Goal: Task Accomplishment & Management: Use online tool/utility

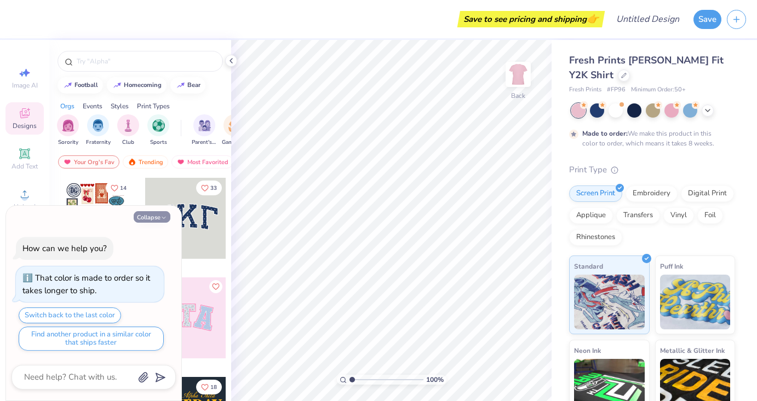
click at [158, 216] on button "Collapse" at bounding box center [152, 216] width 37 height 11
type textarea "x"
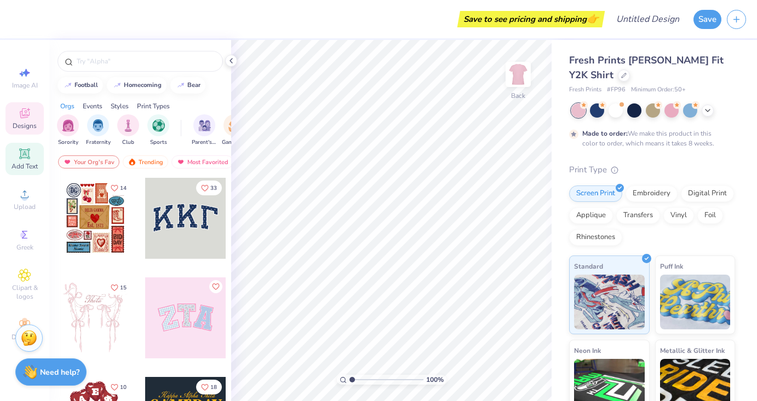
click at [22, 165] on span "Add Text" at bounding box center [24, 166] width 26 height 9
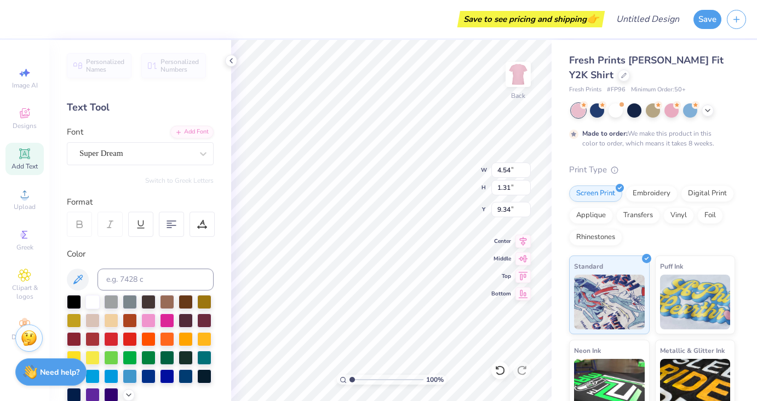
type textarea "T"
type textarea "[PHONE_NUMBER]"
click at [147, 159] on div "Super Dream" at bounding box center [135, 153] width 115 height 17
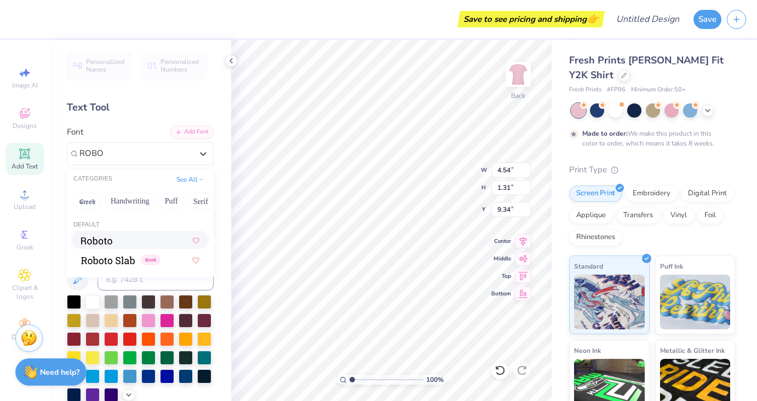
click at [108, 235] on span at bounding box center [96, 239] width 31 height 11
type input "ROBO"
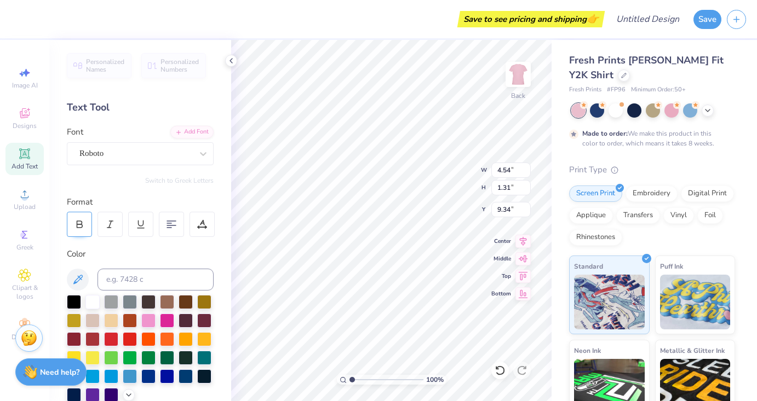
click at [84, 217] on div at bounding box center [79, 224] width 25 height 25
click at [104, 226] on div at bounding box center [109, 224] width 25 height 25
type input "3.32"
type input "8.06"
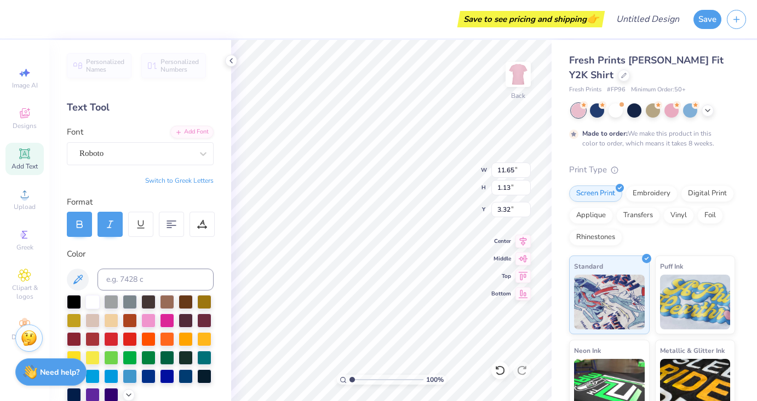
type input "0.78"
type input "3.00"
click at [76, 226] on icon at bounding box center [79, 225] width 10 height 10
click at [168, 151] on div "Roboto" at bounding box center [135, 153] width 115 height 17
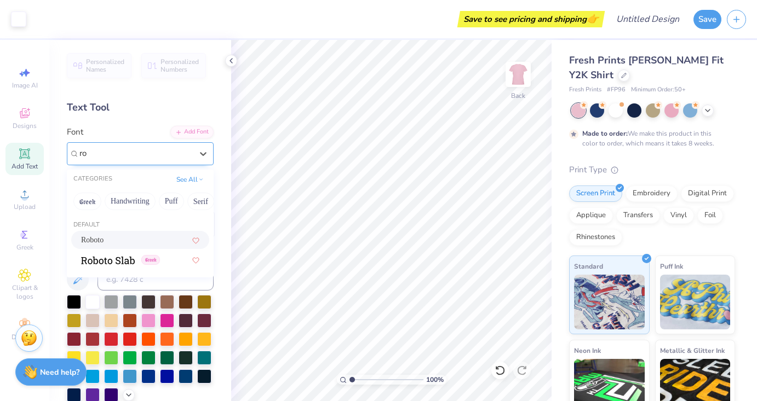
type input "r"
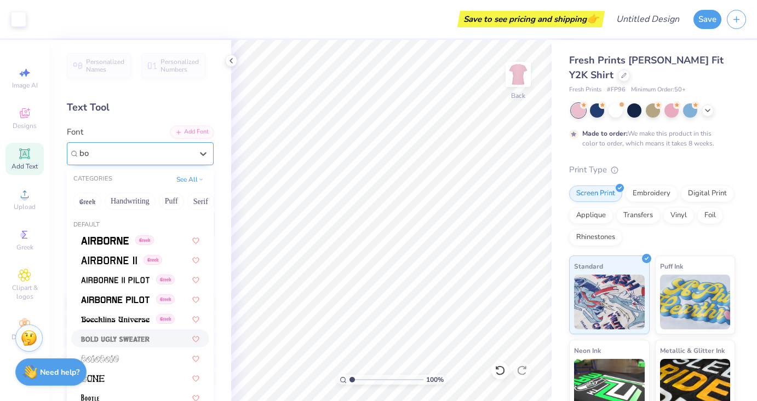
type input "b"
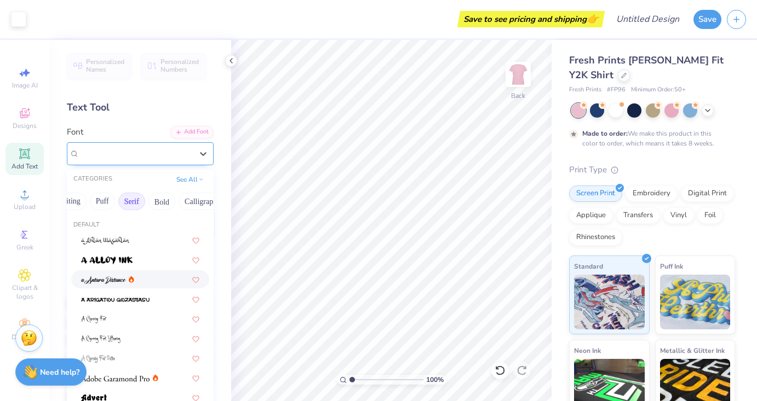
scroll to position [0, 73]
click at [163, 197] on button "Bold" at bounding box center [158, 202] width 27 height 18
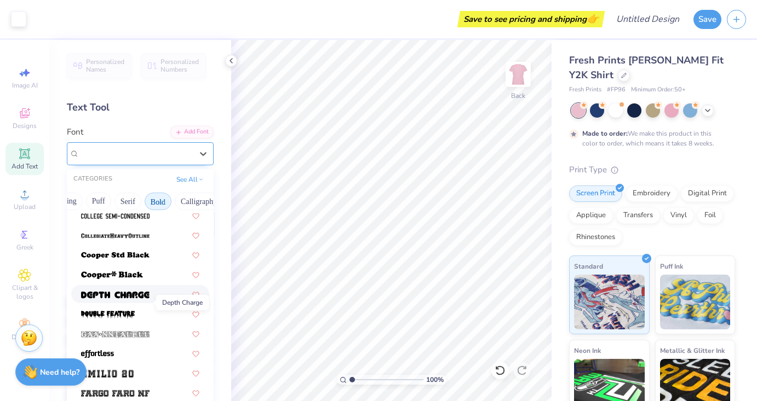
scroll to position [153, 0]
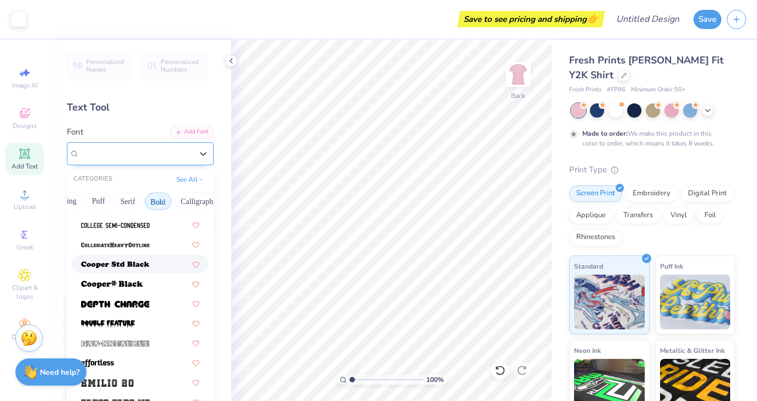
click at [131, 265] on img at bounding box center [115, 265] width 68 height 8
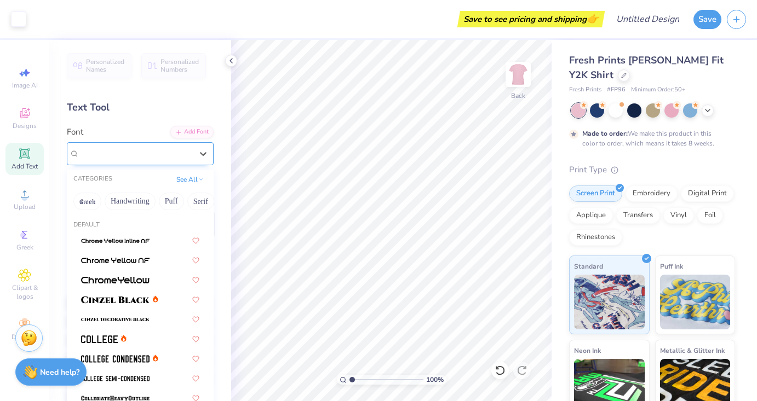
click at [169, 151] on div "Cooper Std Black" at bounding box center [135, 153] width 115 height 17
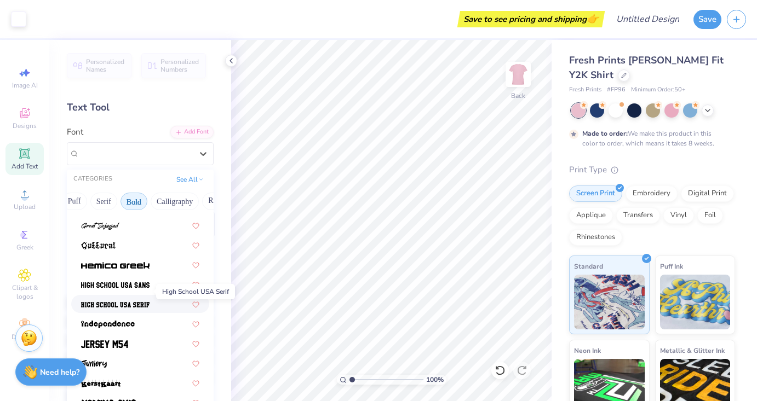
scroll to position [572, 0]
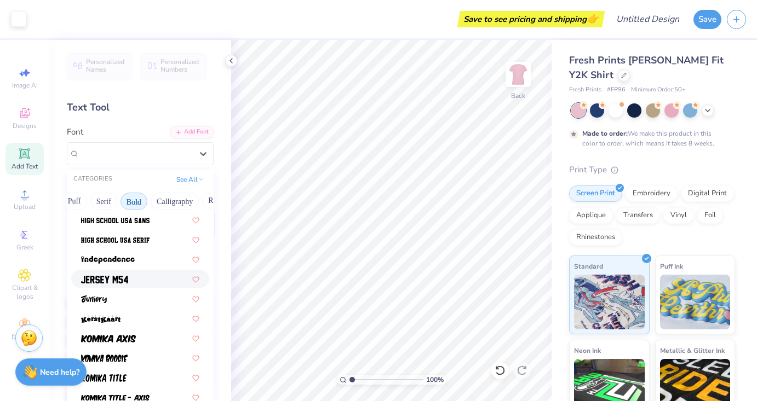
click at [135, 279] on div at bounding box center [140, 278] width 118 height 11
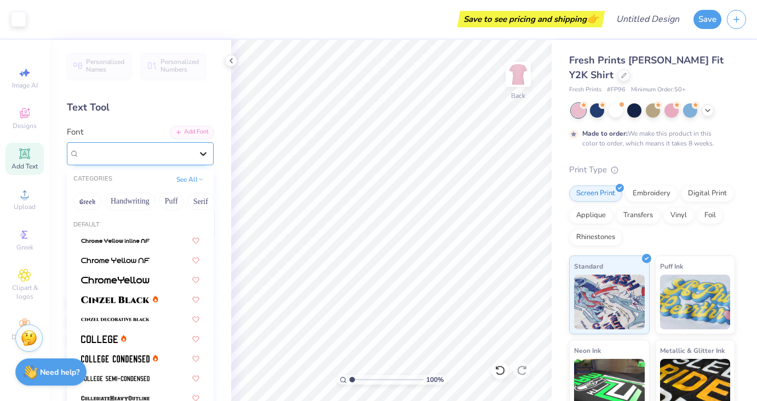
click at [195, 160] on div at bounding box center [203, 154] width 20 height 20
click at [135, 315] on span at bounding box center [115, 318] width 68 height 11
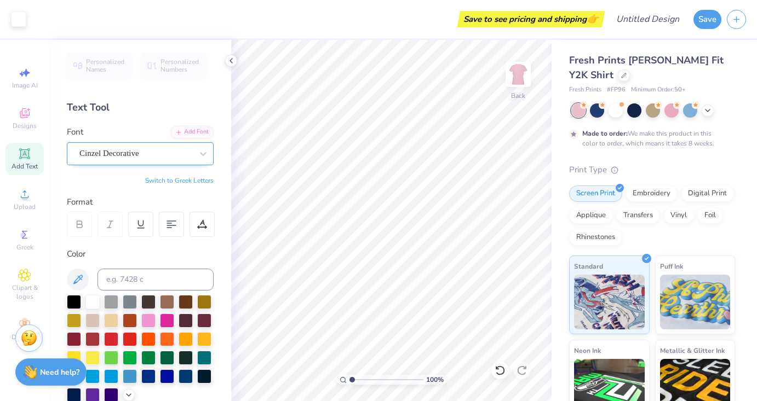
click at [182, 149] on div "Cinzel Decorative" at bounding box center [135, 153] width 115 height 17
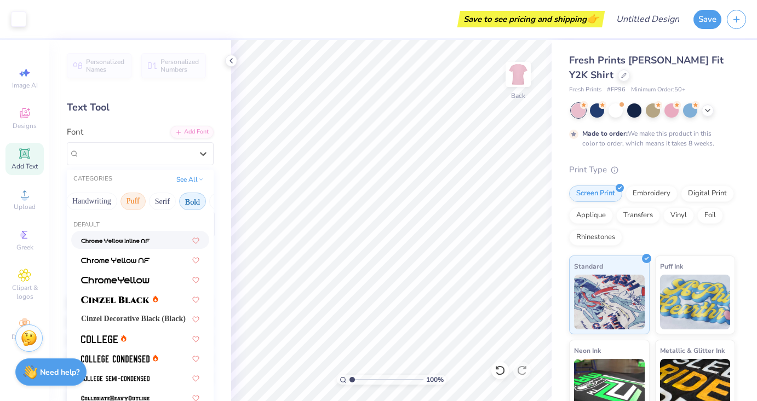
scroll to position [0, 39]
click at [134, 202] on button "Puff" at bounding box center [131, 202] width 25 height 18
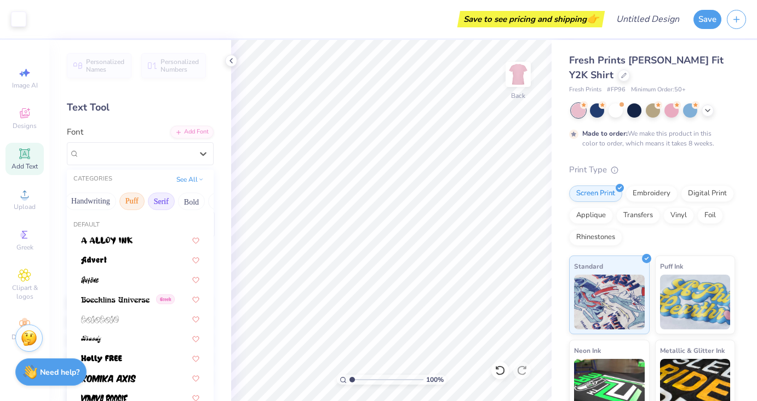
click at [161, 203] on button "Serif" at bounding box center [161, 202] width 27 height 18
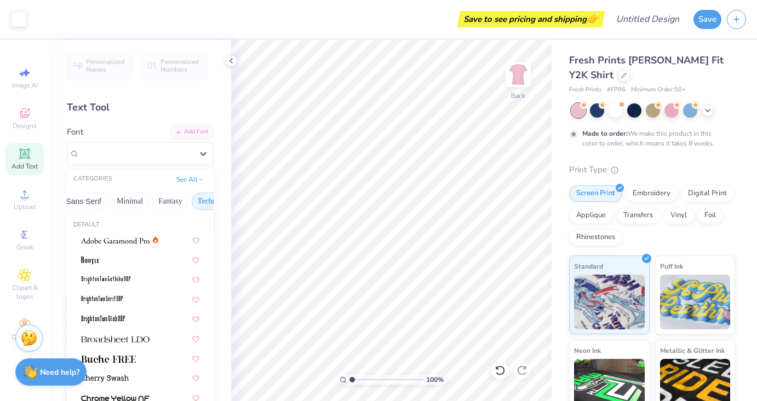
scroll to position [0, 265]
click at [129, 198] on button "Minimal" at bounding box center [136, 202] width 38 height 18
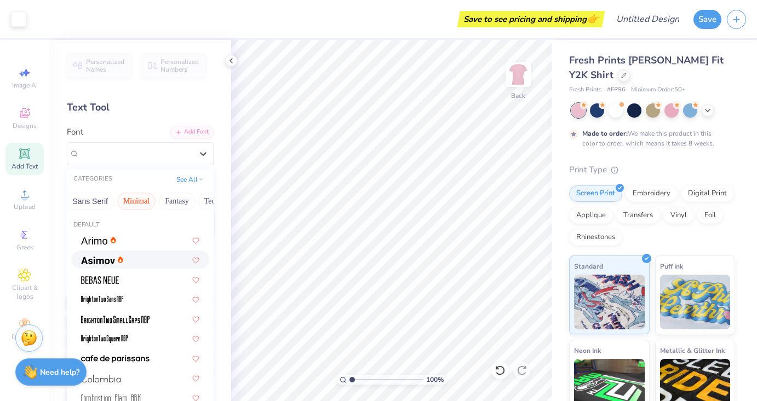
click at [106, 261] on img at bounding box center [98, 261] width 34 height 8
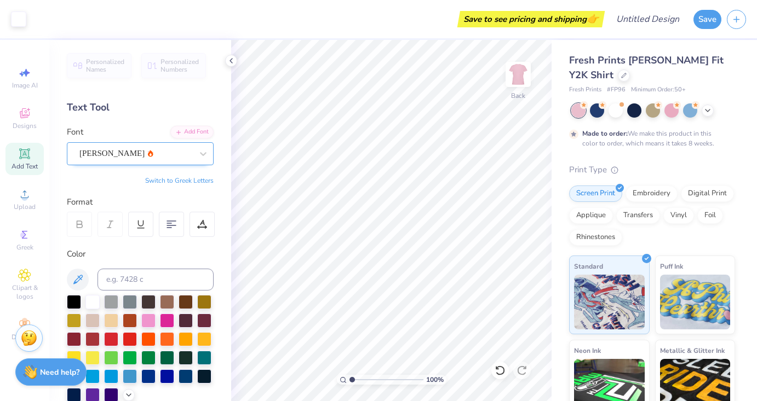
click at [193, 146] on div "Asimov" at bounding box center [135, 153] width 115 height 17
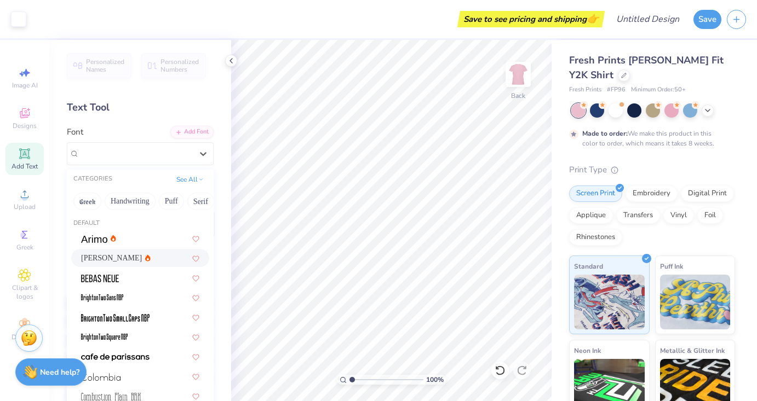
scroll to position [0, 0]
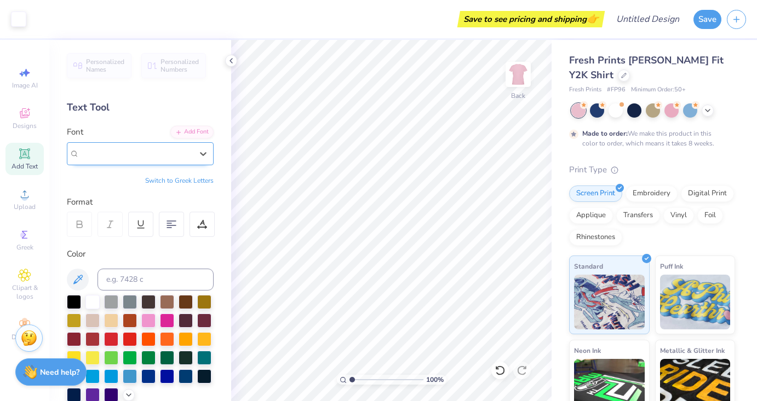
click at [139, 150] on div "Asimov" at bounding box center [135, 153] width 113 height 13
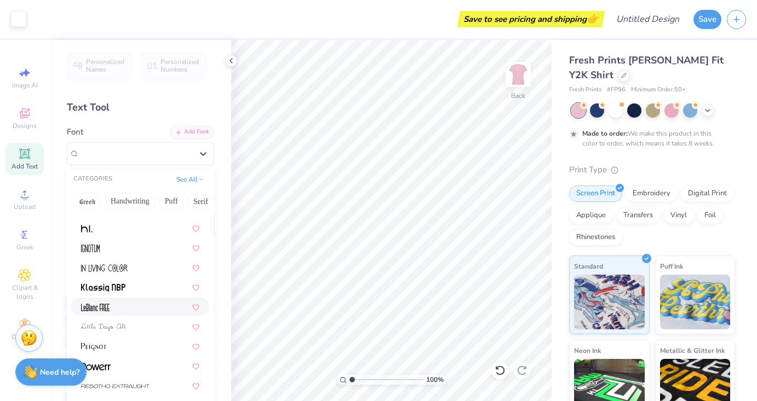
scroll to position [108, 0]
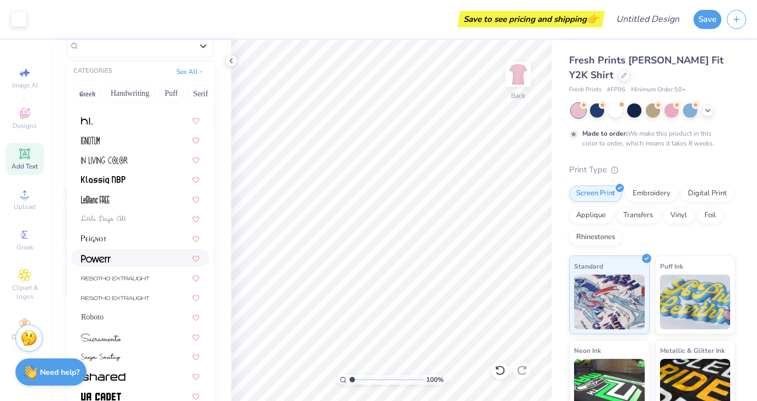
click at [114, 261] on div at bounding box center [140, 257] width 118 height 11
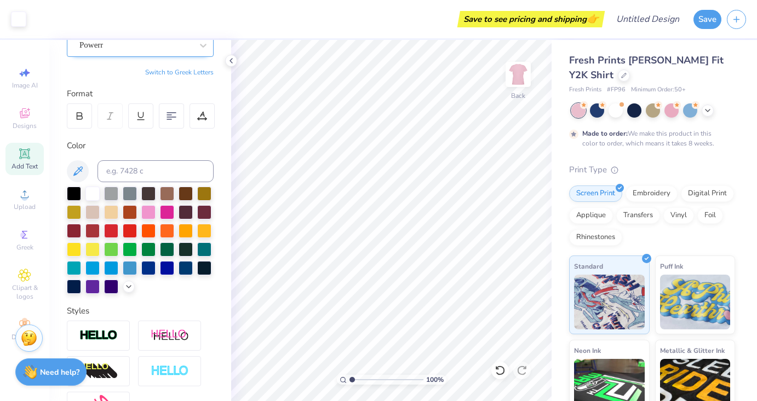
scroll to position [107, 0]
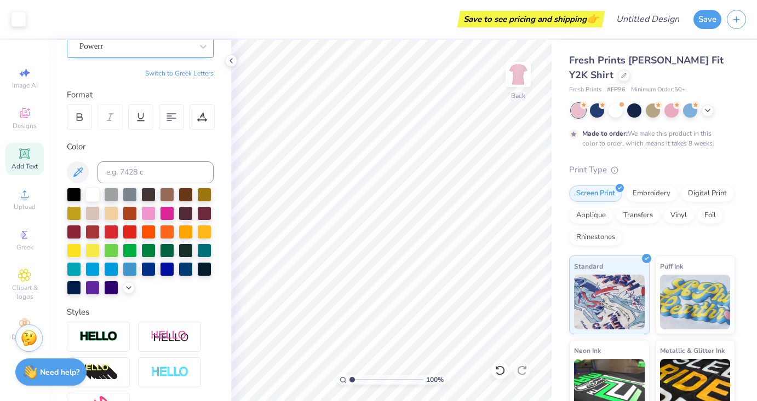
click at [177, 48] on div "Powerr" at bounding box center [135, 46] width 115 height 17
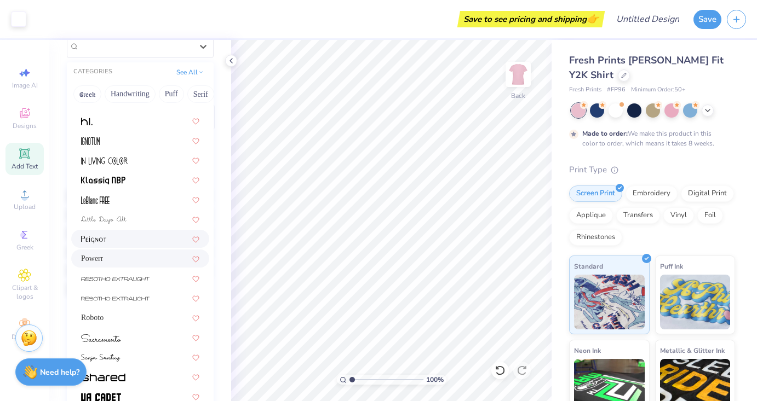
scroll to position [235, 0]
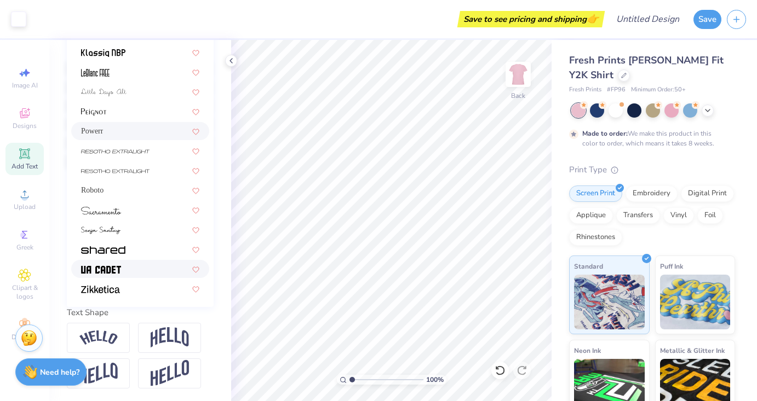
click at [137, 267] on div at bounding box center [140, 268] width 118 height 11
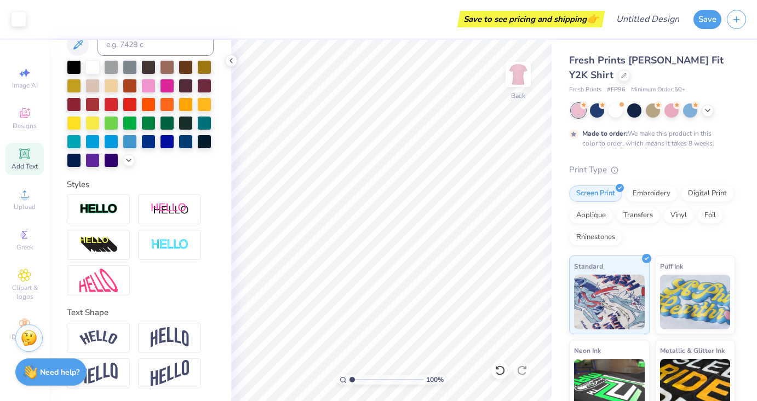
scroll to position [0, 0]
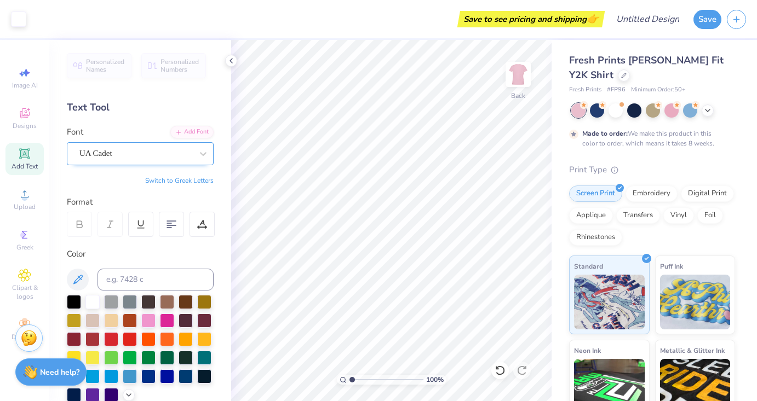
click at [163, 160] on div at bounding box center [135, 153] width 113 height 15
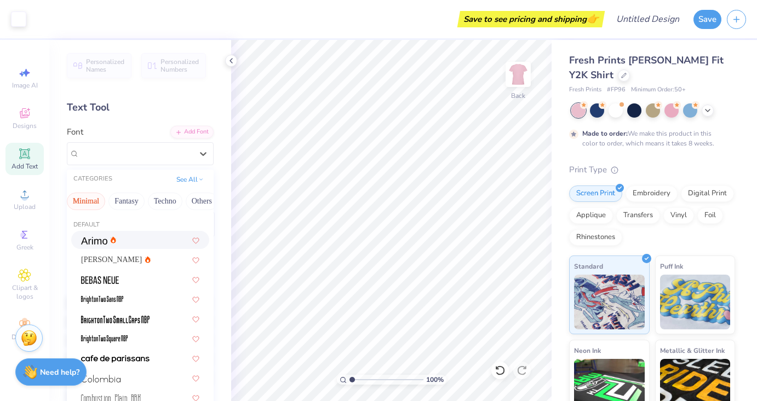
scroll to position [0, 326]
click at [166, 199] on button "Techno" at bounding box center [154, 202] width 34 height 18
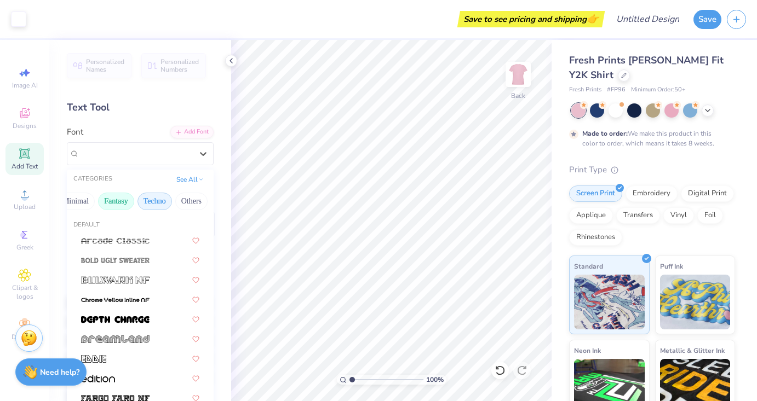
click at [113, 205] on button "Fantasy" at bounding box center [116, 202] width 36 height 18
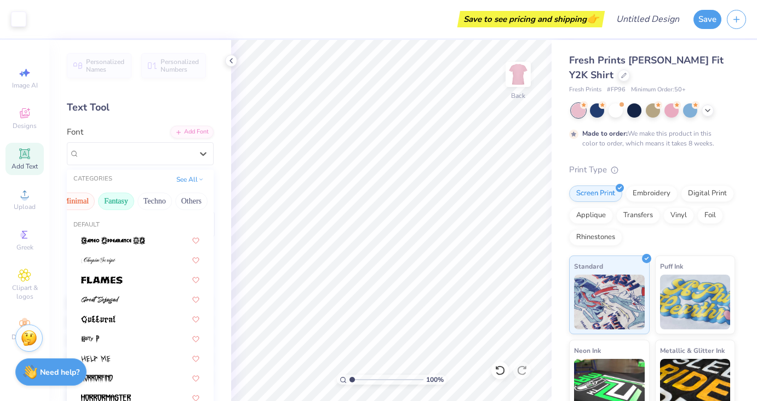
click at [85, 201] on button "Minimal" at bounding box center [75, 202] width 38 height 18
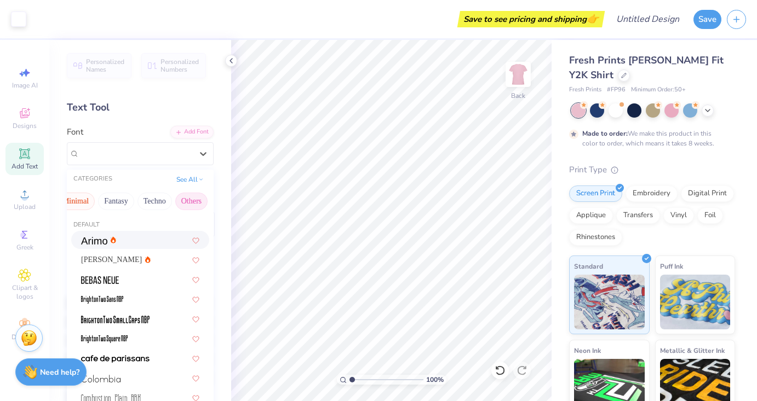
click at [197, 202] on button "Others" at bounding box center [191, 202] width 32 height 18
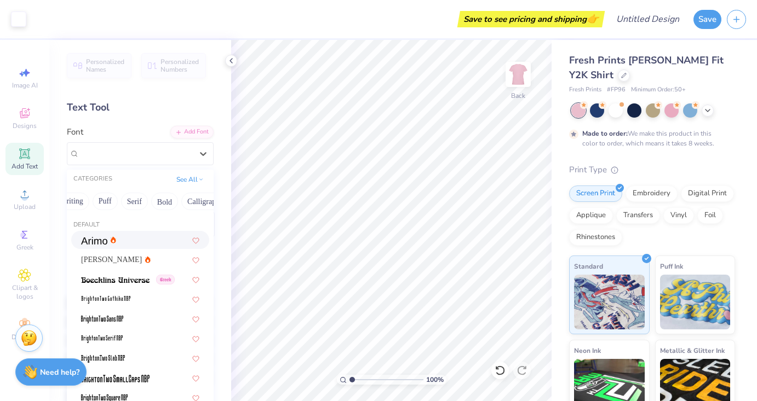
scroll to position [0, 0]
click at [94, 200] on button "Greek" at bounding box center [87, 202] width 28 height 18
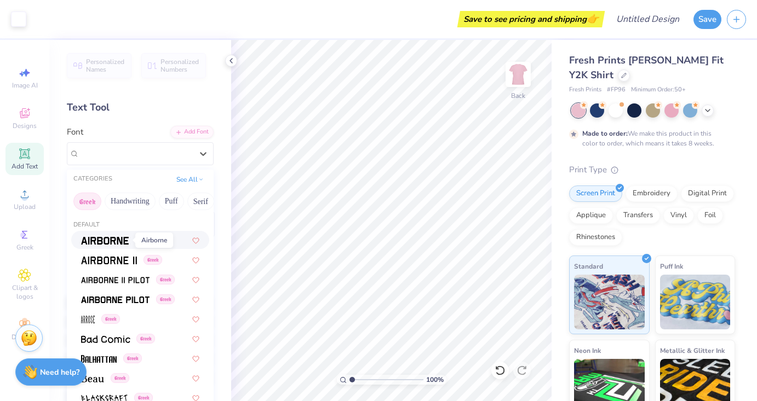
click at [114, 239] on img at bounding box center [105, 241] width 48 height 8
click at [143, 162] on div "Airborne Greek" at bounding box center [140, 153] width 147 height 23
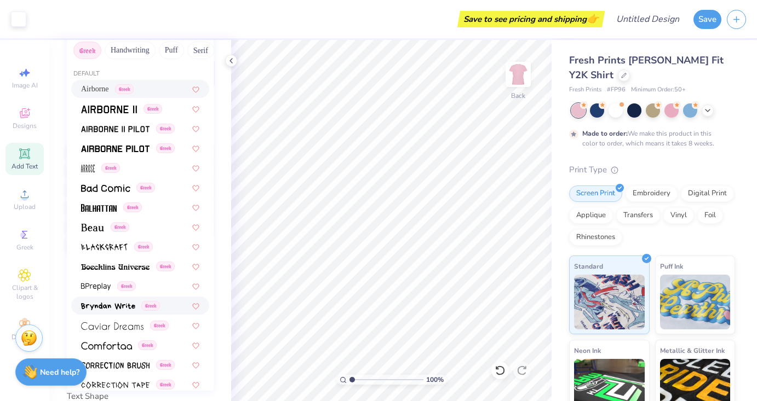
scroll to position [151, 0]
click at [102, 226] on img at bounding box center [92, 229] width 23 height 8
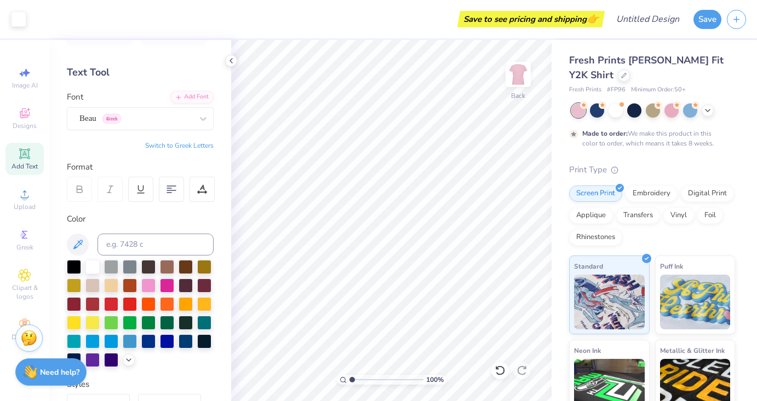
scroll to position [34, 0]
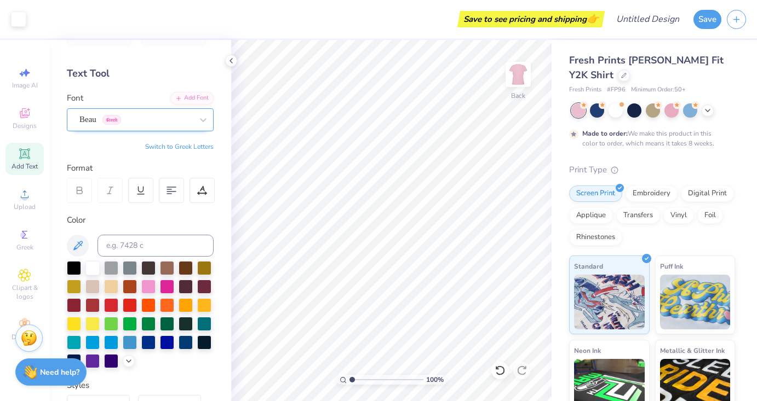
click at [161, 117] on div "Beau Greek" at bounding box center [135, 119] width 115 height 17
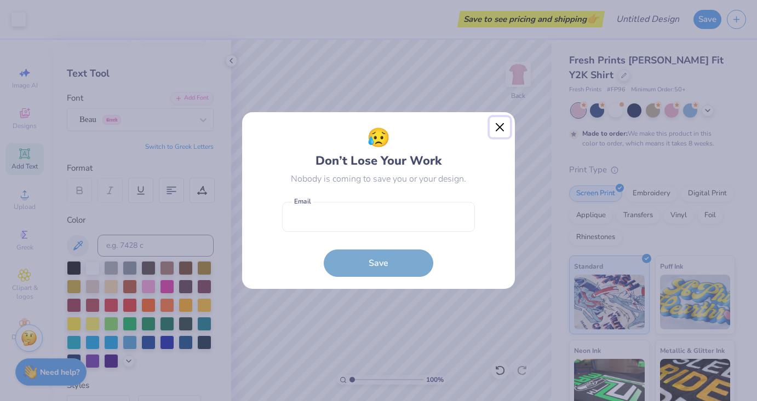
click at [498, 129] on button "Close" at bounding box center [500, 127] width 21 height 21
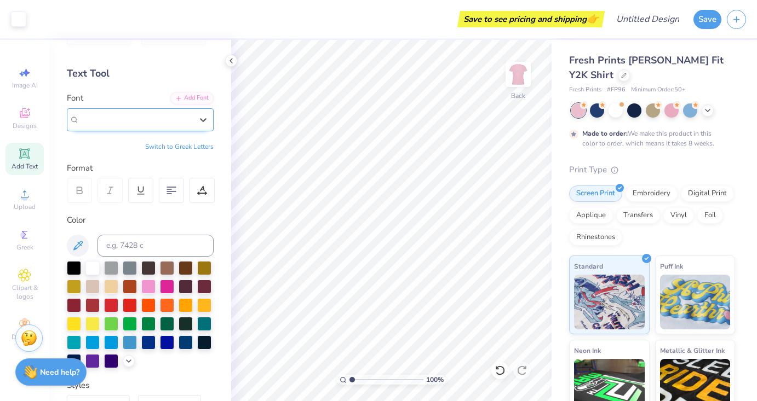
click at [182, 119] on div "Beau Greek" at bounding box center [135, 119] width 113 height 13
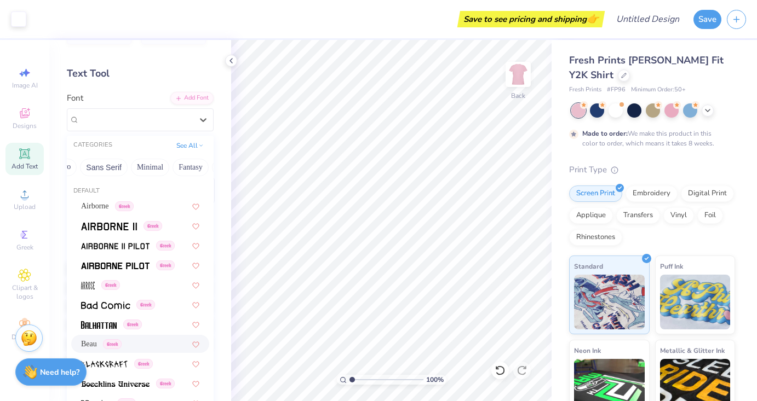
scroll to position [0, 251]
click at [145, 167] on button "Minimal" at bounding box center [150, 168] width 38 height 18
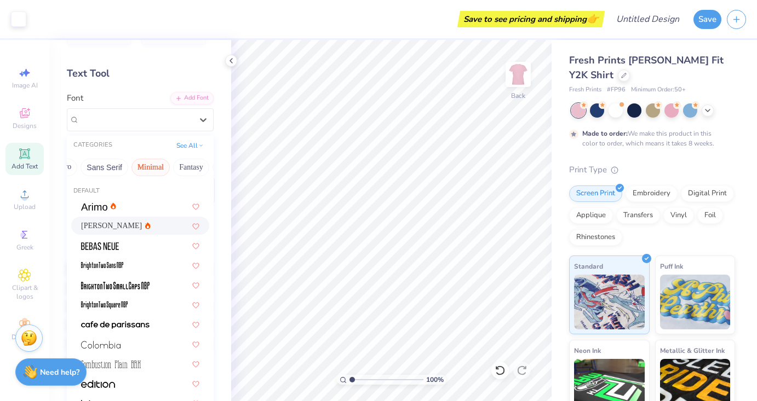
click at [103, 224] on span "Asimov" at bounding box center [111, 225] width 61 height 11
click at [180, 123] on div "Asimov" at bounding box center [135, 119] width 115 height 17
click at [133, 206] on div at bounding box center [140, 205] width 118 height 11
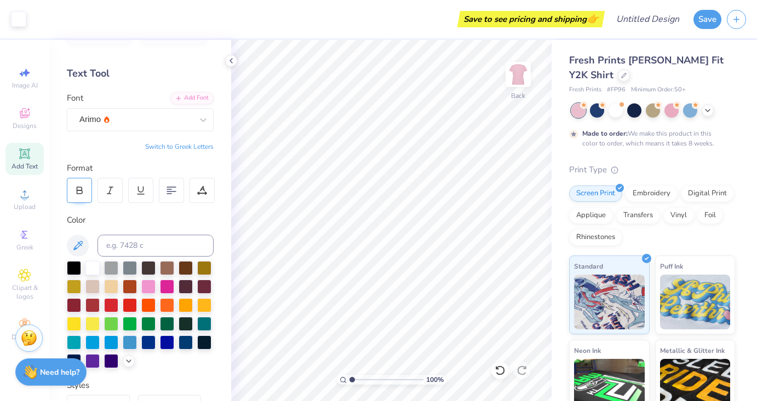
click at [74, 190] on icon at bounding box center [79, 191] width 10 height 10
click at [102, 183] on div at bounding box center [109, 190] width 25 height 25
type textarea "1-800-GOT-PINKED"
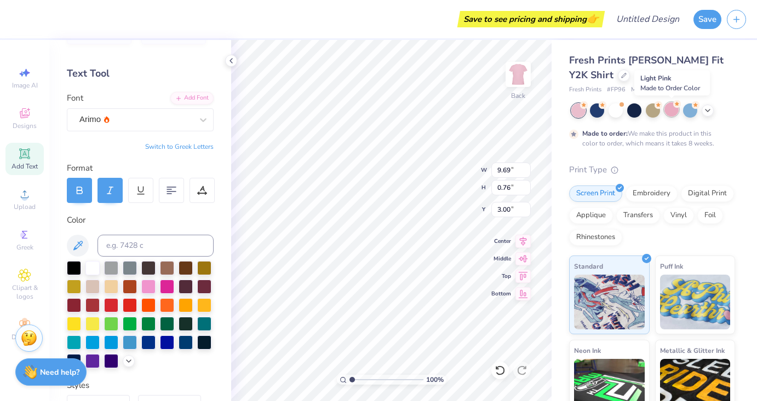
click at [668, 112] on div at bounding box center [671, 109] width 14 height 14
click at [709, 117] on div at bounding box center [653, 110] width 164 height 14
click at [708, 110] on icon at bounding box center [707, 109] width 9 height 9
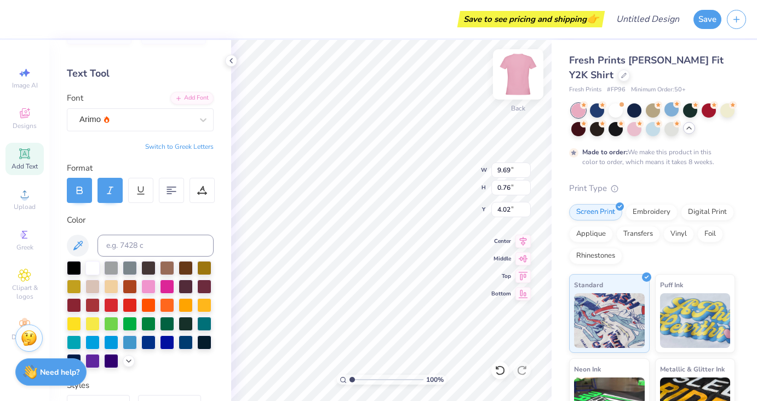
type input "4.02"
type textarea "1-800-GOT-PINK"
type input "9.65"
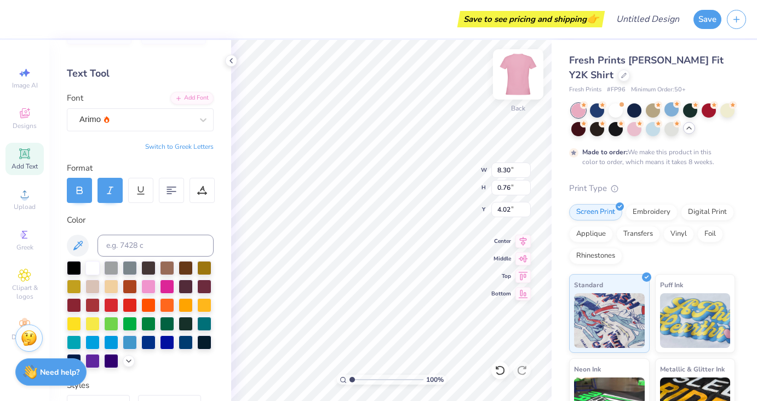
type input "0.88"
type input "4.22"
type input "3.91"
click at [701, 20] on button "Save" at bounding box center [707, 17] width 28 height 19
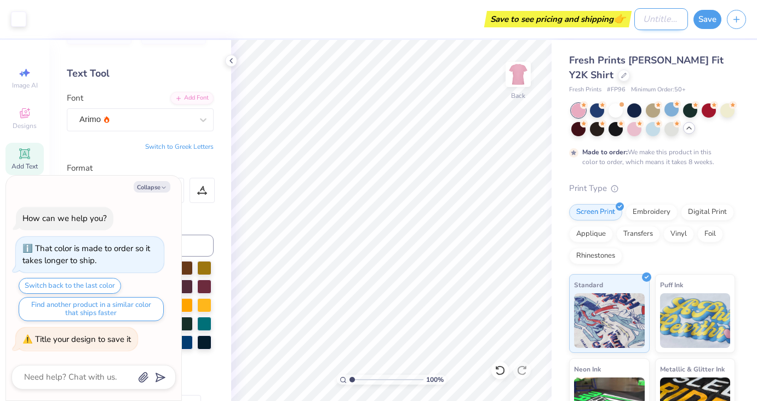
type textarea "x"
click at [655, 20] on input "Design Title" at bounding box center [661, 19] width 54 height 22
type input "B"
type textarea "x"
type input "BA"
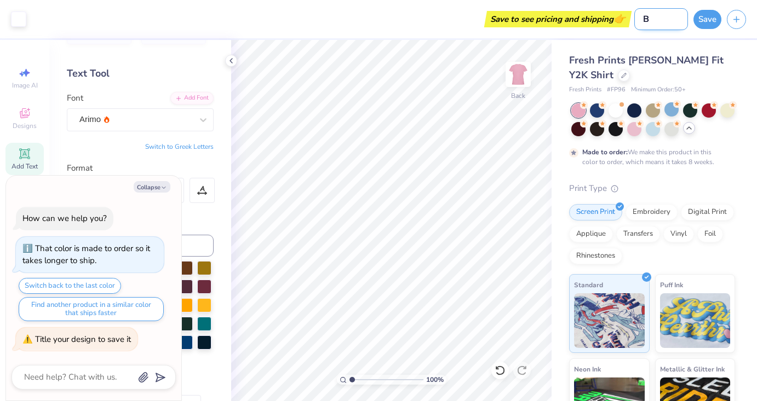
type textarea "x"
type input "B"
type textarea "x"
type input "S"
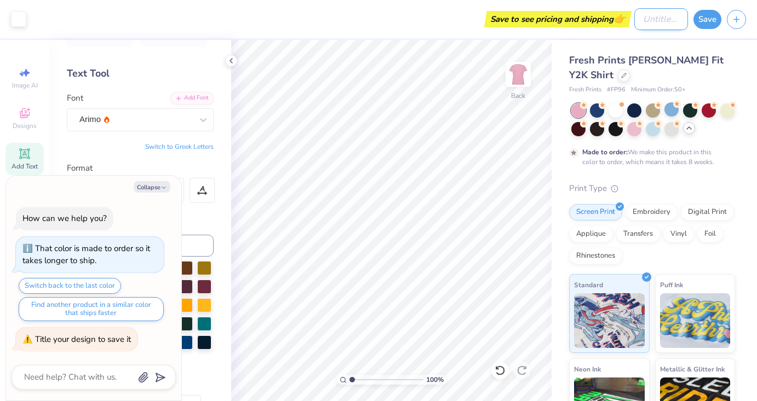
type textarea "x"
type input "SL"
type textarea "x"
type input "SLI"
type textarea "x"
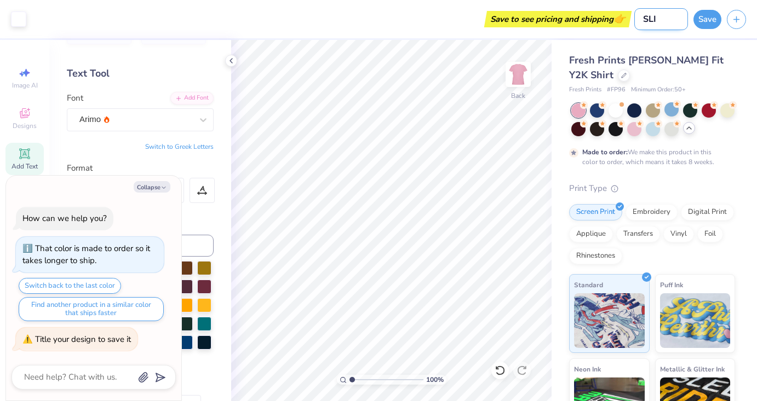
type input "SLIM"
type textarea "x"
type input "SLIM"
type textarea "x"
type input "SLIM"
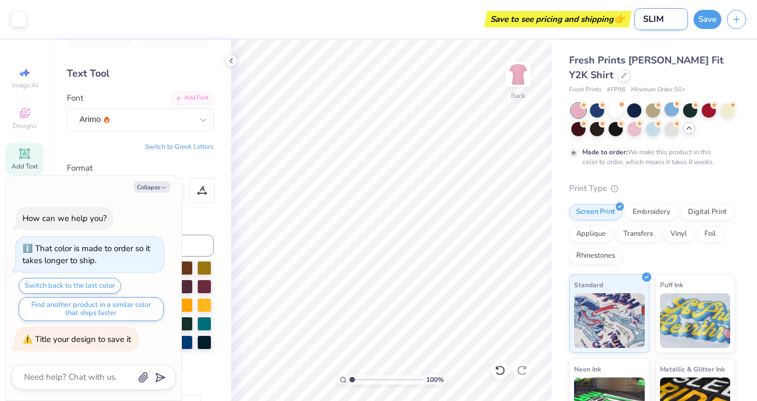
type textarea "x"
type input "SLI"
type textarea "x"
type input "SL"
type textarea "x"
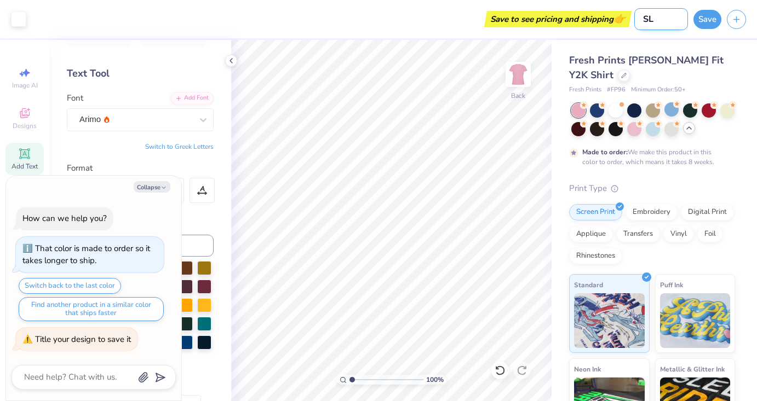
type input "S"
type textarea "x"
type input "Sl"
type textarea "x"
type input "Slm"
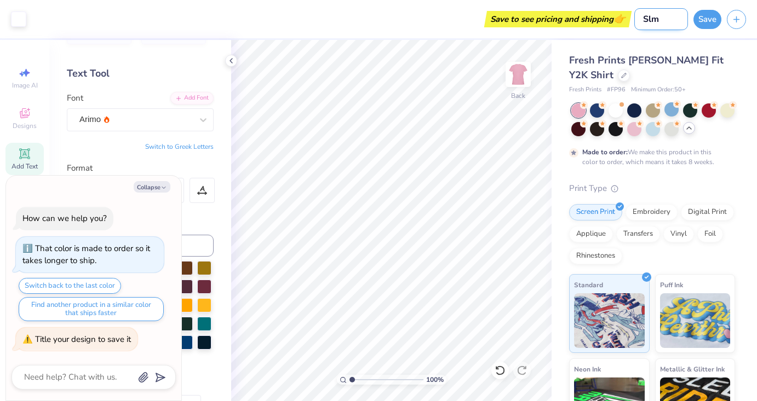
type textarea "x"
type input "Sl"
type textarea "x"
type input "Sli"
type textarea "x"
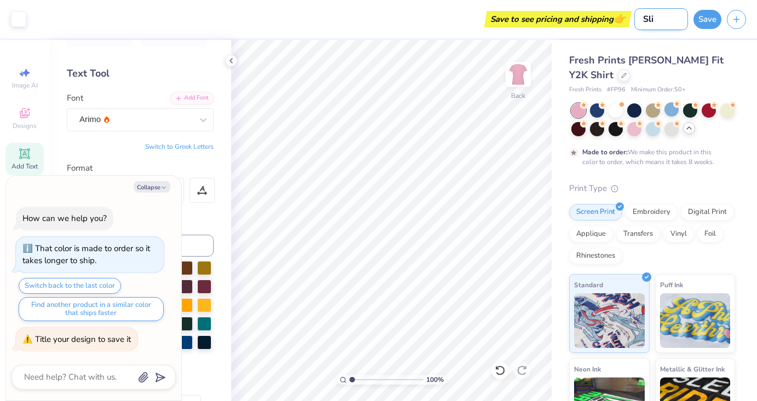
type input "Slim"
type textarea "x"
type input "Slim"
type textarea "x"
type input "Slim F"
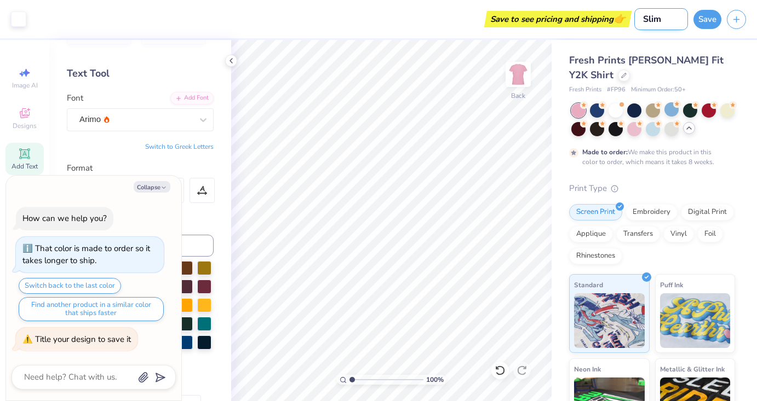
type textarea "x"
type input "Slim Fi"
type textarea "x"
type input "Slim Fit"
type textarea "x"
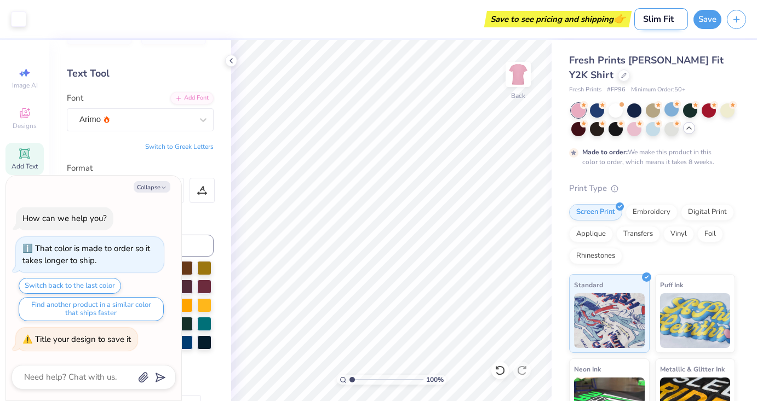
type input "Slim Fit"
type textarea "x"
type input "Slim Fit t"
type textarea "x"
type input "Slim Fit te"
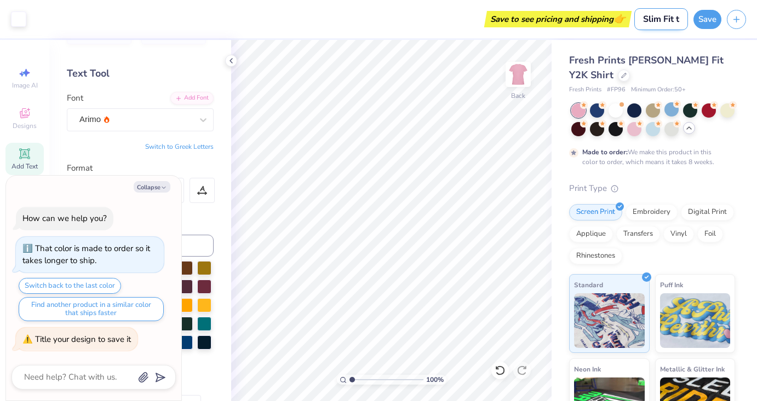
type textarea "x"
type input "Slim Fit tee"
type textarea "x"
type input "Slim Fit te"
type textarea "x"
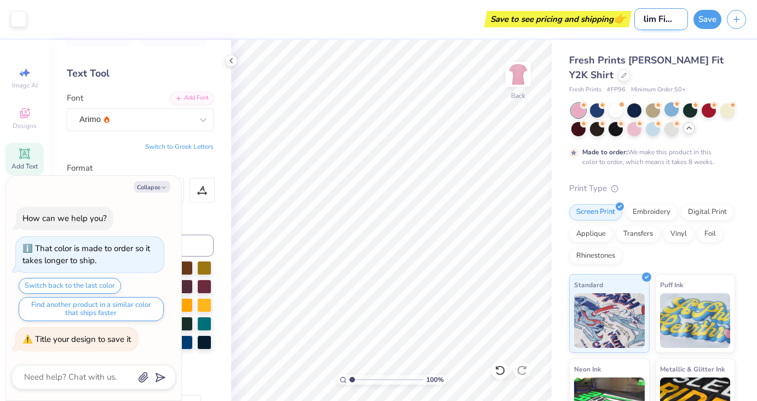
type input "Slim Fit t"
type textarea "x"
type input "Slim Fit"
type textarea "x"
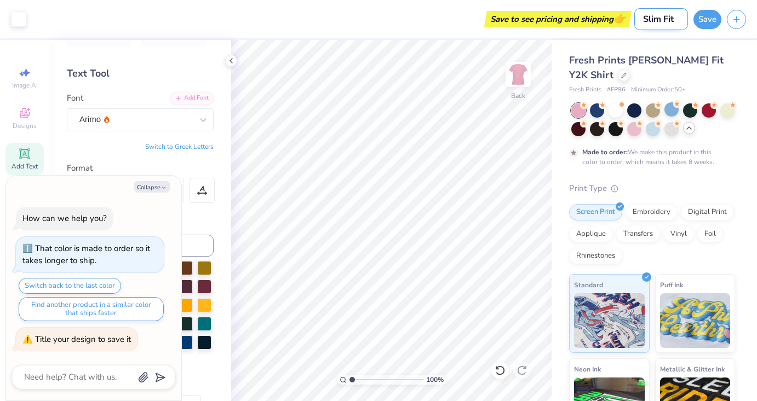
scroll to position [0, 0]
type input "Slim Fit B"
type textarea "x"
type input "Slim Fit BA"
type textarea "x"
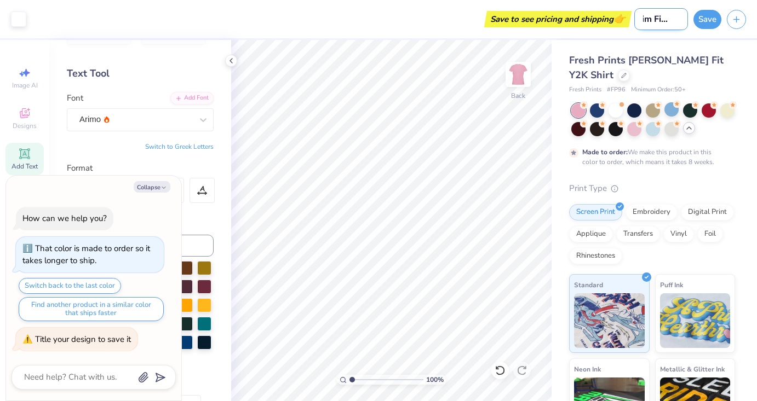
type input "Slim Fit BA"
type textarea "x"
type input "Slim Fit BA"
type textarea "x"
type input "Slim Fit B"
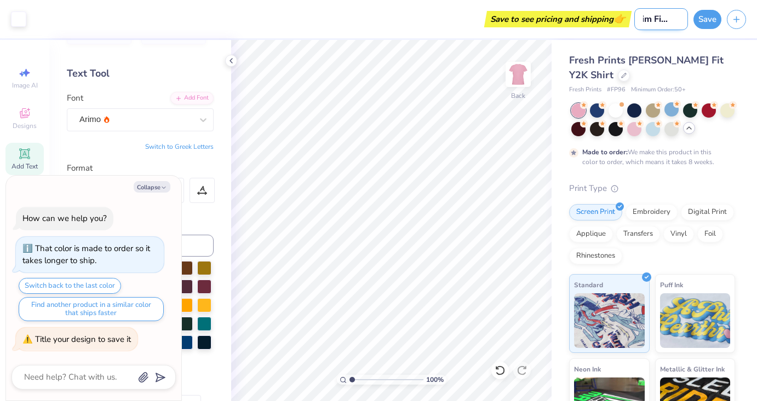
type textarea "x"
type input "Slim Fit BC"
type textarea "x"
type input "Slim Fit BCA"
type textarea "x"
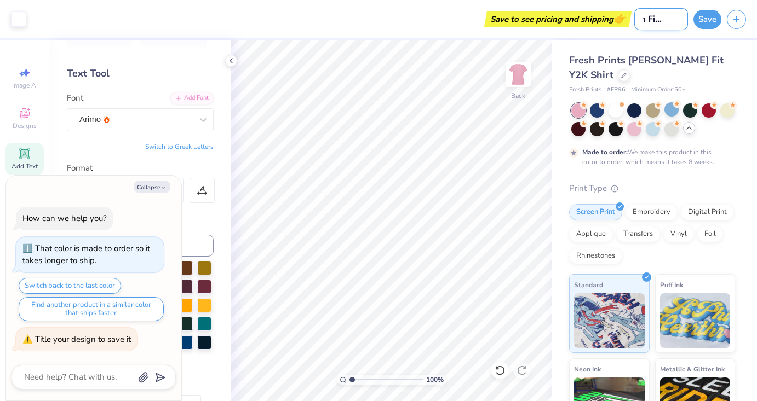
type input "Slim Fit BCA"
type textarea "x"
type input "Slim Fit BCA R"
type textarea "x"
type input "Slim Fit BCA"
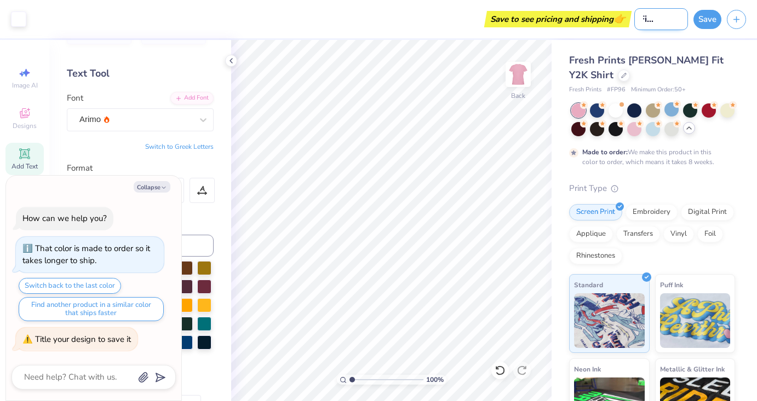
type textarea "x"
type input "Slim Fit BCA T"
type textarea "x"
type input "Slim Fit BCA Te"
type textarea "x"
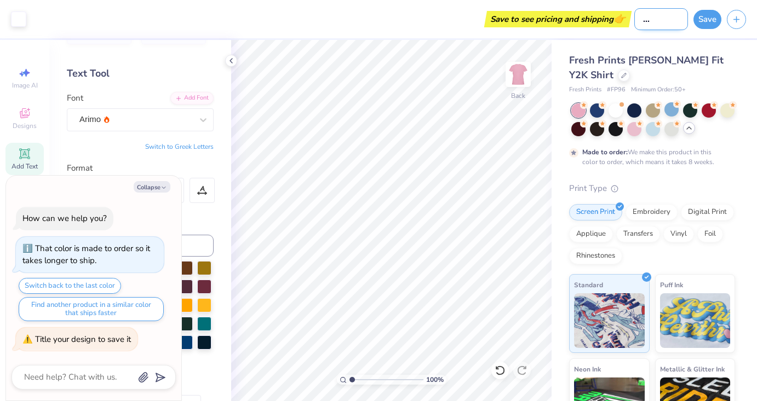
type input "Slim Fit BCA Tee"
type textarea "x"
type input "Slim Fit BCA Tee"
click at [712, 18] on button "Save" at bounding box center [707, 17] width 28 height 19
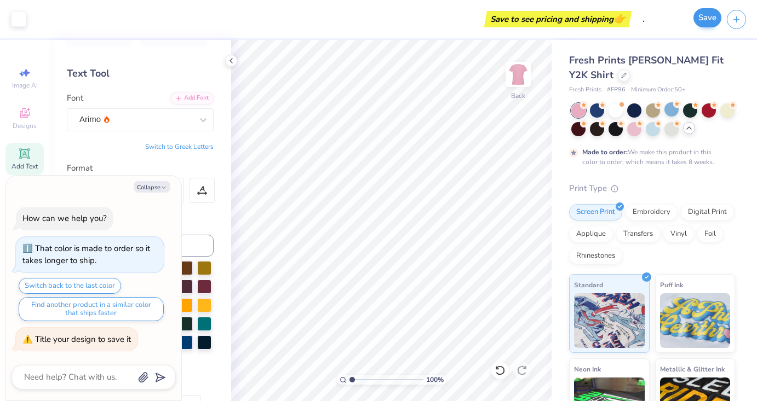
scroll to position [0, 0]
type textarea "x"
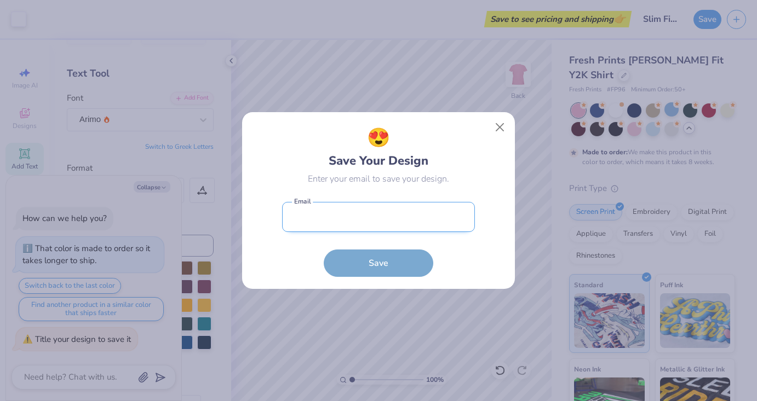
click at [363, 226] on input "email" at bounding box center [378, 217] width 193 height 30
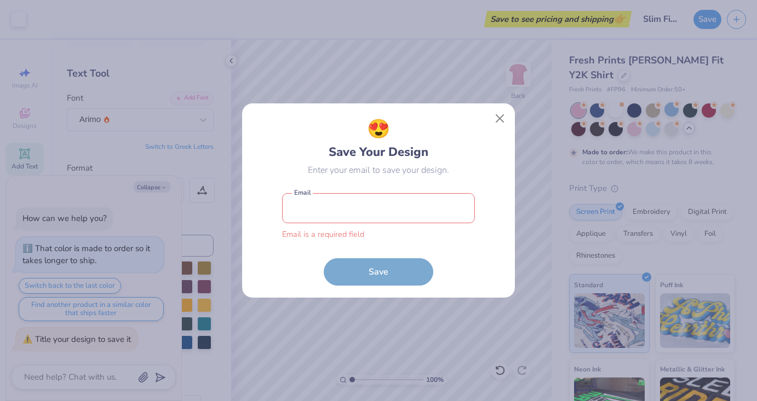
type input "ucf.akdphi.57@gmail.com"
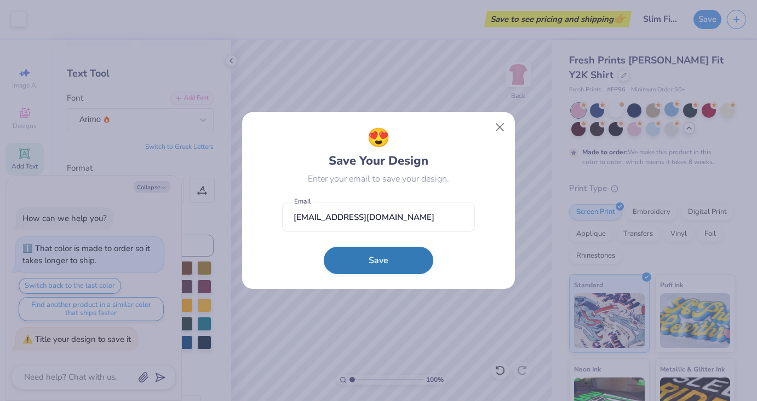
click at [383, 260] on button "Save" at bounding box center [379, 260] width 110 height 27
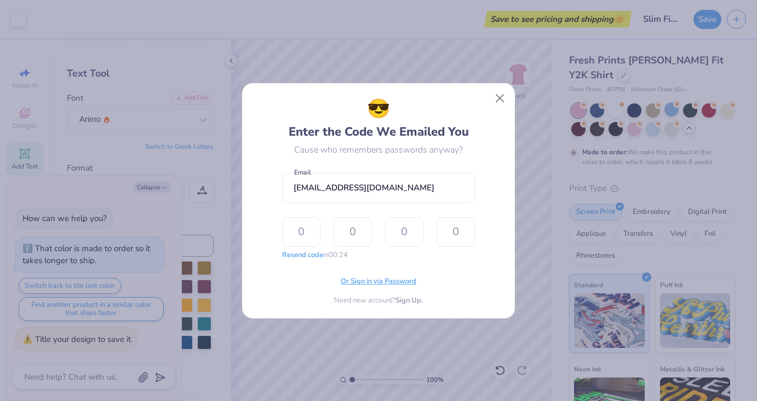
click at [379, 283] on span "Or Sign in via Password" at bounding box center [379, 282] width 76 height 11
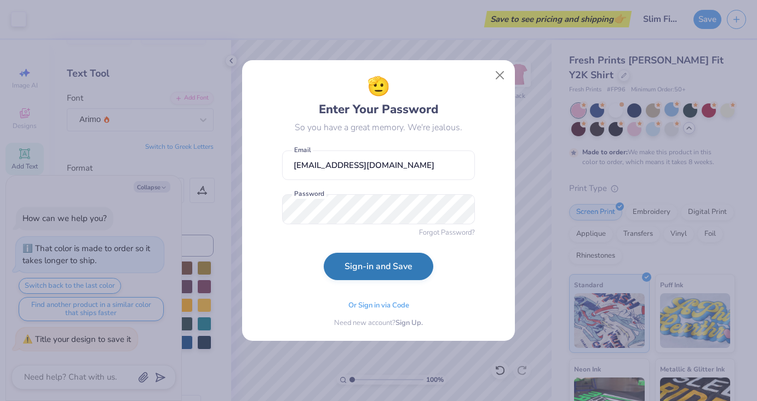
click at [379, 268] on button "Sign-in and Save" at bounding box center [379, 266] width 110 height 27
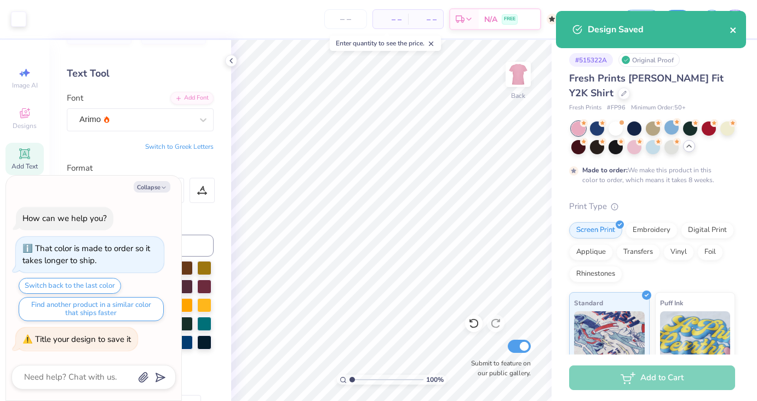
click at [735, 30] on icon "close" at bounding box center [733, 30] width 8 height 9
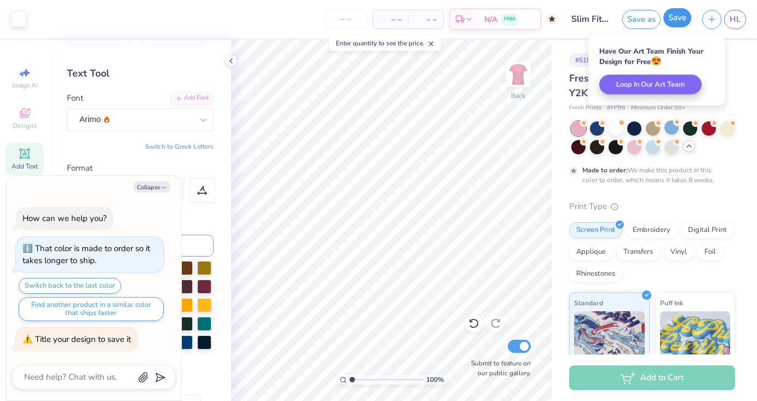
click at [676, 17] on button "Save" at bounding box center [677, 17] width 28 height 19
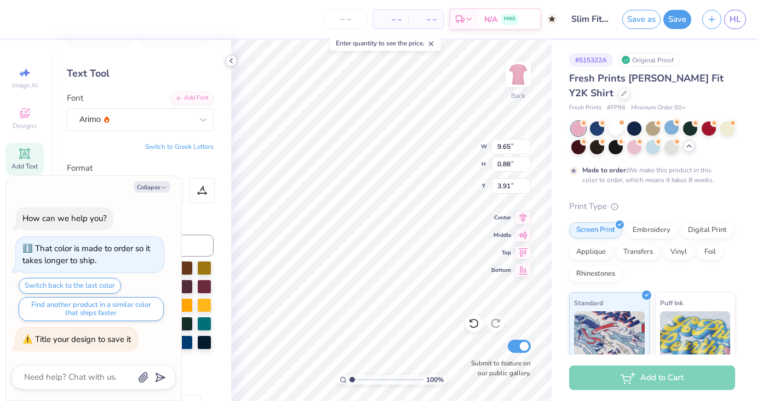
click at [234, 62] on icon at bounding box center [231, 60] width 9 height 9
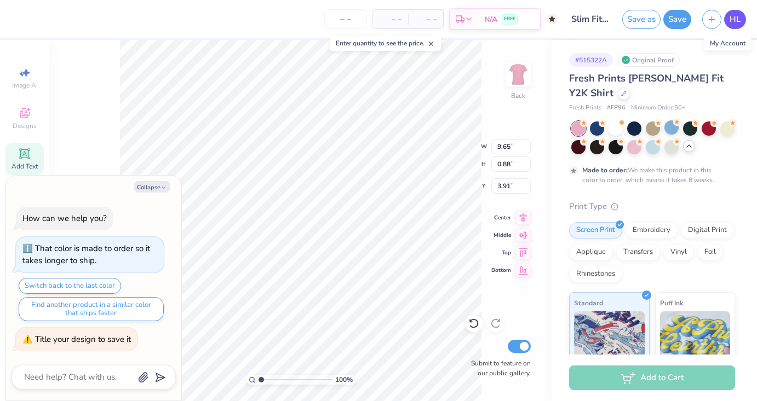
click at [734, 19] on span "HL" at bounding box center [734, 19] width 11 height 13
type textarea "x"
type input "3.92"
click at [25, 147] on icon at bounding box center [24, 153] width 13 height 13
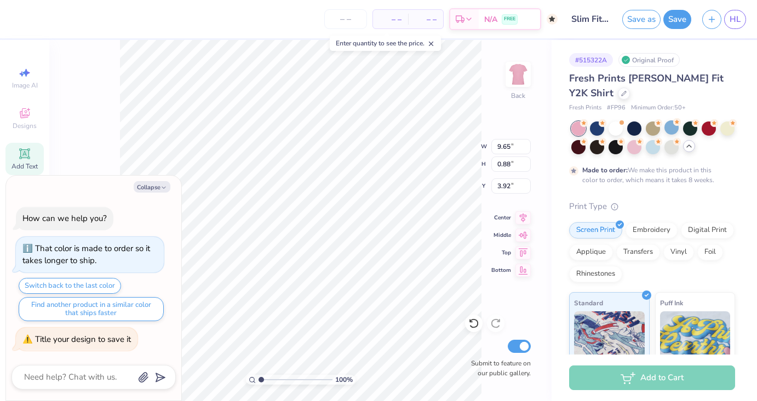
type textarea "x"
type input "4.54"
type input "1.31"
type input "9.34"
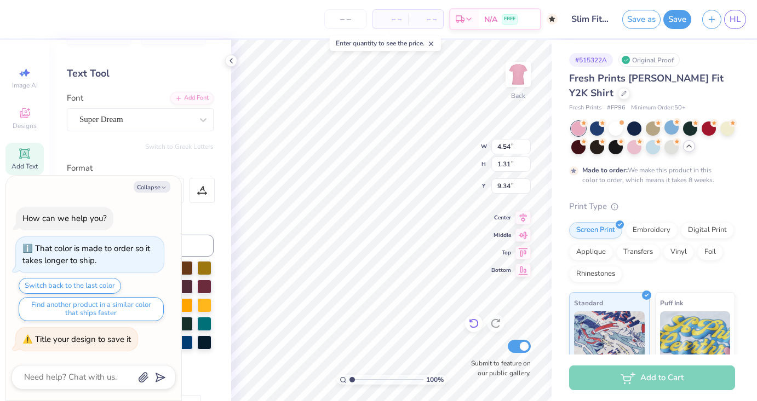
click at [478, 320] on icon at bounding box center [473, 323] width 11 height 11
click at [640, 21] on button "Save as" at bounding box center [641, 17] width 38 height 19
type textarea "x"
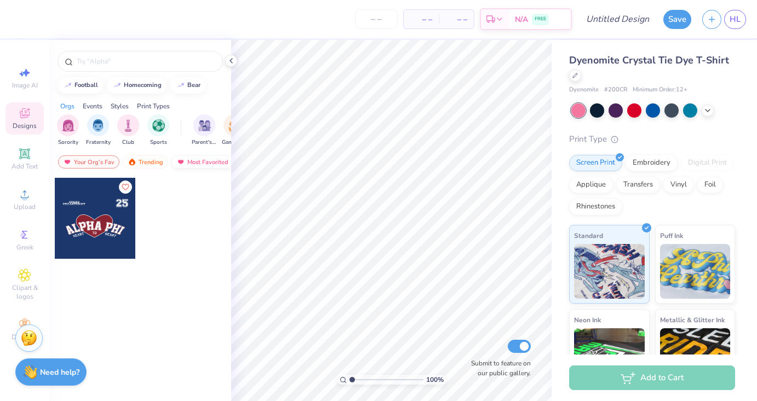
scroll to position [0, 64]
click at [192, 162] on div "Newest" at bounding box center [194, 162] width 42 height 13
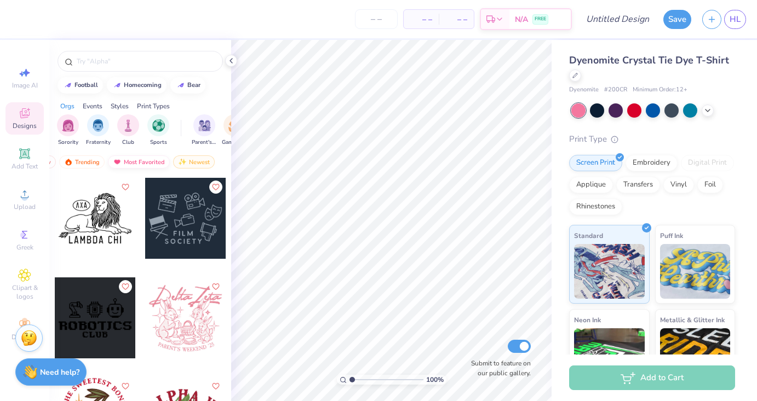
click at [145, 160] on div "Most Favorited" at bounding box center [139, 162] width 62 height 13
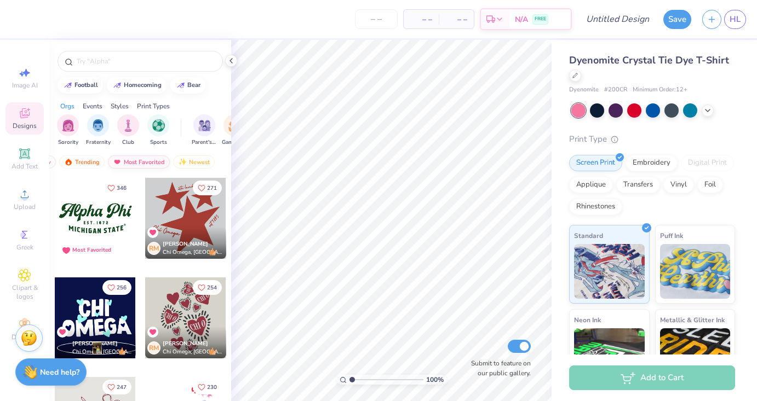
scroll to position [0, 0]
click at [18, 321] on icon at bounding box center [24, 324] width 13 height 13
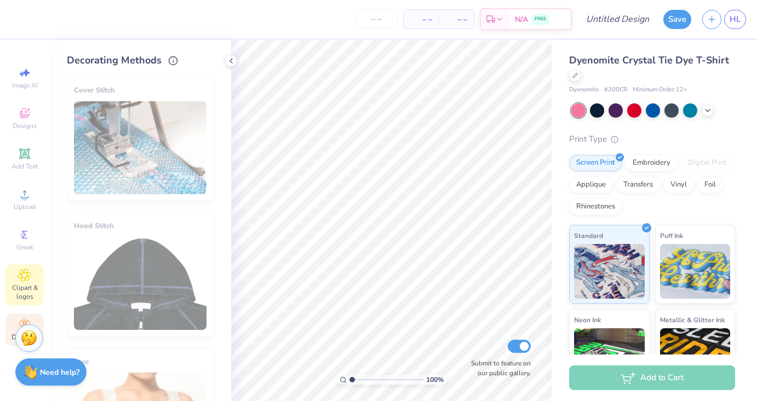
click at [22, 291] on span "Clipart & logos" at bounding box center [24, 293] width 38 height 18
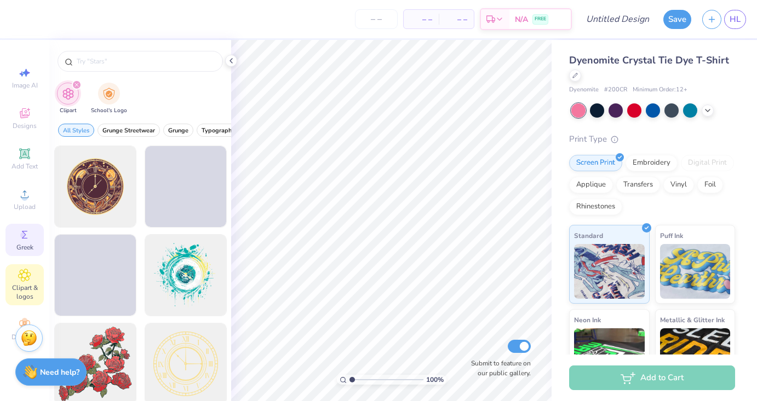
click at [28, 244] on span "Greek" at bounding box center [24, 247] width 17 height 9
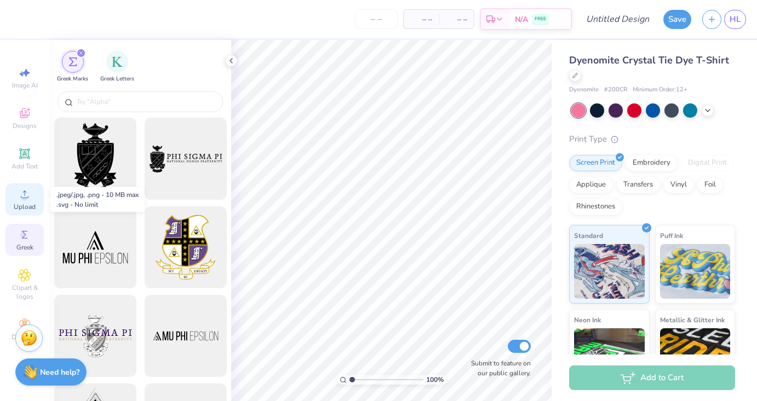
click at [25, 200] on circle at bounding box center [24, 198] width 6 height 6
click at [24, 153] on icon at bounding box center [24, 153] width 13 height 13
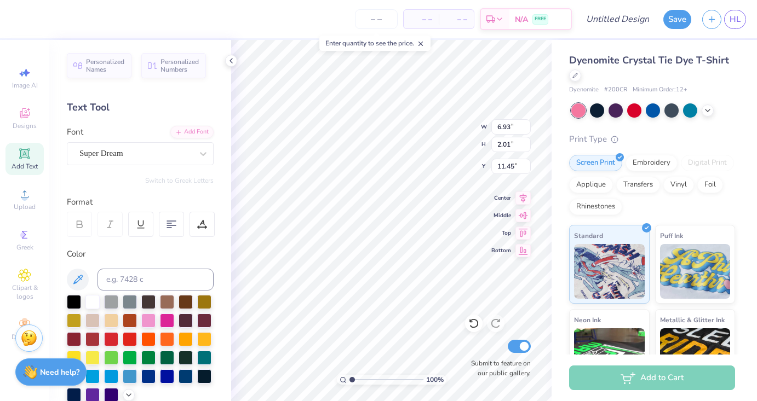
scroll to position [0, 3]
type textarea "1-800-GOT-PINK"
click at [138, 160] on div at bounding box center [135, 153] width 113 height 15
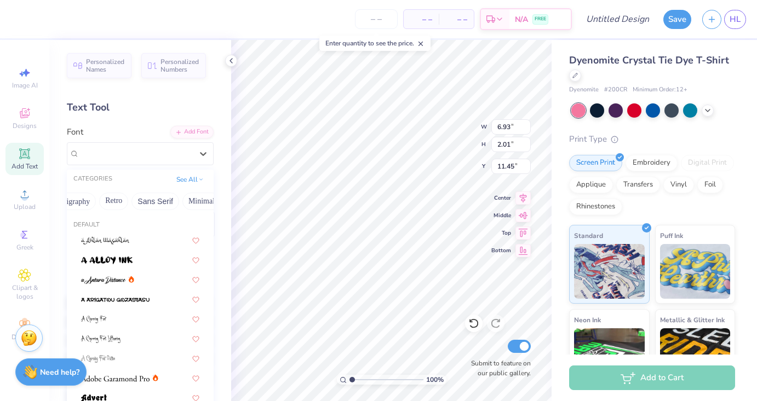
scroll to position [0, 201]
click at [187, 202] on button "Minimal" at bounding box center [200, 202] width 38 height 18
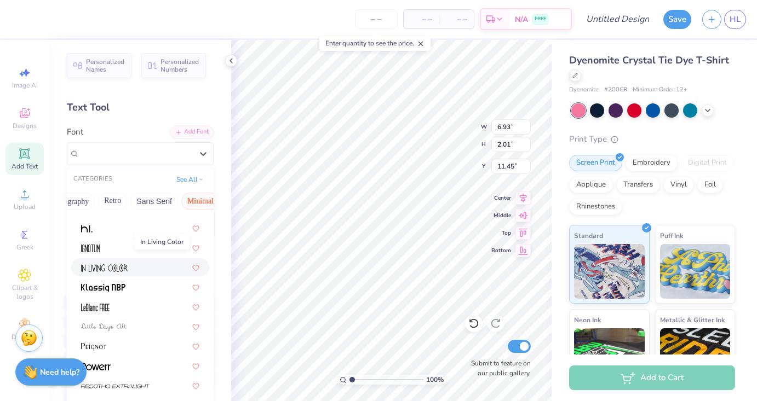
scroll to position [36, 0]
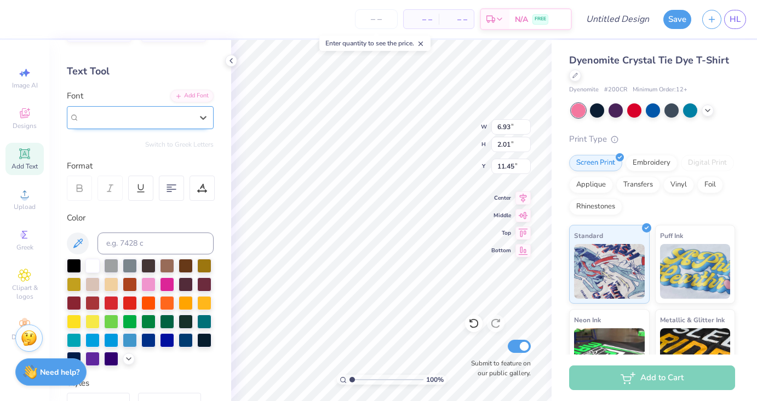
click at [157, 119] on div "Super Dream" at bounding box center [135, 117] width 113 height 13
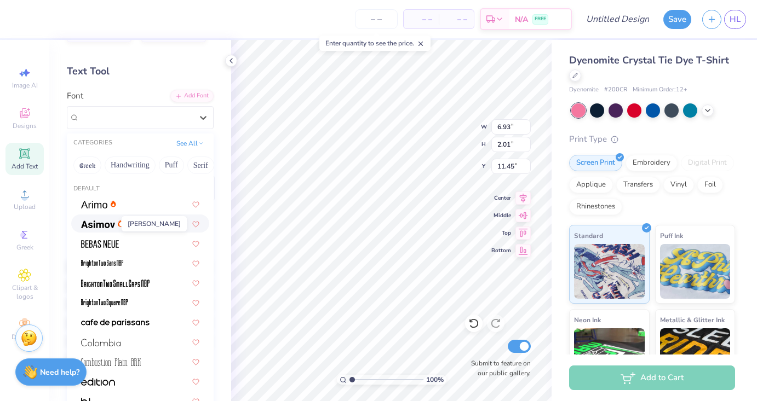
click at [99, 226] on img at bounding box center [98, 225] width 34 height 8
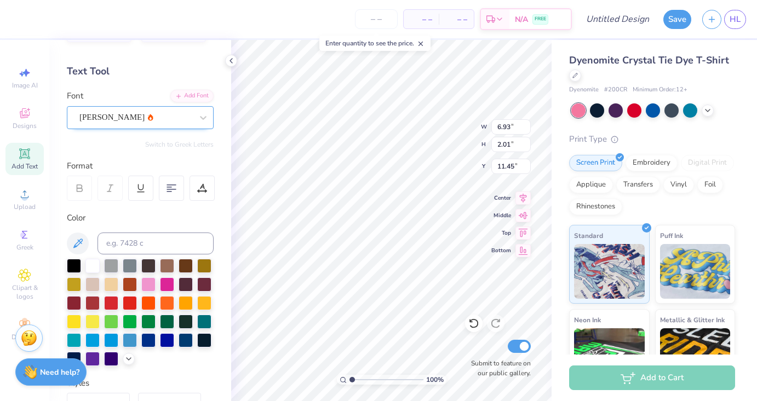
click at [150, 118] on div "Asimov" at bounding box center [135, 117] width 115 height 17
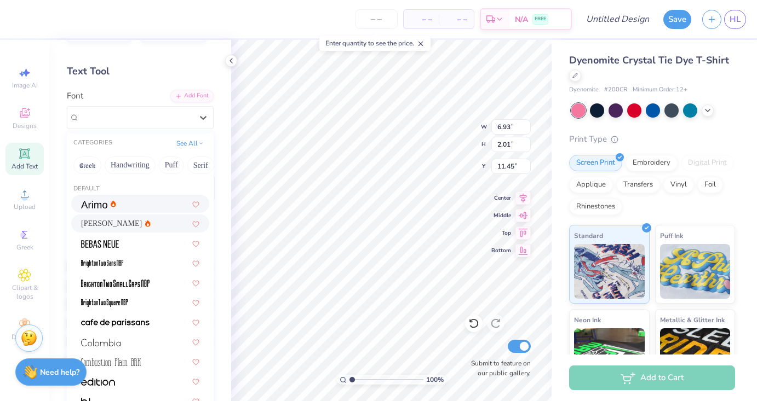
click at [121, 199] on div at bounding box center [140, 203] width 118 height 11
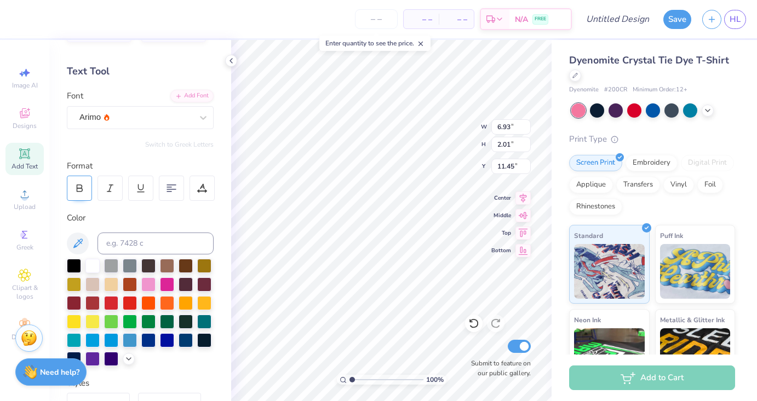
click at [90, 189] on div at bounding box center [79, 188] width 25 height 25
click at [104, 189] on div at bounding box center [109, 188] width 25 height 25
click at [157, 122] on div "Arimo" at bounding box center [135, 117] width 115 height 17
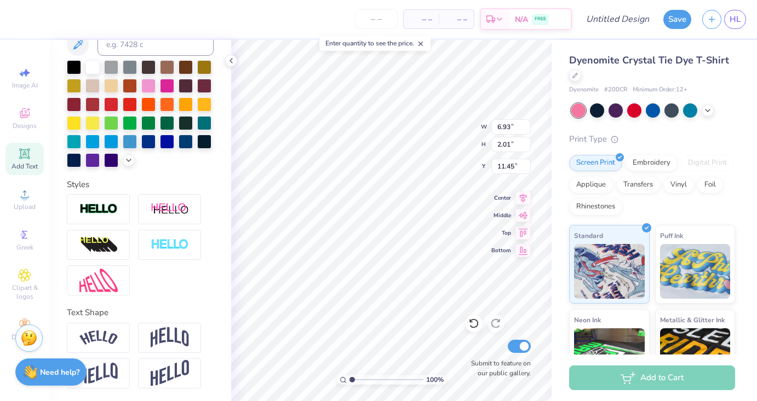
scroll to position [0, 1]
type input "5.86"
click at [156, 348] on div at bounding box center [169, 338] width 63 height 30
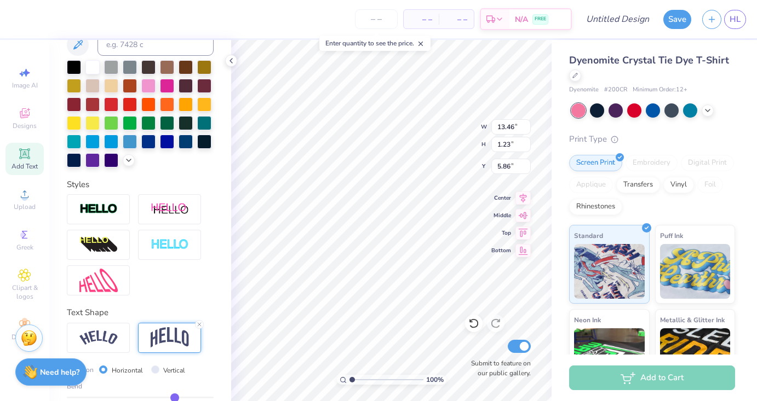
click at [164, 337] on img at bounding box center [170, 337] width 38 height 21
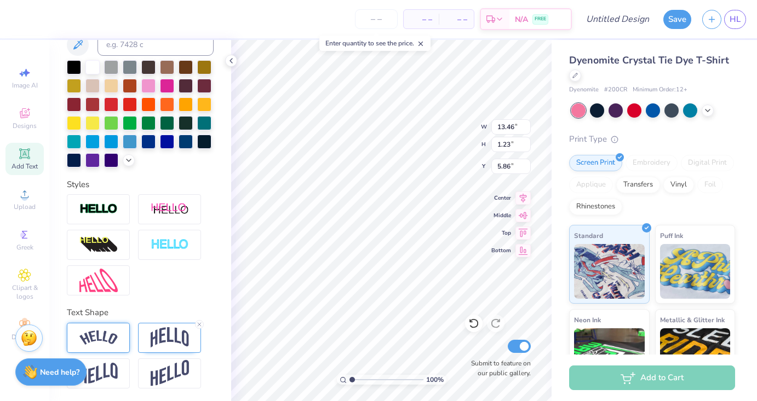
click at [116, 335] on img at bounding box center [98, 338] width 38 height 15
click at [128, 322] on icon at bounding box center [128, 324] width 7 height 7
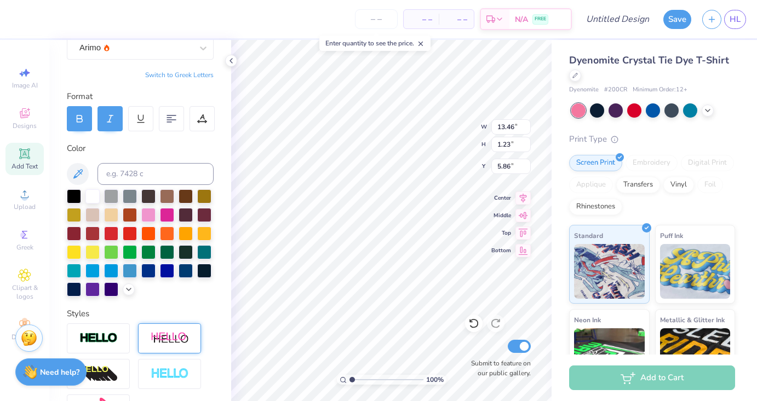
scroll to position [0, 0]
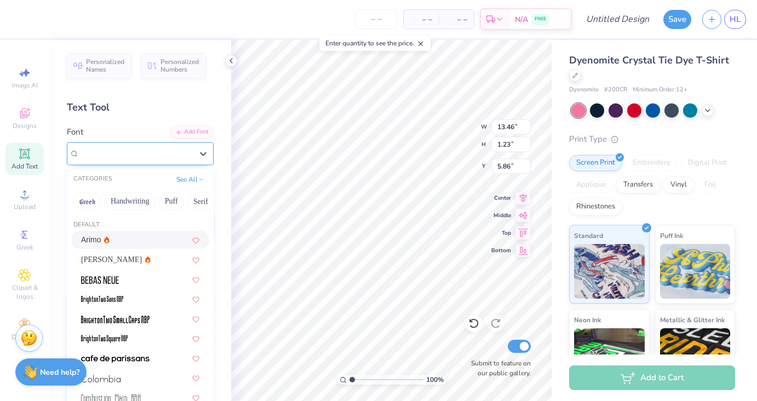
click at [182, 152] on div "Arimo" at bounding box center [135, 153] width 115 height 17
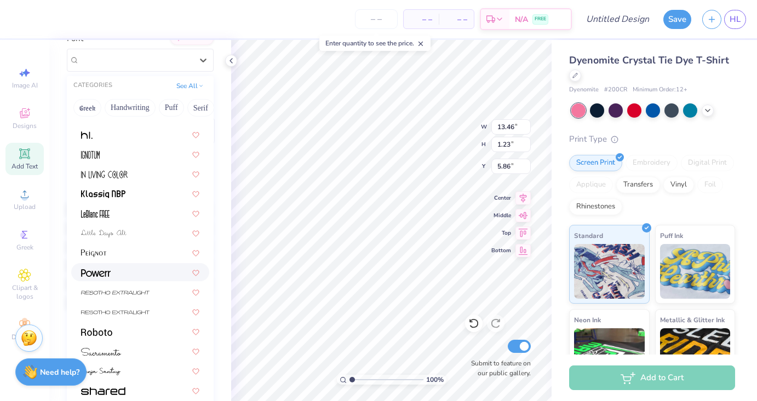
scroll to position [235, 0]
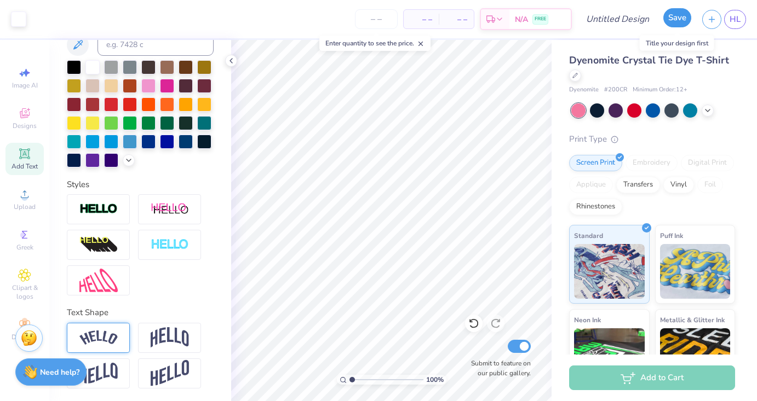
click at [679, 14] on button "Save" at bounding box center [677, 17] width 28 height 19
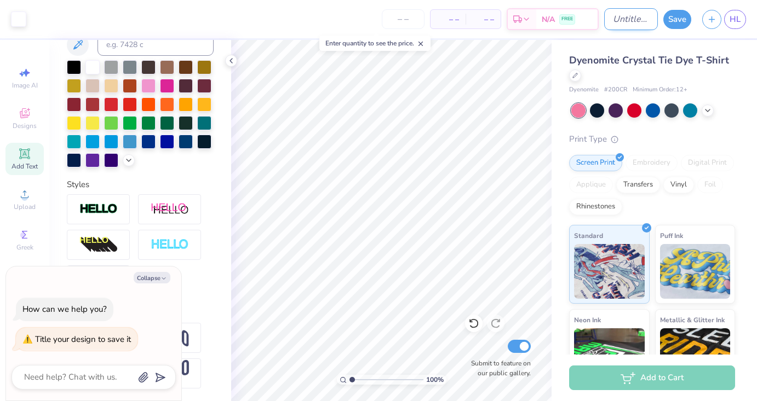
type textarea "x"
click at [617, 21] on input "Design Title" at bounding box center [631, 19] width 54 height 22
type input "T"
type textarea "x"
type input "TU"
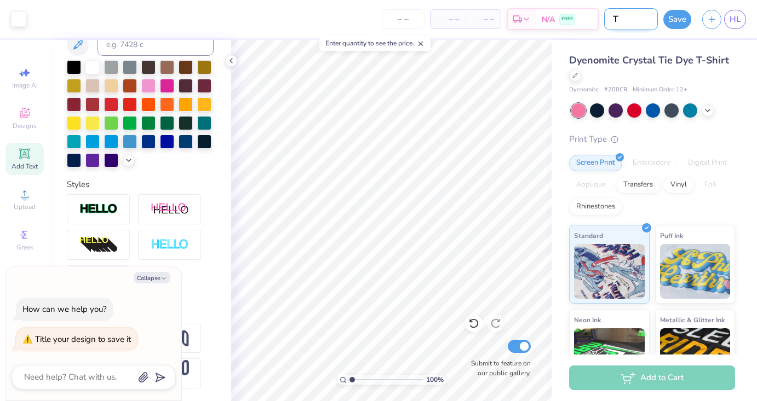
type textarea "x"
type input "TUE"
type textarea "x"
type input "TU"
type textarea "x"
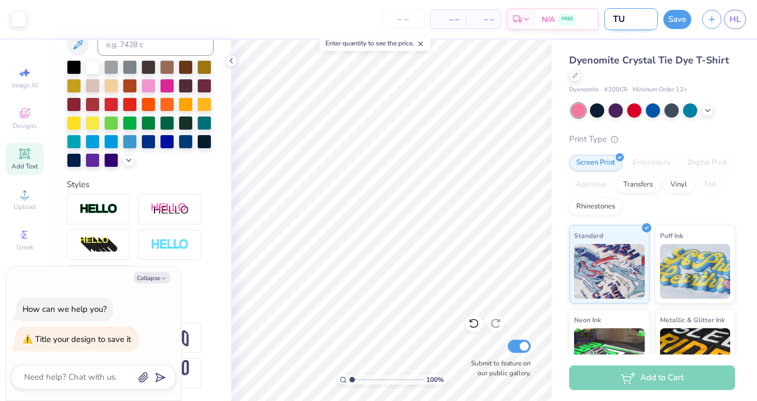
type input "T"
type textarea "x"
type input "Ti"
type textarea "x"
type input "Tie"
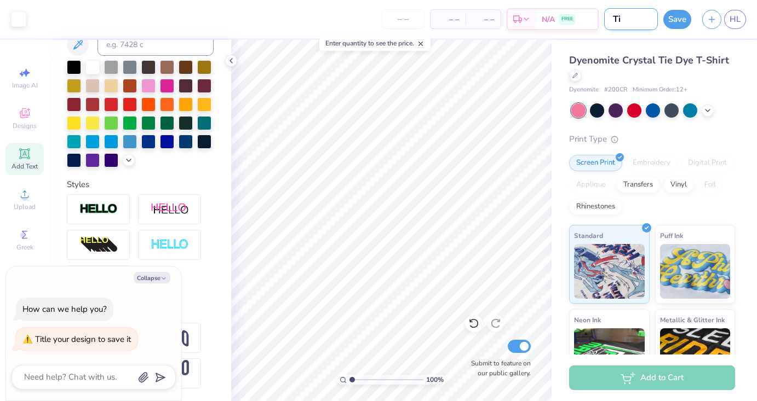
type textarea "x"
type input "Tie-"
type textarea "x"
type input "Tie-D"
type textarea "x"
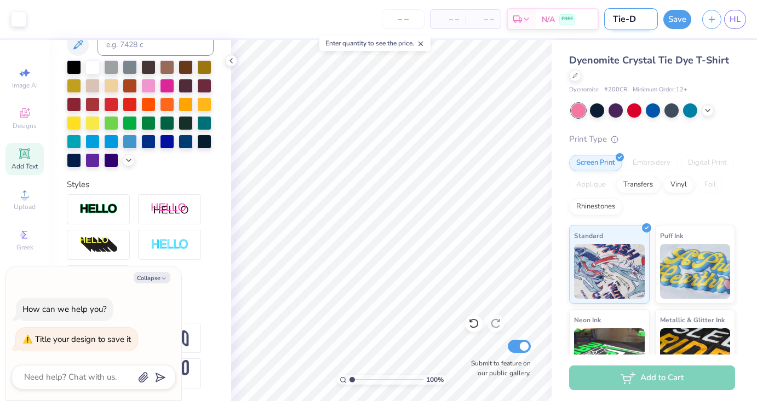
type input "Tie-Dy"
type textarea "x"
type input "Tie-Dye"
type textarea "x"
type input "Tie-Dye"
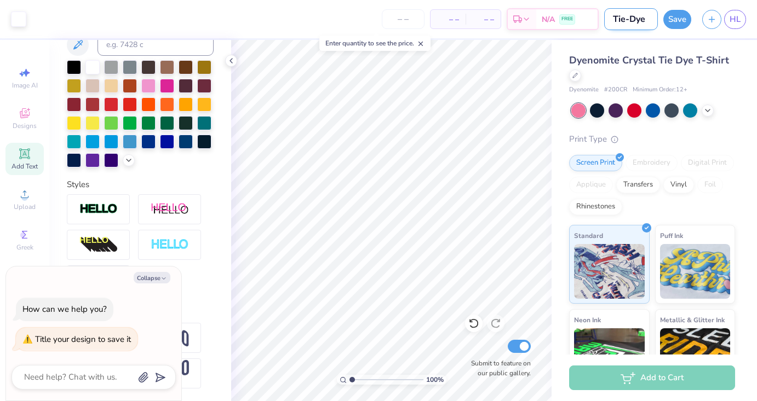
type textarea "x"
type input "Tie-Dye B"
type textarea "x"
type input "Tie-Dye BC"
type textarea "x"
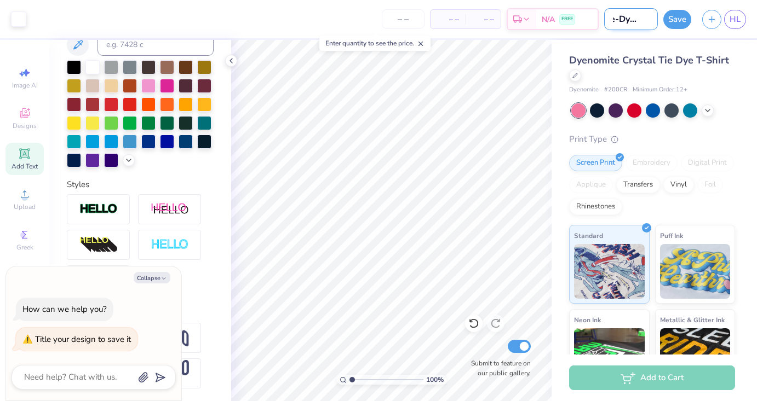
type input "Tie-Dye BCA"
type textarea "x"
type input "Tie-Dye BCA"
type textarea "x"
type input "Tie-Dye BCA S"
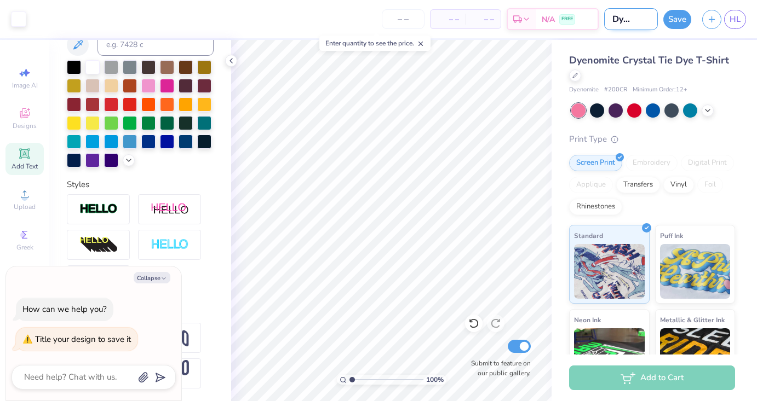
type textarea "x"
type input "Tie-Dye BCA Sh"
type textarea "x"
type input "Tie-Dye BCA Shi"
type textarea "x"
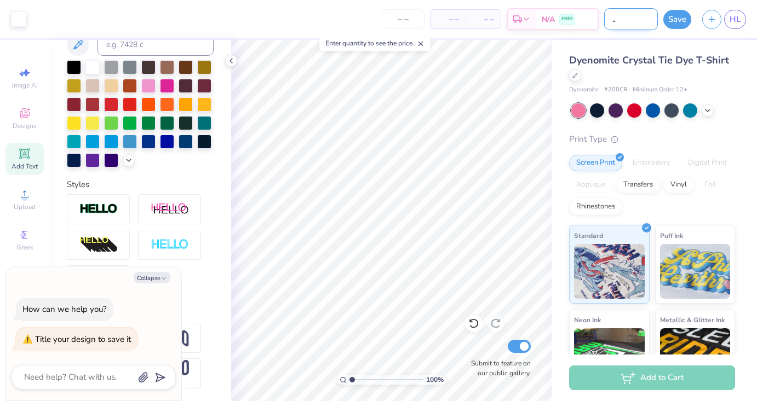
type input "Tie-Dye BCA Shir"
type textarea "x"
type input "Tie-Dye BCA Shirt"
type textarea "x"
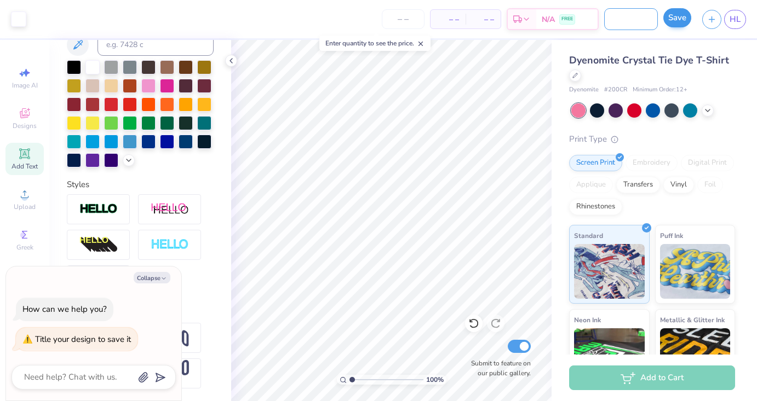
type input "Tie-Dye BCA Shir"
type textarea "x"
type input "Tie-Dye BCA Shi"
type textarea "x"
type input "Tie-Dye BCA Sh"
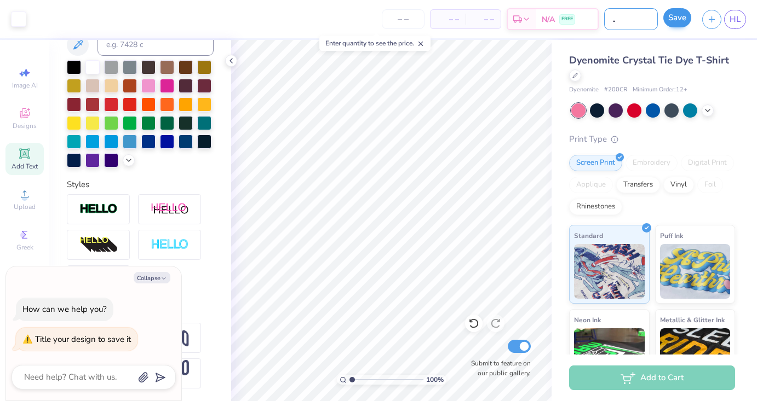
type textarea "x"
type input "Tie-Dye BCA S"
type textarea "x"
type input "Tie-Dye BCA"
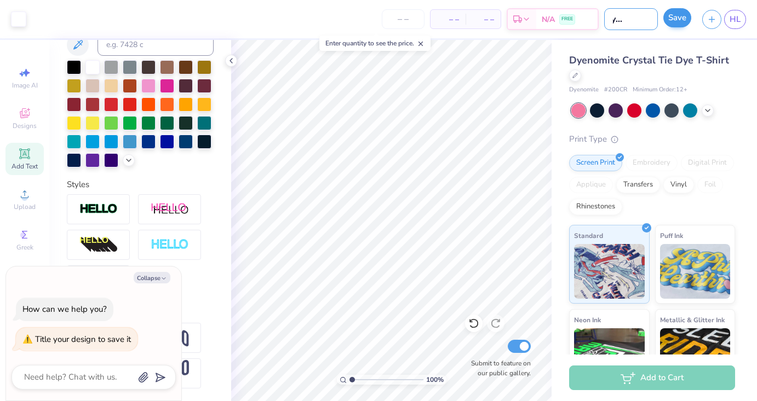
type textarea "x"
type input "Tie-Dye BCA"
click at [682, 18] on button "Save" at bounding box center [677, 17] width 28 height 19
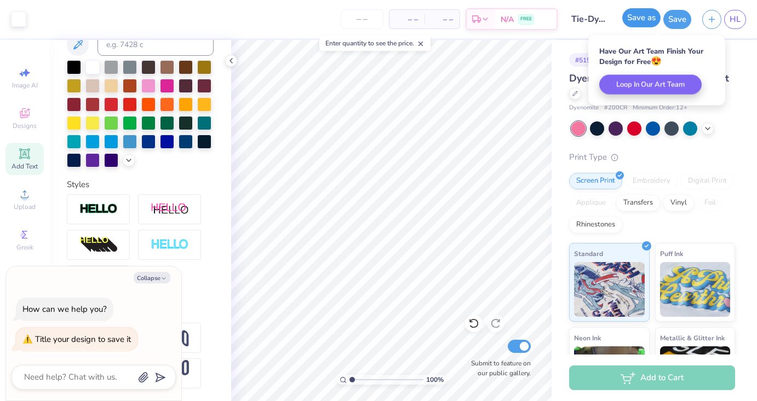
click at [640, 23] on button "Save as" at bounding box center [641, 17] width 38 height 19
type textarea "x"
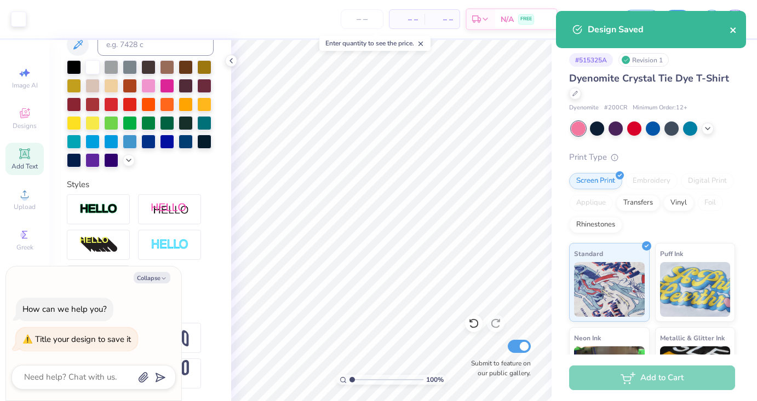
click at [736, 23] on button "close" at bounding box center [733, 29] width 8 height 13
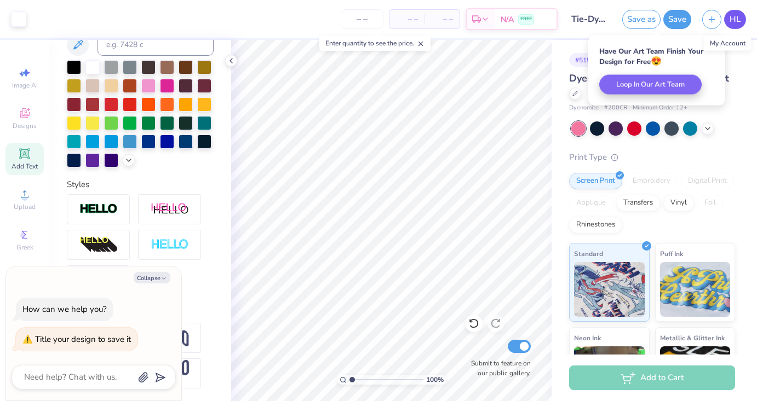
click at [736, 22] on span "HL" at bounding box center [734, 19] width 11 height 13
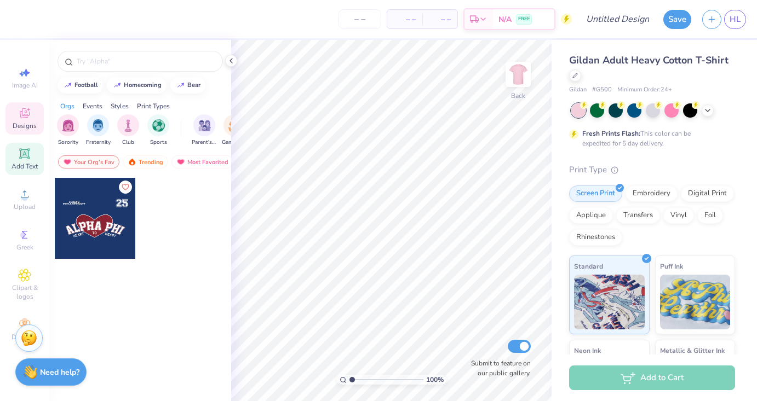
click at [22, 152] on icon at bounding box center [24, 153] width 8 height 8
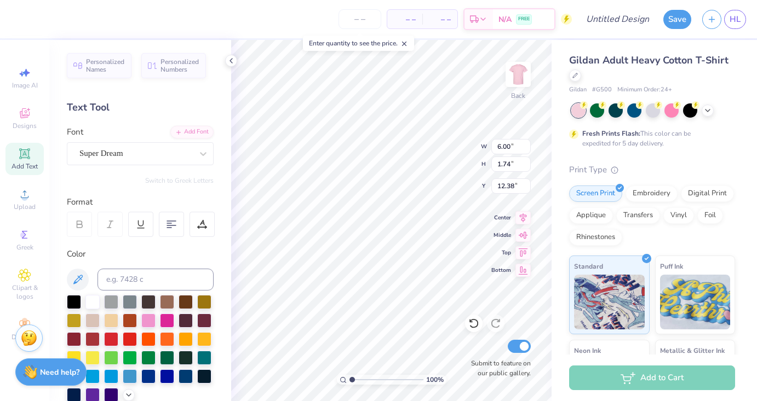
scroll to position [0, 3]
type textarea "[PHONE_NUMBER]"
click at [182, 151] on div "Super Dream" at bounding box center [135, 153] width 115 height 17
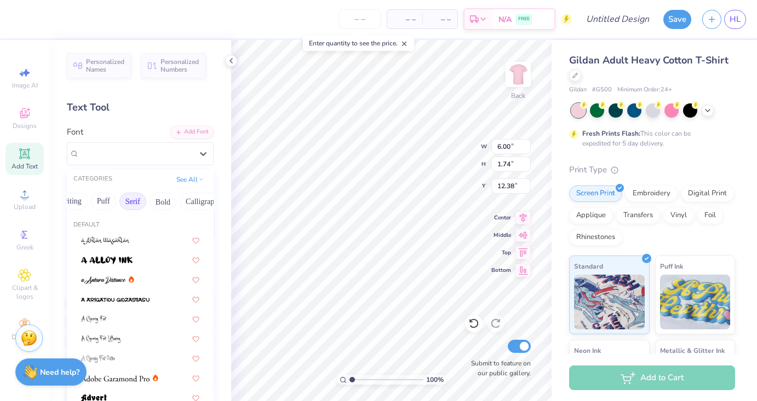
scroll to position [0, 71]
click at [153, 207] on button "Bold" at bounding box center [159, 202] width 27 height 18
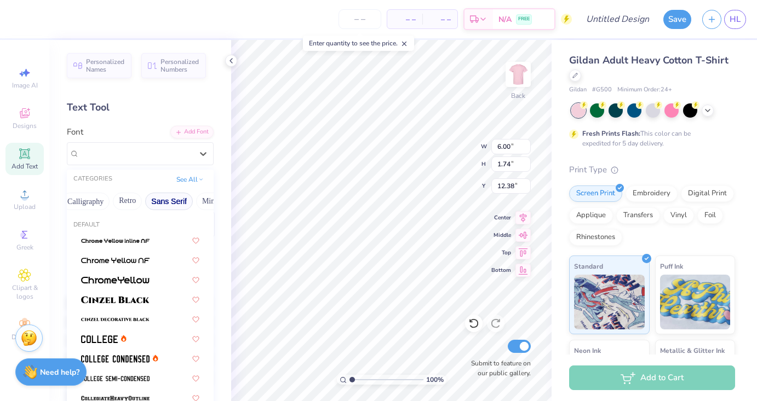
scroll to position [0, 212]
click at [192, 200] on button "Minimal" at bounding box center [189, 202] width 38 height 18
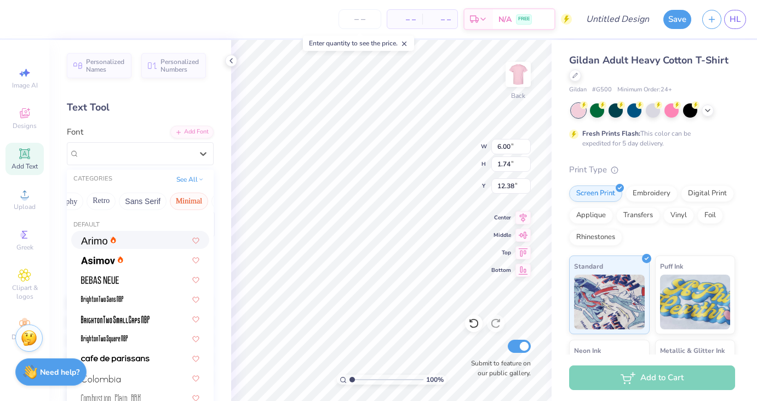
click at [97, 238] on img at bounding box center [94, 241] width 26 height 8
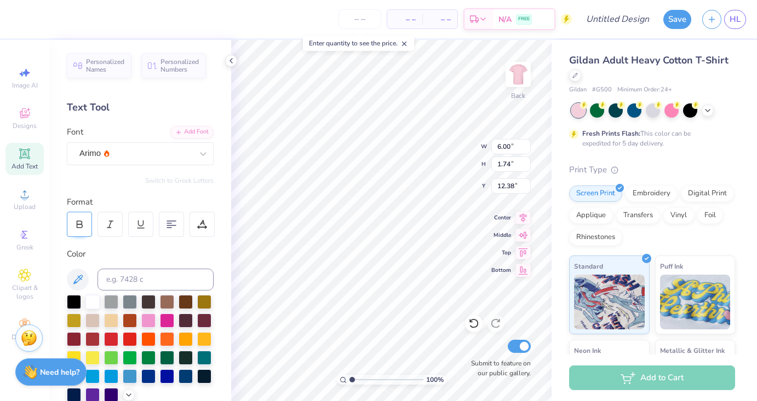
click at [79, 222] on icon at bounding box center [79, 225] width 10 height 10
click at [103, 222] on div at bounding box center [109, 224] width 25 height 25
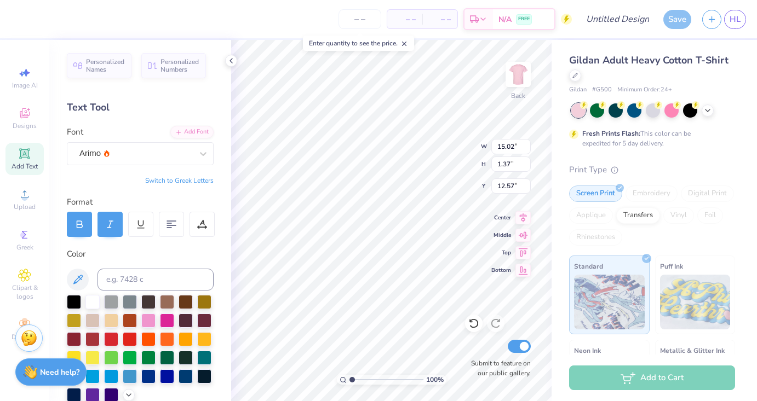
type input "5.62"
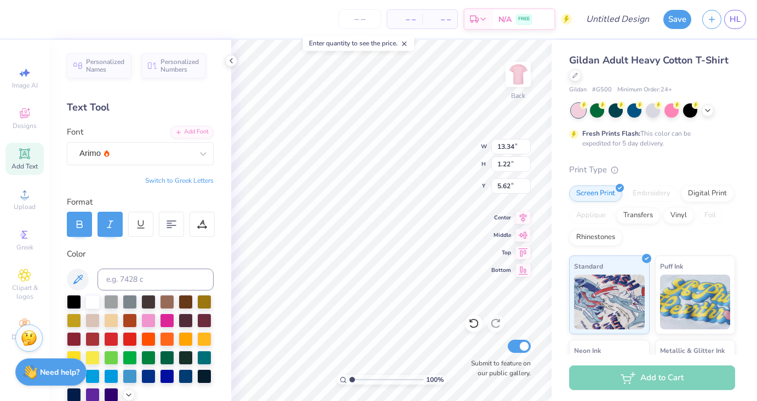
type input "13.34"
type input "1.22"
type input "5.59"
type input "12.01"
type input "1.09"
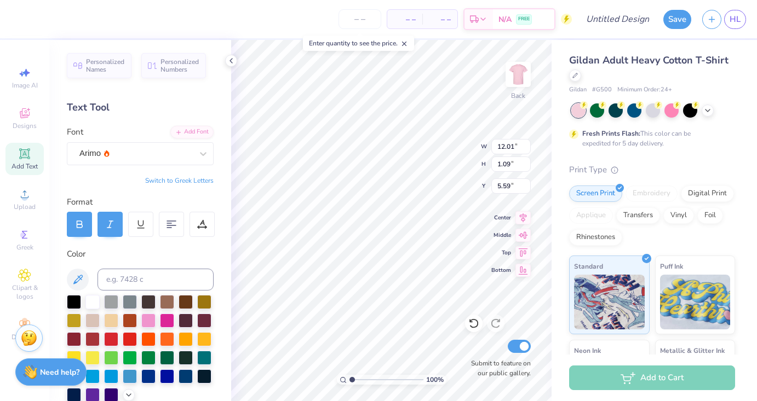
type input "5.39"
click at [459, 147] on div "100 % Back W 12.01 12.01 " H 1.09 1.09 " Y 5.39 5.39 " Center Middle Top Bottom…" at bounding box center [391, 220] width 320 height 361
type textarea "1-800-got-pink"
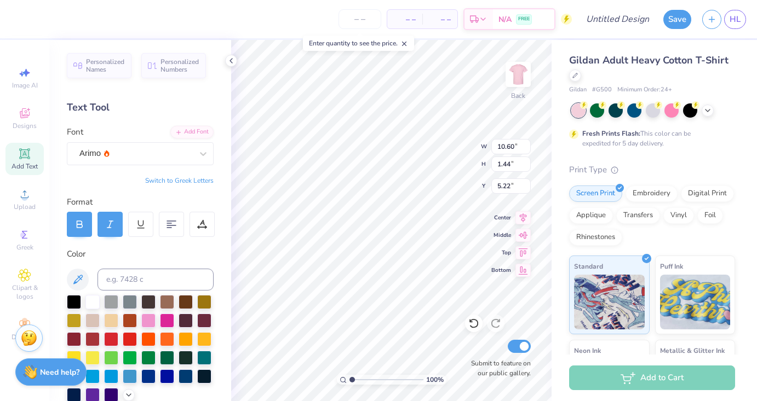
type input "11.68"
type input "1.59"
click at [472, 324] on icon at bounding box center [473, 323] width 11 height 11
click at [492, 323] on icon at bounding box center [495, 324] width 9 height 10
click at [519, 74] on img at bounding box center [518, 75] width 44 height 44
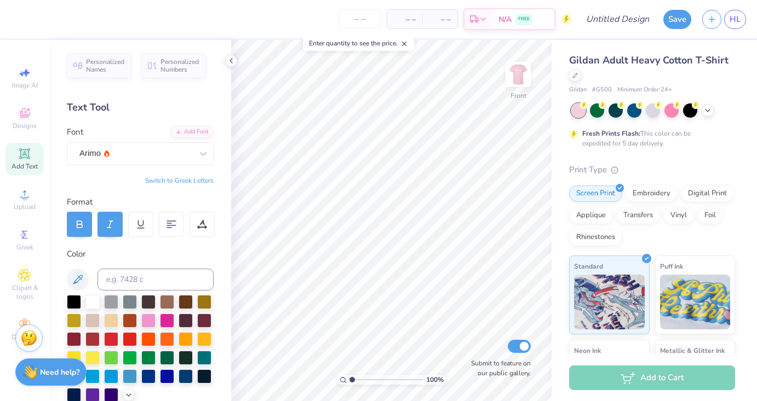
click at [22, 165] on span "Add Text" at bounding box center [24, 166] width 26 height 9
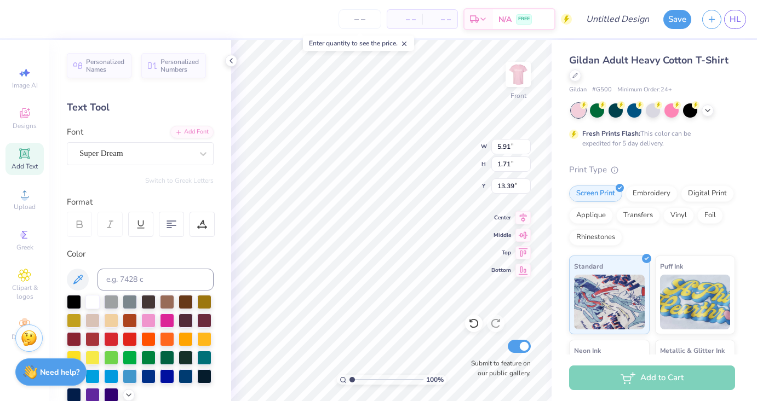
type input "0.50"
type textarea "u"
type textarea "made by ucf akdphi"
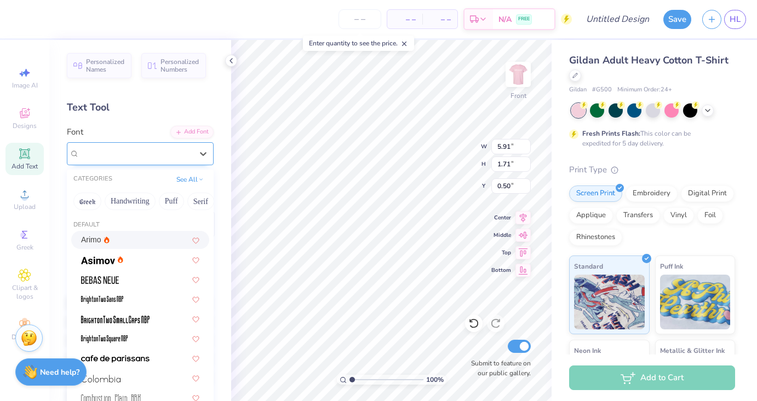
click at [166, 152] on div "Super Dream" at bounding box center [135, 153] width 115 height 17
click at [111, 241] on div "Arimo" at bounding box center [140, 239] width 118 height 11
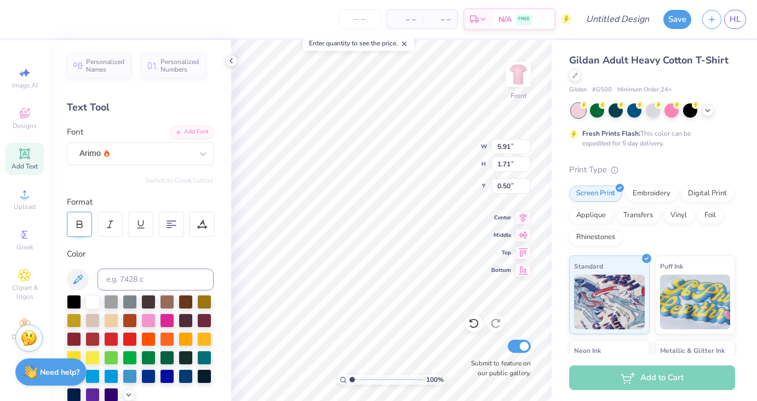
click at [77, 221] on icon at bounding box center [79, 222] width 5 height 3
click at [97, 221] on div at bounding box center [109, 224] width 25 height 25
click at [430, 153] on div "100 % Front W 5.91 5.91 " H 1.71 1.71 " Y 0.50 0.50 " Center Middle Top Bottom …" at bounding box center [391, 220] width 320 height 361
type input "6.47"
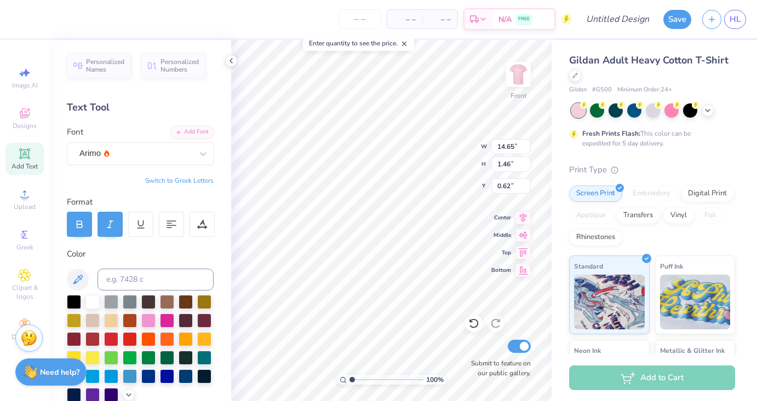
type input "0.65"
type input "0.50"
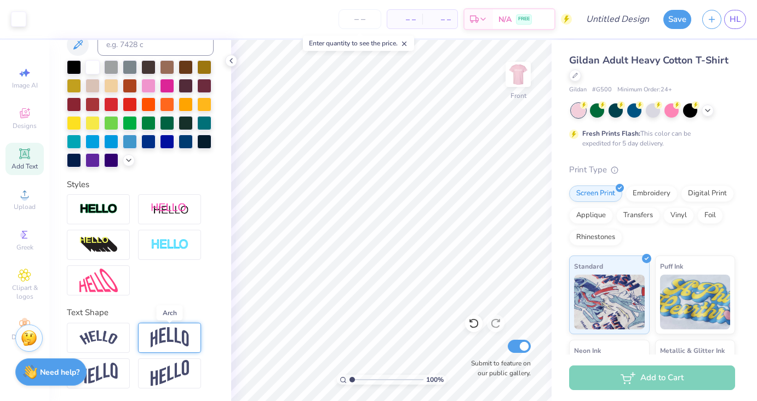
click at [155, 332] on img at bounding box center [170, 337] width 38 height 21
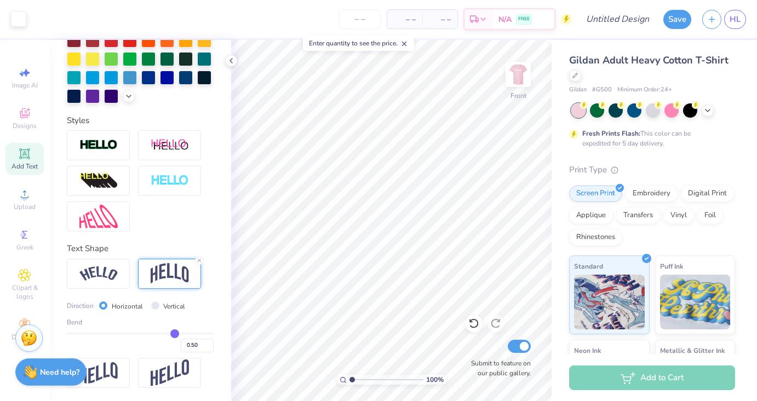
type input "0.48"
type input "0.47"
type input "0.46"
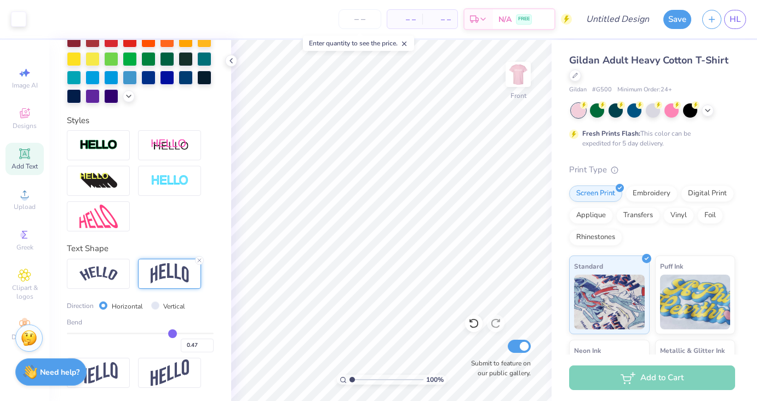
type input "0.46"
type input "0.43"
type input "0.4"
type input "0.40"
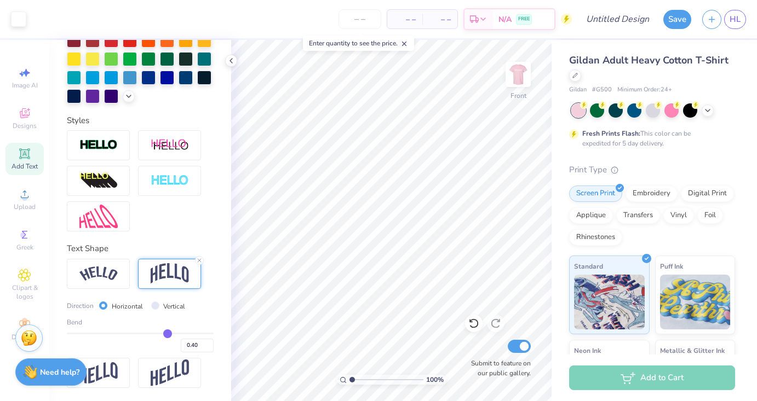
type input "0.38"
type input "0.36"
type input "0.32"
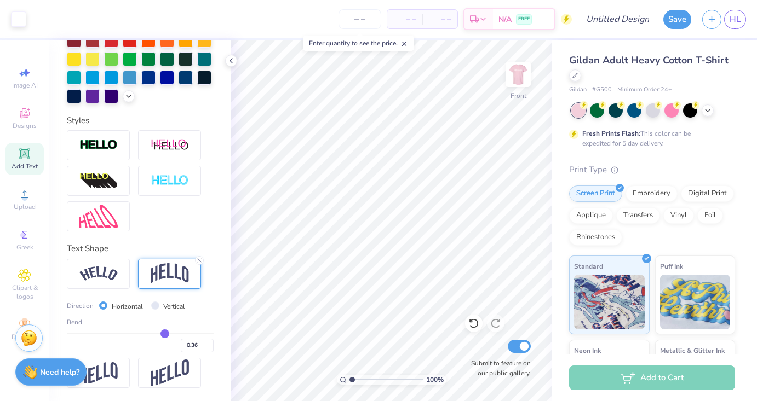
type input "0.32"
type input "0.3"
type input "0.30"
type input "0.27"
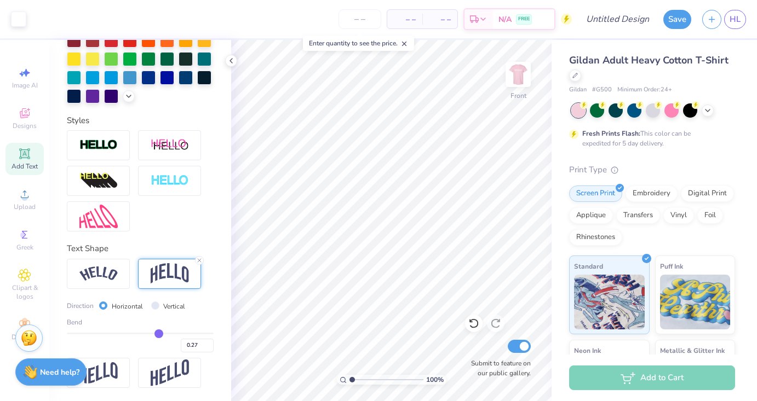
type input "0.25"
type input "0.22"
type input "0.18"
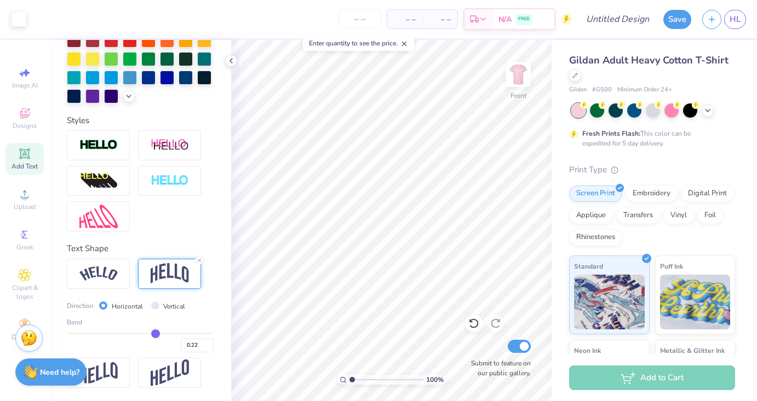
type input "0.18"
type input "0.16"
type input "0.12"
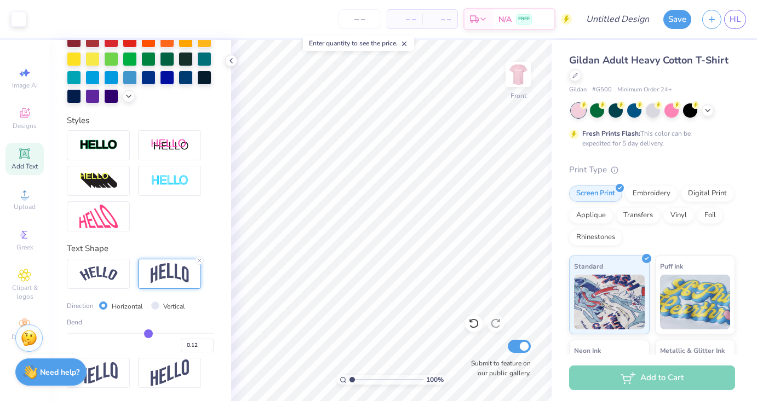
type input "0.09"
type input "0.06"
type input "0.04"
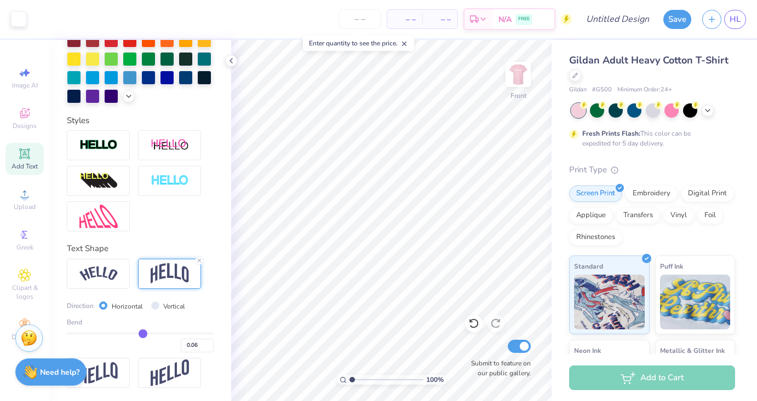
type input "0.04"
type input "0.01"
type input "-0.02"
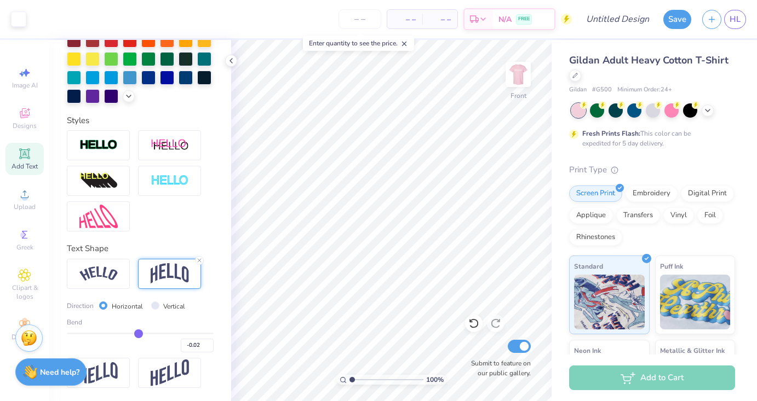
type input "-0.05"
type input "-0.08"
type input "-0.11"
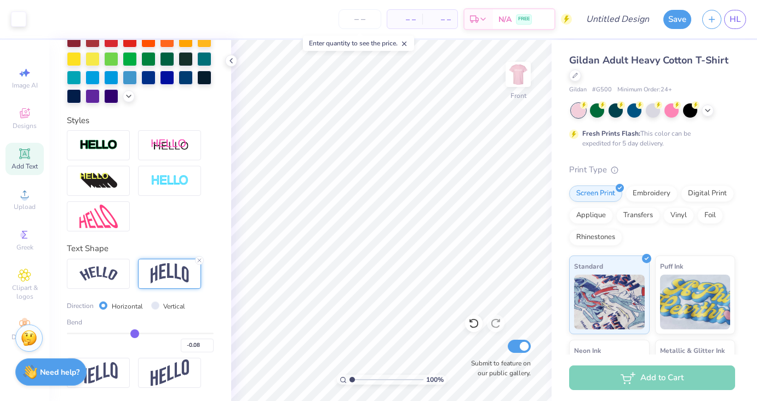
type input "-0.11"
type input "-0.15"
type input "-0.16"
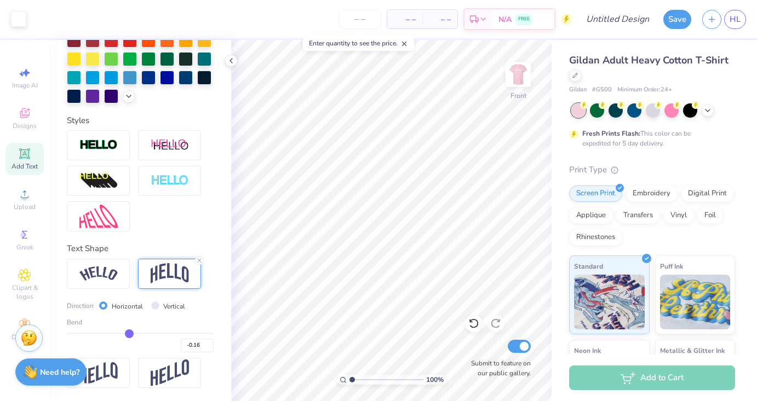
type input "-0.2"
type input "-0.20"
type input "-0.23"
type input "-0.25"
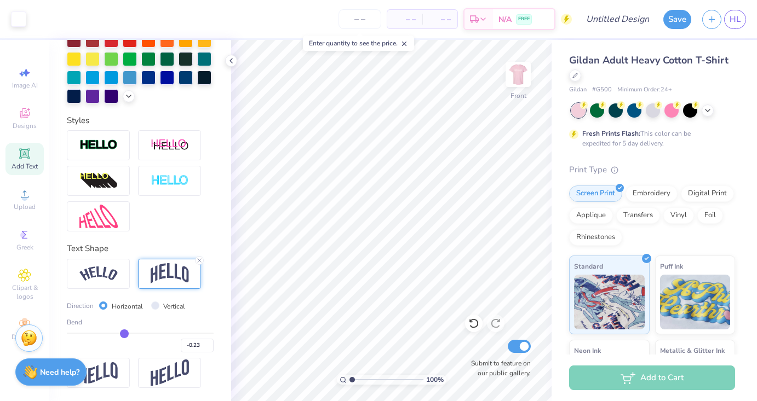
type input "-0.25"
type input "-0.27"
type input "-0.28"
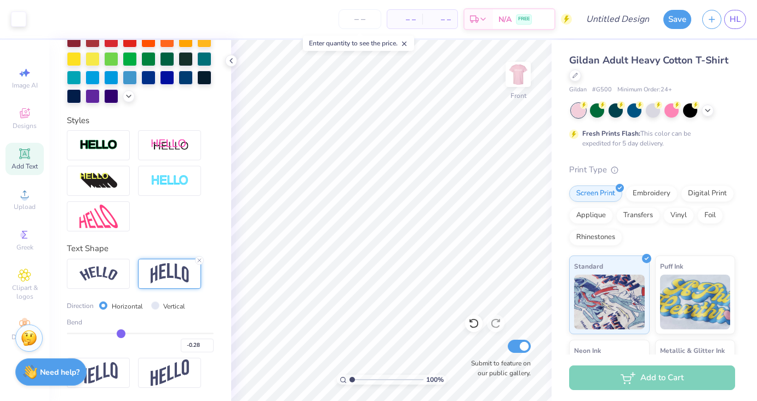
type input "-0.29"
type input "-0.3"
type input "-0.30"
type input "-0.31"
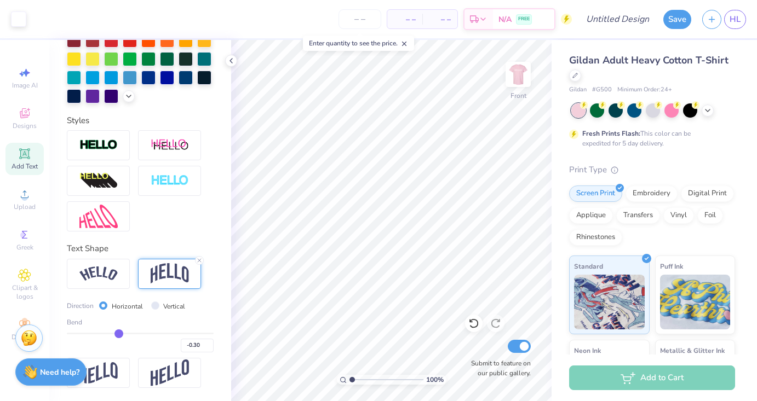
type input "-0.31"
type input "-0.32"
type input "-0.34"
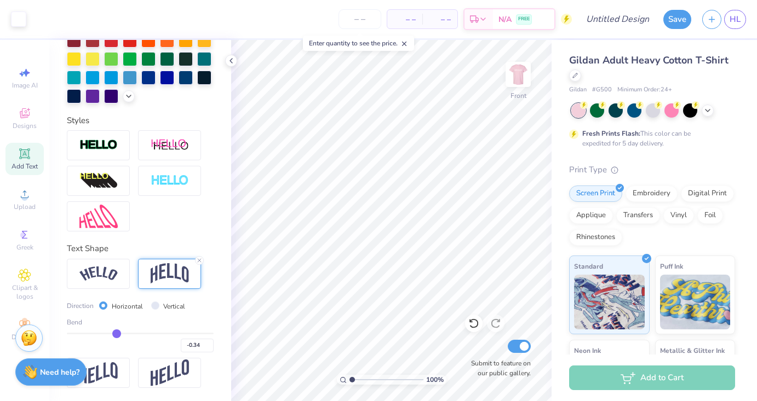
type input "-0.36"
type input "-0.37"
type input "-0.38"
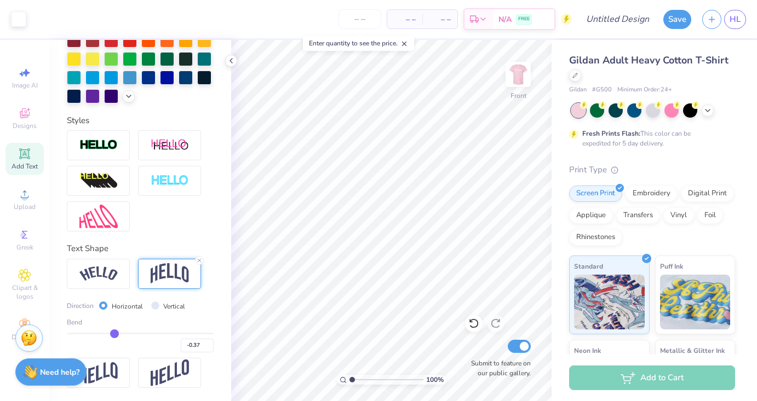
type input "-0.38"
type input "-0.41"
type input "-0.44"
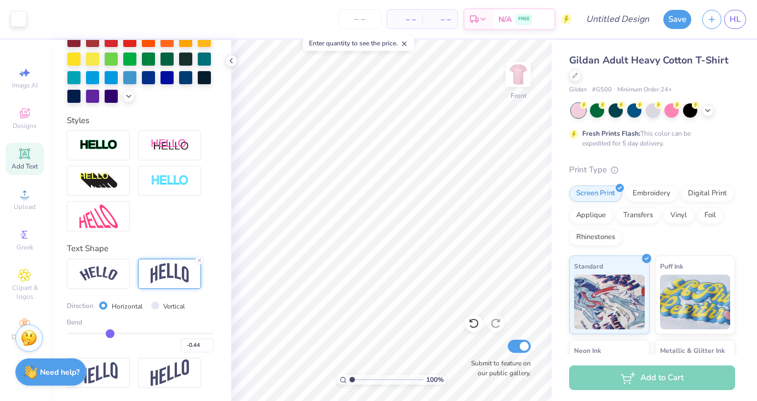
type input "-0.45"
type input "-0.46"
type input "-0.47"
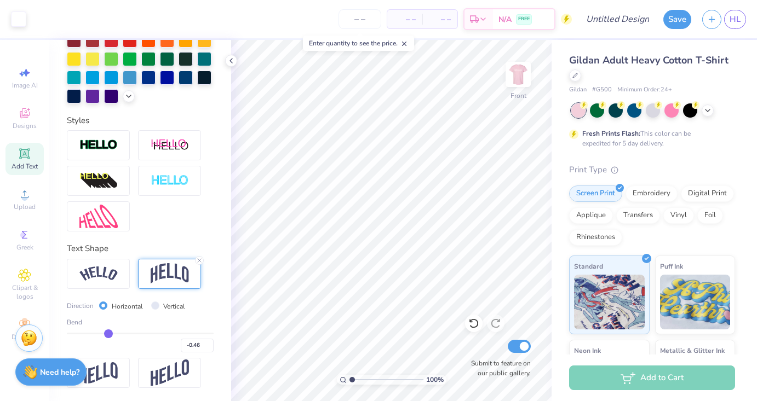
type input "-0.47"
type input "-0.48"
type input "-0.5"
type input "-0.50"
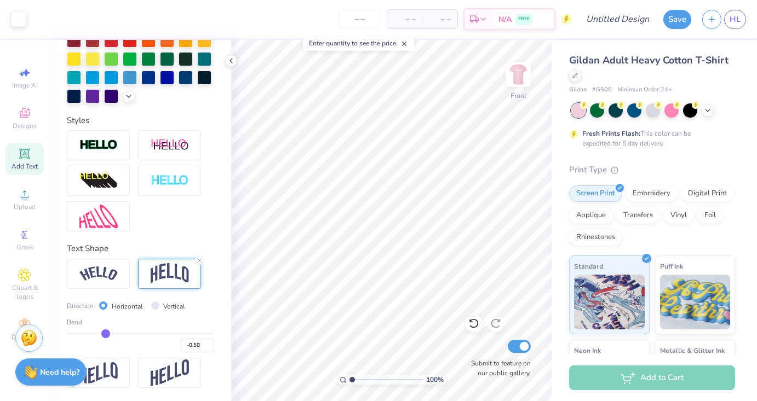
type input "-0.51"
drag, startPoint x: 174, startPoint y: 334, endPoint x: 105, endPoint y: 333, distance: 69.0
click at [105, 333] on input "range" at bounding box center [140, 334] width 147 height 2
type input "-0.5"
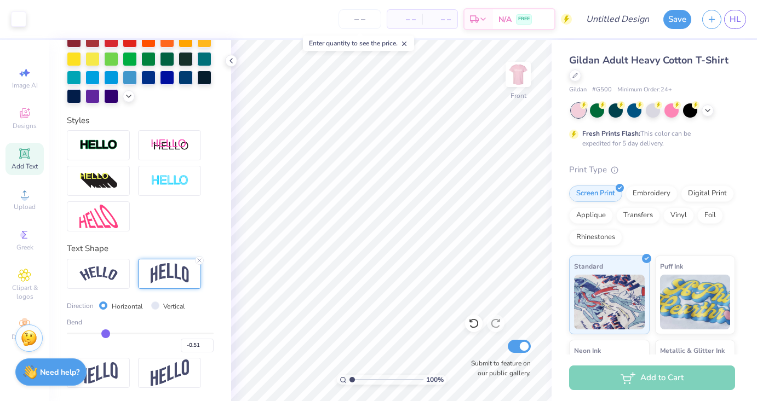
type input "-0.50"
type input "-0.49"
type input "-0.46"
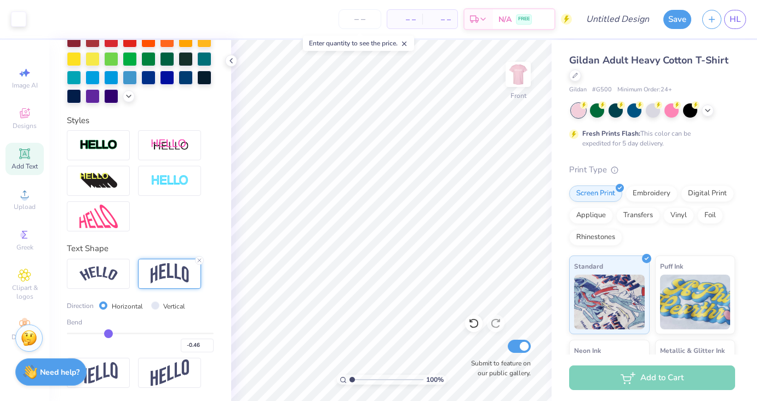
type input "-0.45"
type input "-0.42"
type input "-0.38"
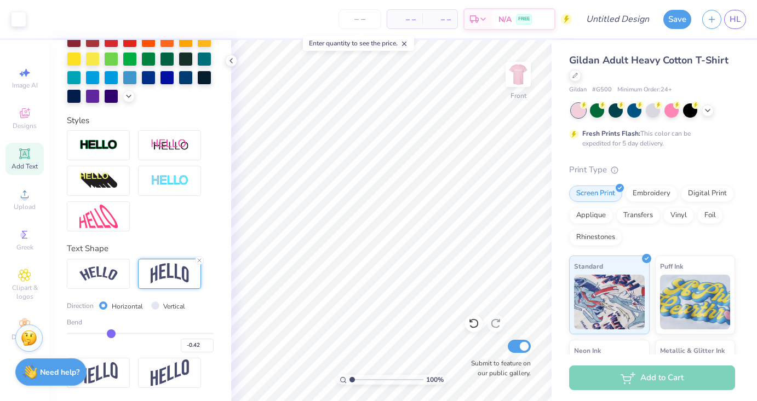
type input "-0.38"
type input "-0.35"
type input "-0.32"
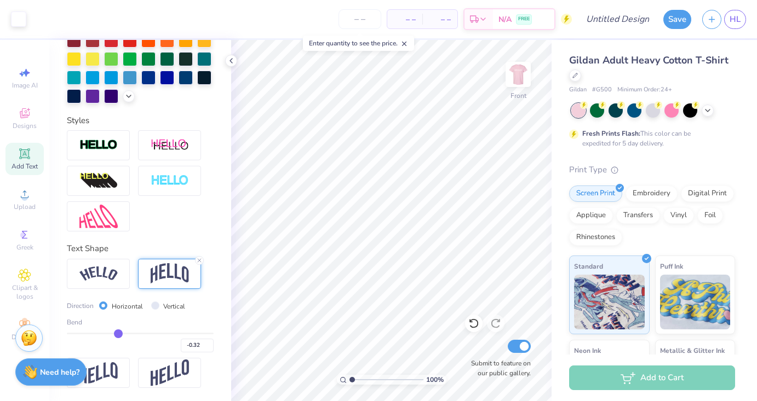
type input "-0.29"
type input "-0.27"
type input "-0.24"
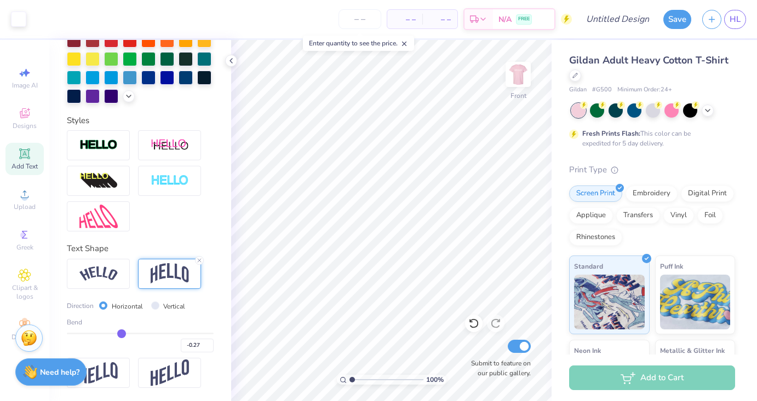
type input "-0.24"
type input "-0.23"
type input "-0.21"
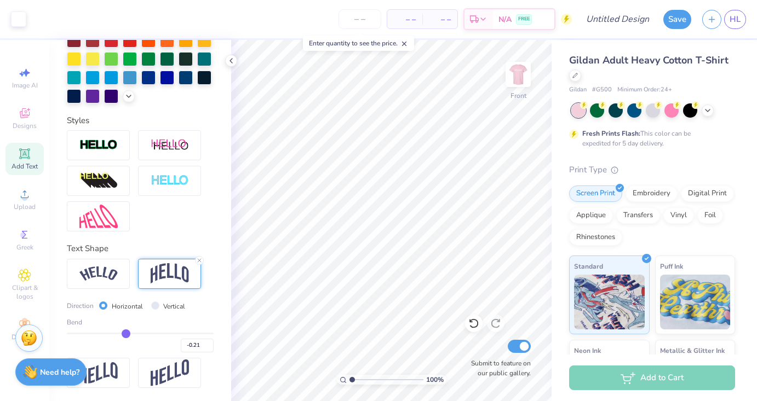
type input "-0.2"
type input "-0.20"
type input "-0.19"
type input "-0.18"
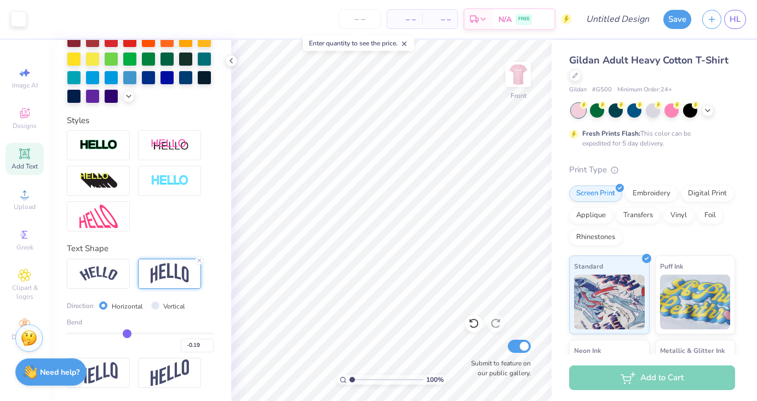
type input "-0.18"
type input "-0.17"
type input "-0.16"
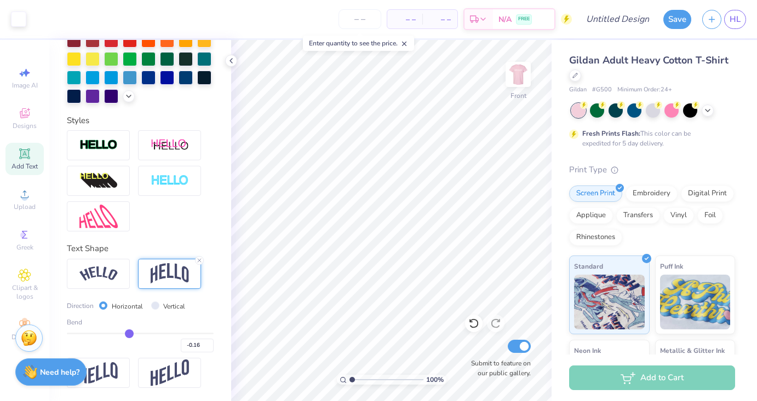
type input "-0.15"
drag, startPoint x: 105, startPoint y: 333, endPoint x: 129, endPoint y: 330, distance: 24.8
click at [129, 333] on input "range" at bounding box center [140, 334] width 147 height 2
type input "-0.13"
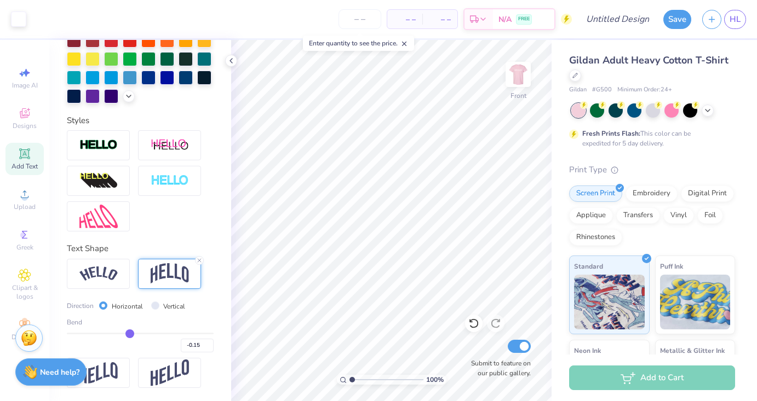
type input "-0.13"
type input "-0.1"
type input "-0.10"
type input "-0.09"
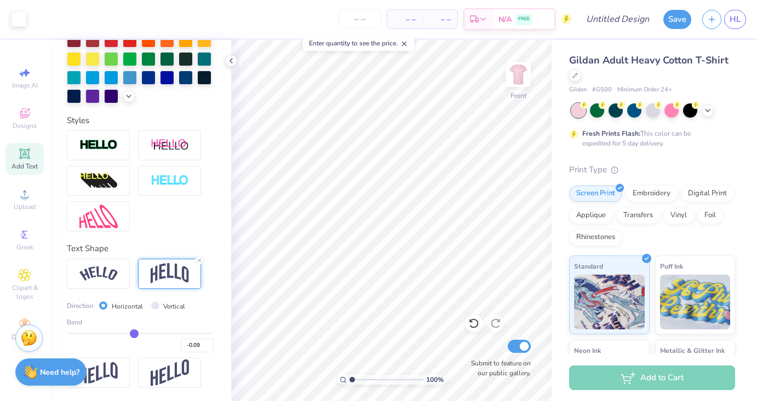
type input "-0.08"
type input "-0.07"
type input "-0.05"
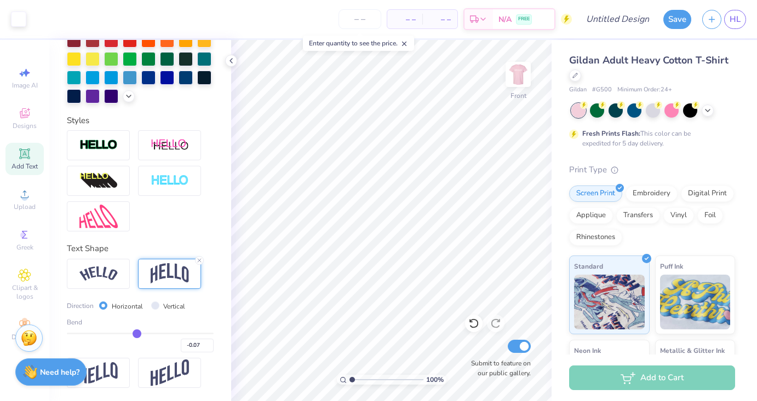
type input "-0.05"
type input "-0.04"
type input "-0.03"
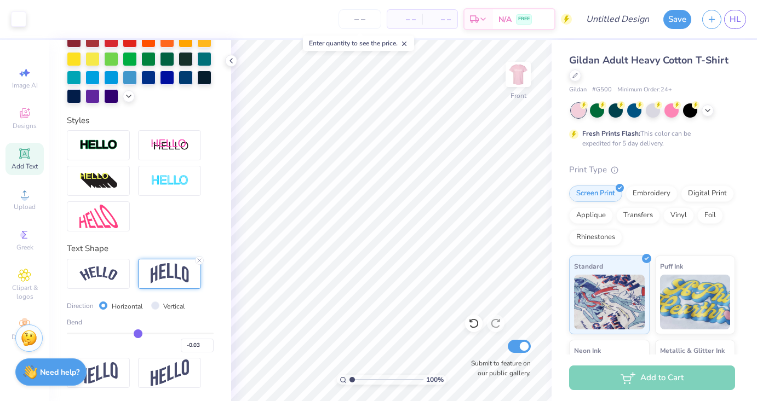
type input "-0.02"
drag, startPoint x: 129, startPoint y: 330, endPoint x: 139, endPoint y: 330, distance: 9.3
click at [139, 333] on input "range" at bounding box center [140, 334] width 147 height 2
type input "-0.03"
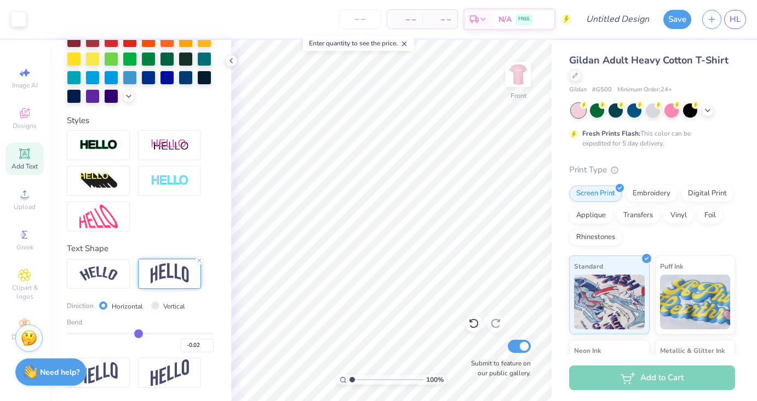
type input "-0.03"
type input "-0.04"
type input "-0.05"
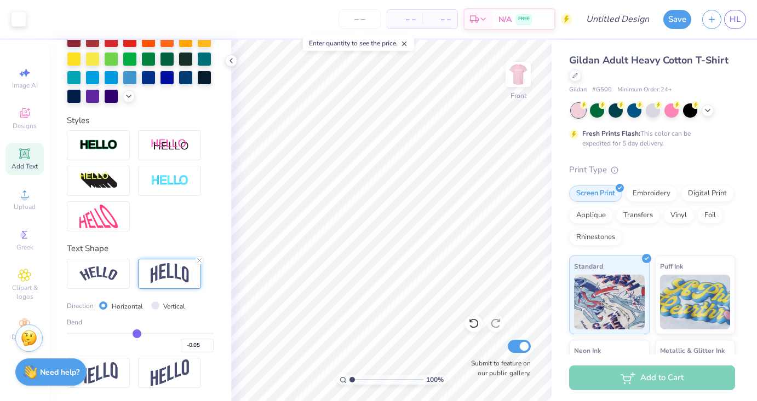
type input "-0.06"
type input "-0.07"
type input "-0.08"
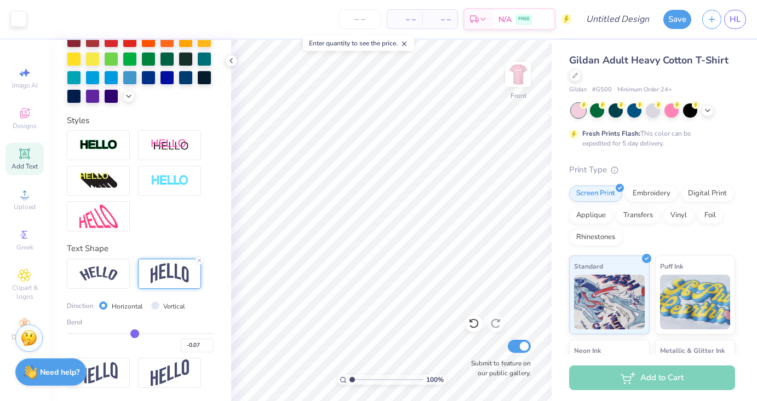
type input "-0.08"
type input "-0.09"
type input "-0.1"
type input "-0.10"
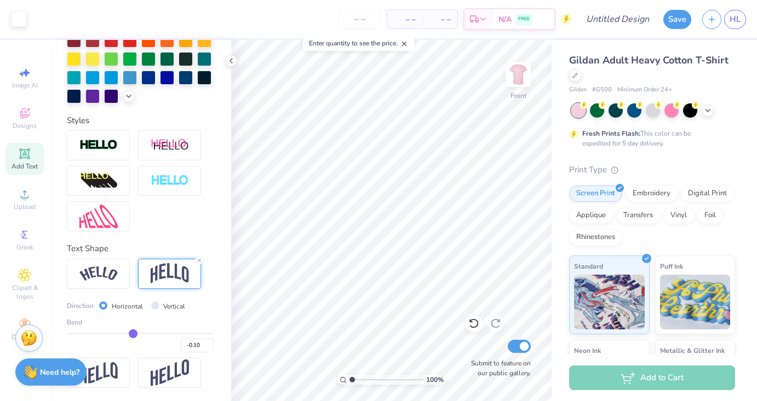
type input "-0.11"
type input "-0.12"
type input "-0.13"
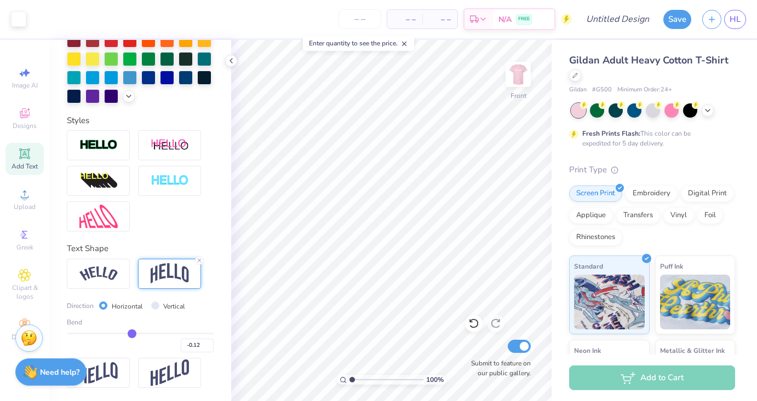
type input "-0.13"
drag, startPoint x: 139, startPoint y: 330, endPoint x: 131, endPoint y: 330, distance: 7.7
type input "-0.13"
click at [131, 333] on input "range" at bounding box center [140, 334] width 147 height 2
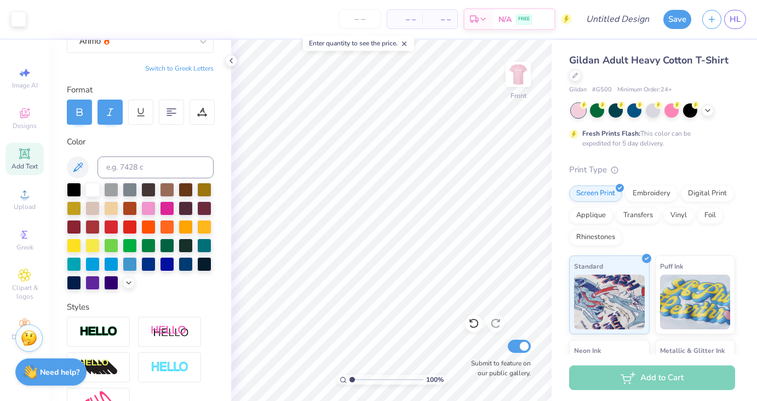
scroll to position [101, 0]
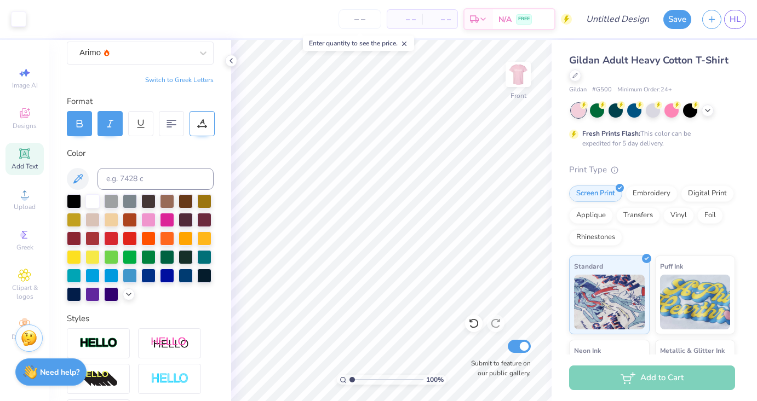
click at [205, 126] on icon at bounding box center [205, 125] width 1 height 1
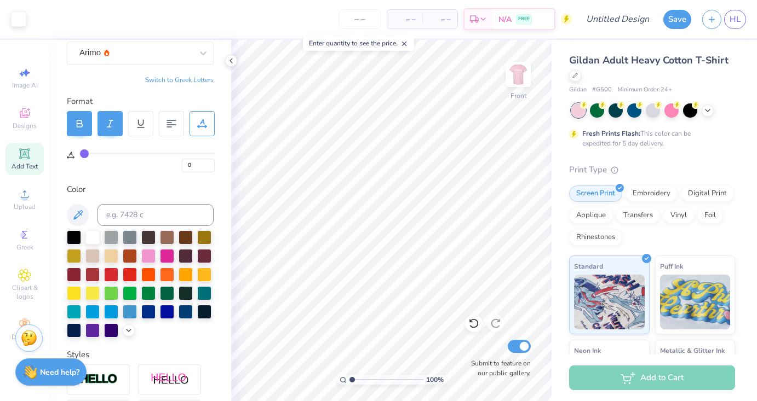
type input "1"
type input "2"
type input "3"
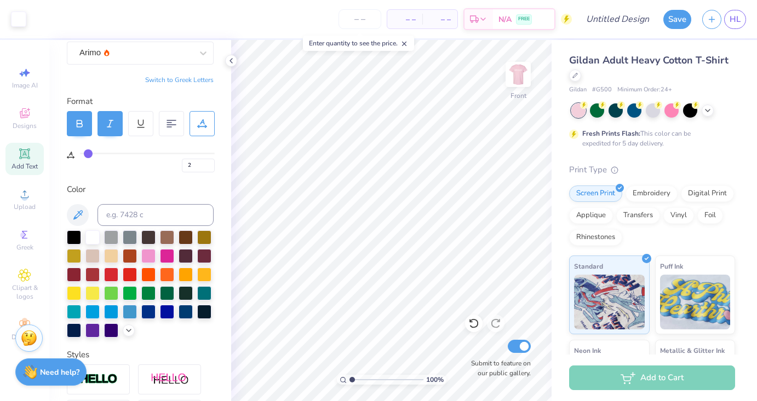
click at [88, 154] on input "range" at bounding box center [147, 154] width 135 height 2
type input "3"
type input "4"
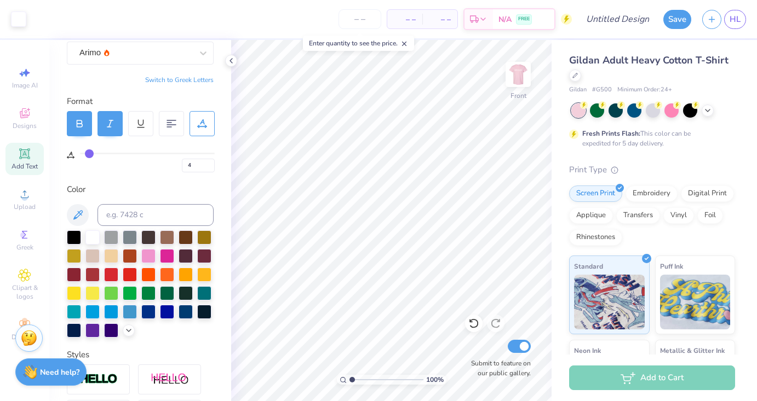
click at [89, 154] on input "range" at bounding box center [147, 154] width 135 height 2
type input "0.50"
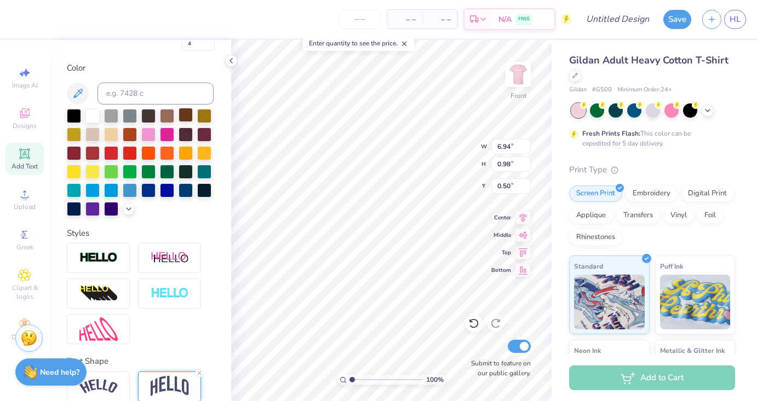
scroll to position [335, 0]
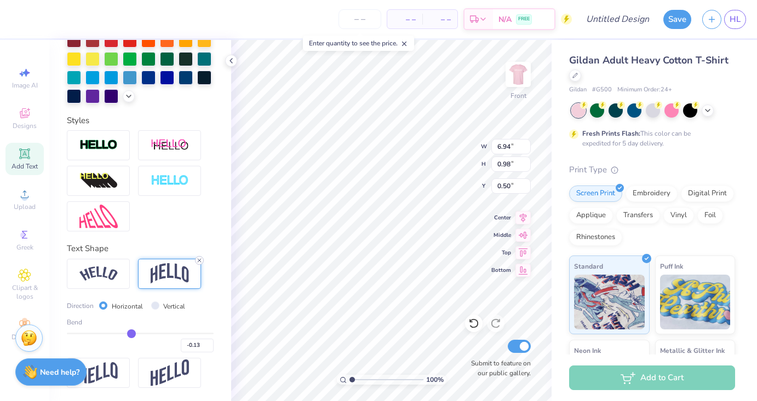
click at [198, 259] on line at bounding box center [199, 260] width 3 height 3
type input "0.65"
type input "0.67"
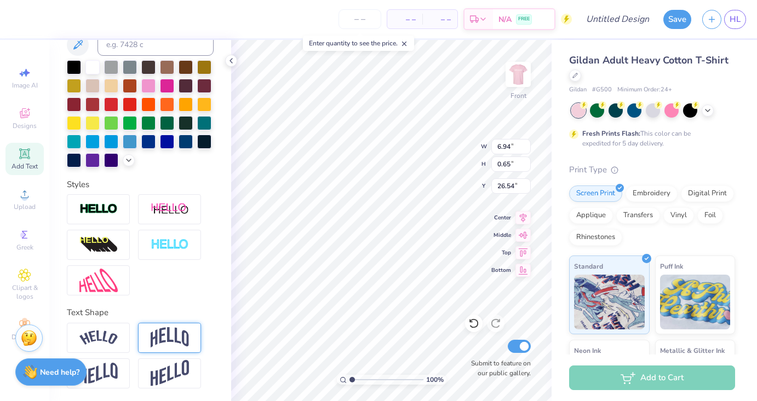
scroll to position [0, 2]
click at [521, 70] on img at bounding box center [518, 75] width 44 height 44
click at [681, 20] on button "Save" at bounding box center [677, 17] width 28 height 19
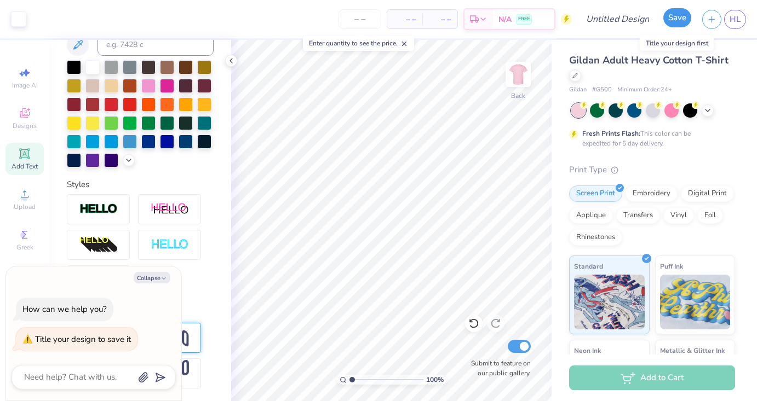
click at [678, 18] on button "Save" at bounding box center [677, 17] width 28 height 19
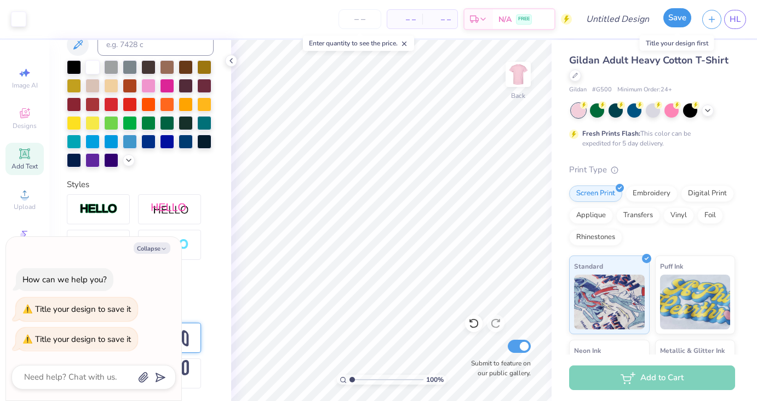
click at [678, 19] on button "Save" at bounding box center [677, 17] width 28 height 19
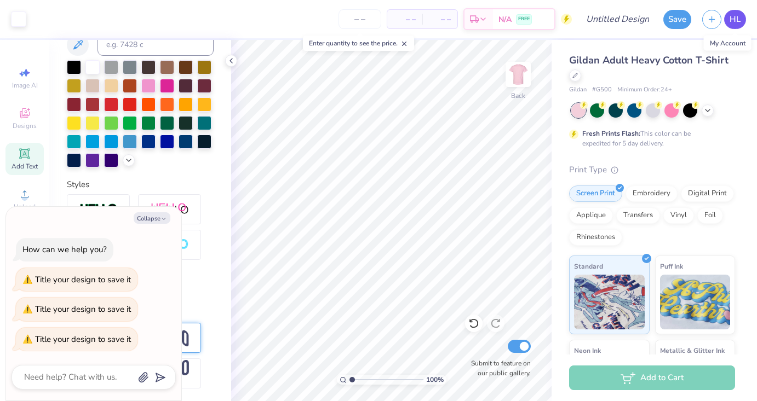
click at [736, 18] on span "HL" at bounding box center [734, 19] width 11 height 13
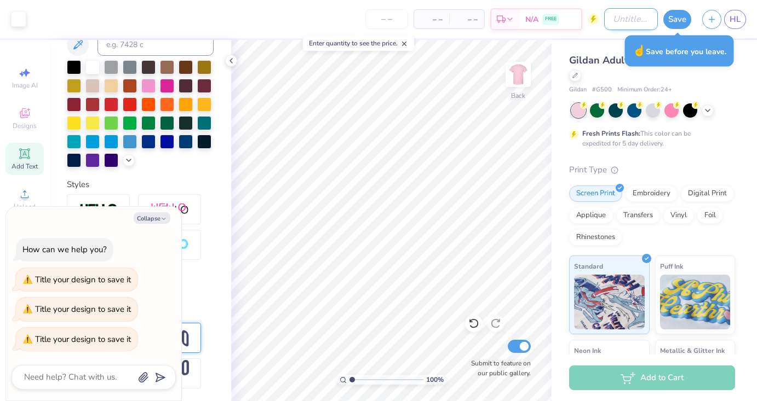
click at [604, 18] on input "Design Title" at bounding box center [631, 19] width 54 height 22
click at [671, 16] on button "Save" at bounding box center [677, 17] width 28 height 19
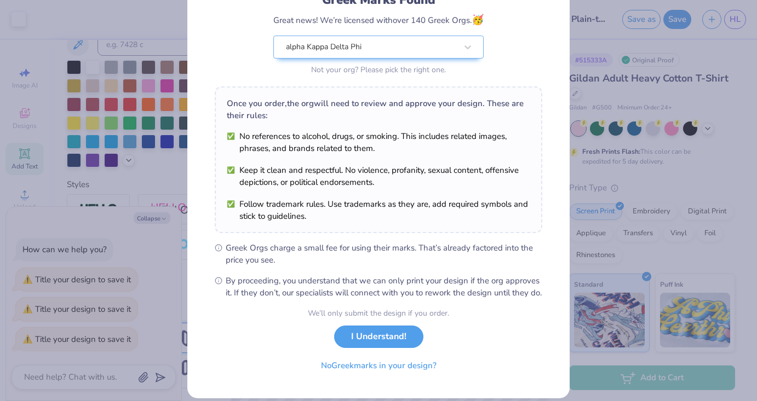
scroll to position [90, 0]
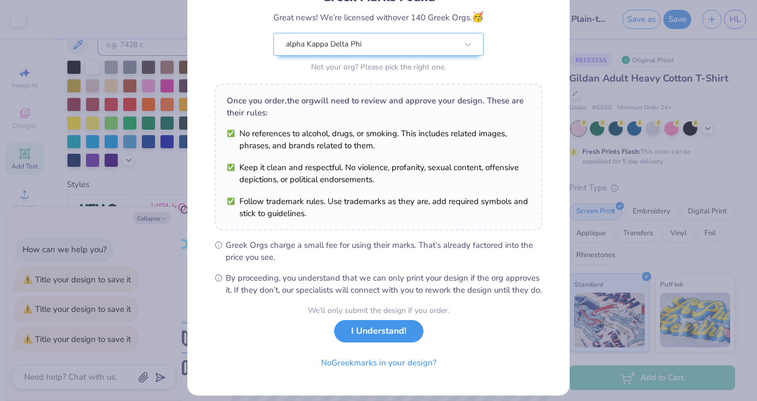
click at [381, 343] on button "I Understand!" at bounding box center [378, 331] width 89 height 22
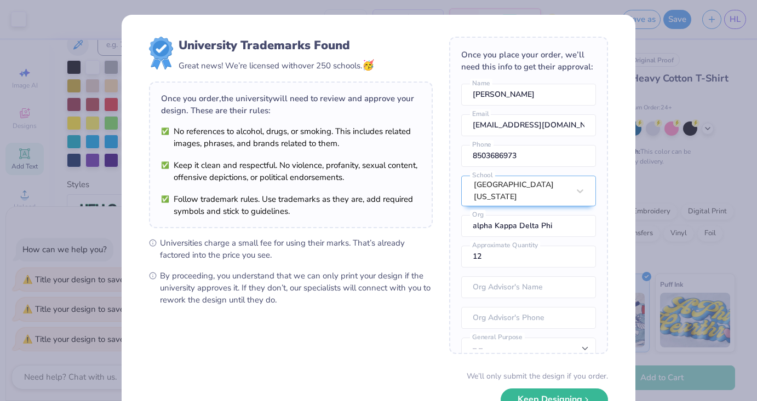
scroll to position [75, 0]
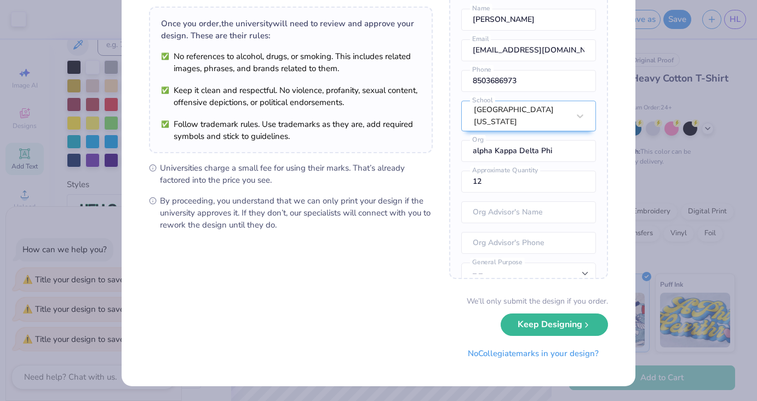
click at [75, 199] on div "University Trademarks Found Great news! We’re licensed with over 250 schools. 🥳…" at bounding box center [378, 200] width 757 height 401
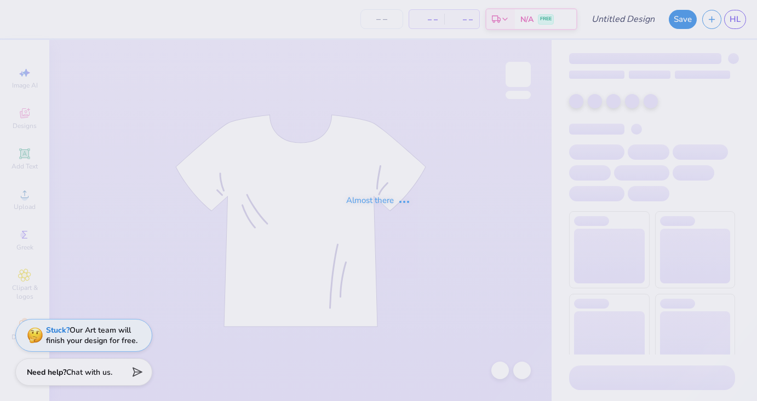
type input "Tie-Dye BCA"
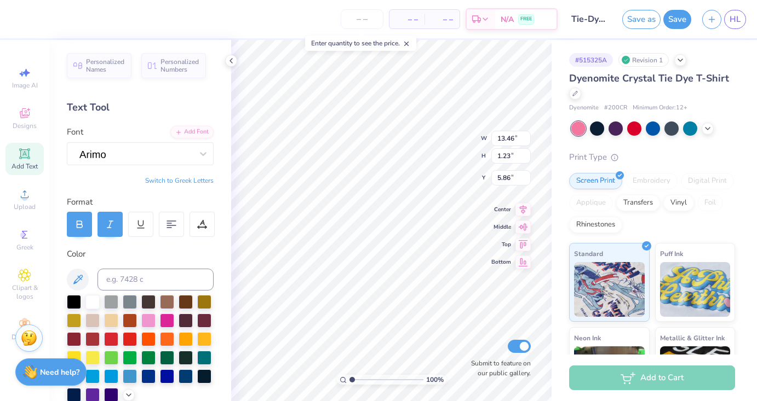
scroll to position [0, 3]
type textarea "1-800-got-pink"
type input "12.45"
type input "1.69"
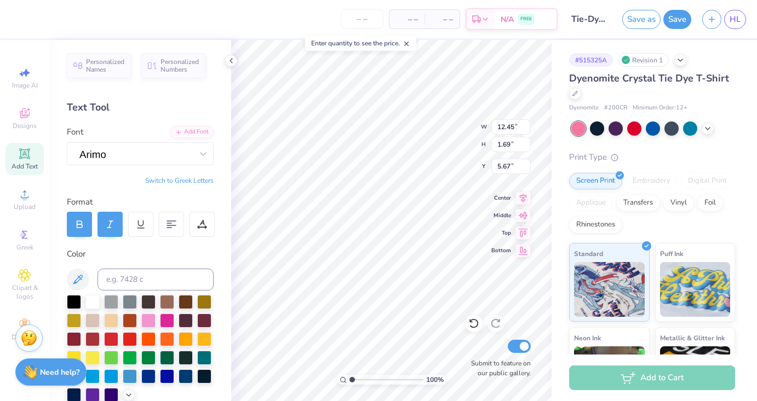
type input "5.44"
type input "13.30"
type input "1.81"
type input "5.63"
click at [228, 61] on icon at bounding box center [231, 60] width 9 height 9
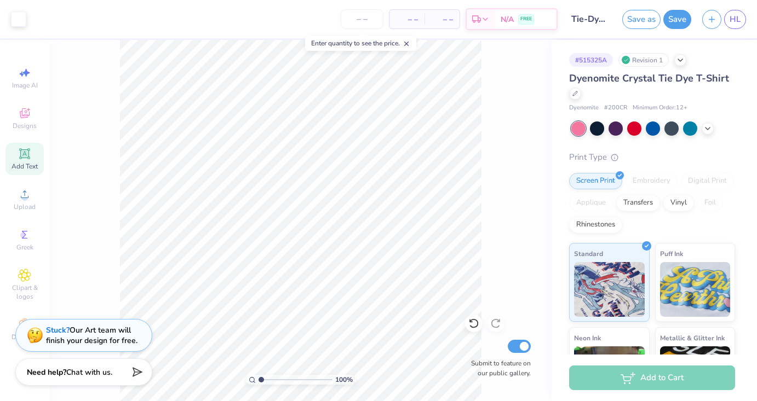
click at [491, 183] on div "100 % Submit to feature on our public gallery." at bounding box center [300, 220] width 502 height 361
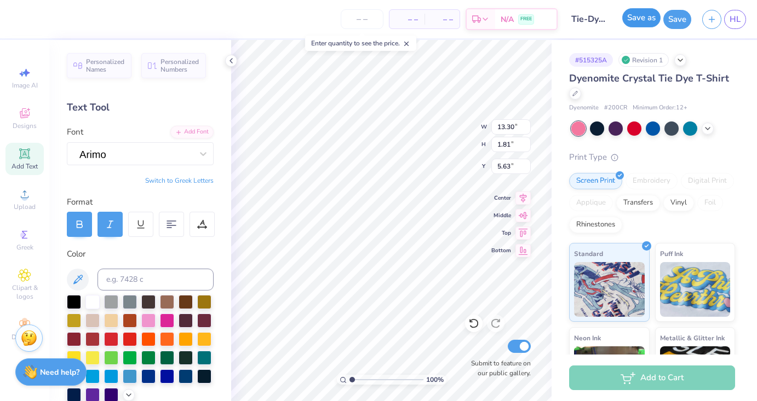
click at [645, 18] on button "Save as" at bounding box center [641, 17] width 38 height 19
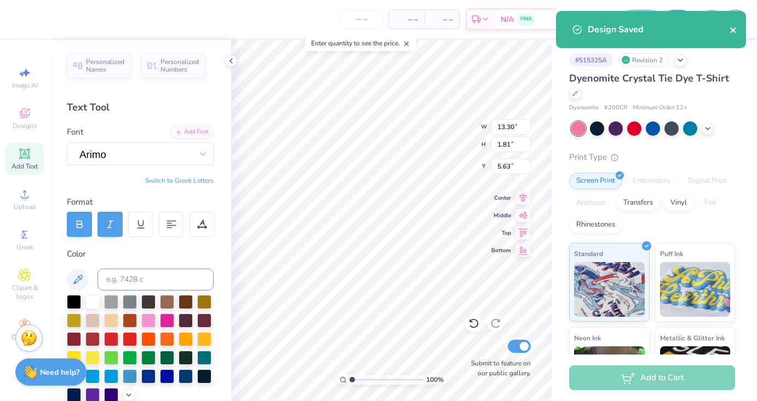
click at [734, 28] on icon "close" at bounding box center [732, 29] width 5 height 5
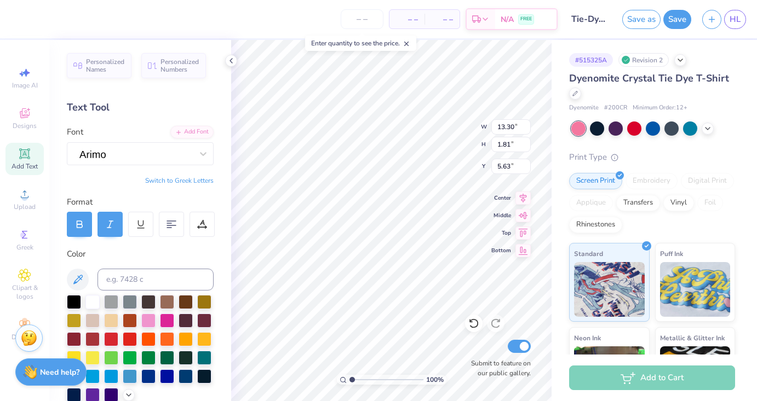
click at [737, 18] on div "Design Saved" at bounding box center [651, 34] width 194 height 50
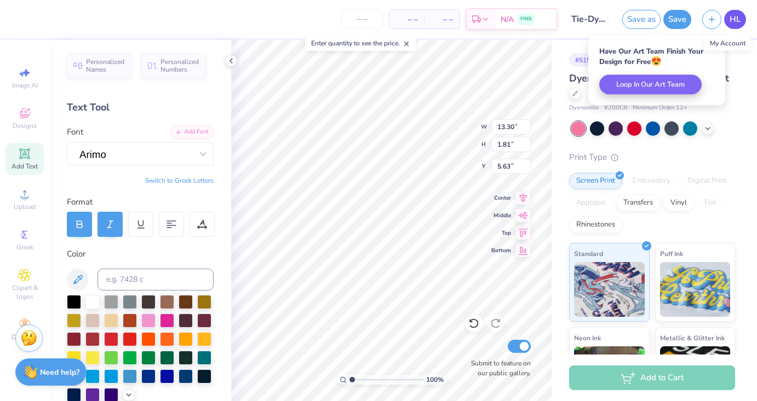
click at [730, 24] on span "HL" at bounding box center [734, 19] width 11 height 13
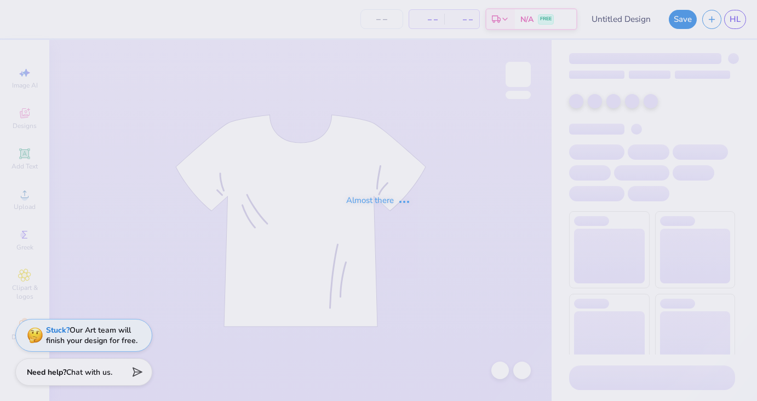
type input "Slim Fit BCA Tee"
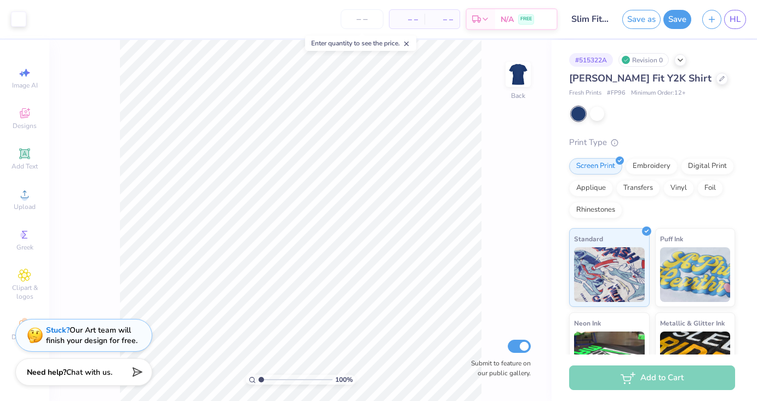
click at [409, 44] on line at bounding box center [407, 44] width 4 height 4
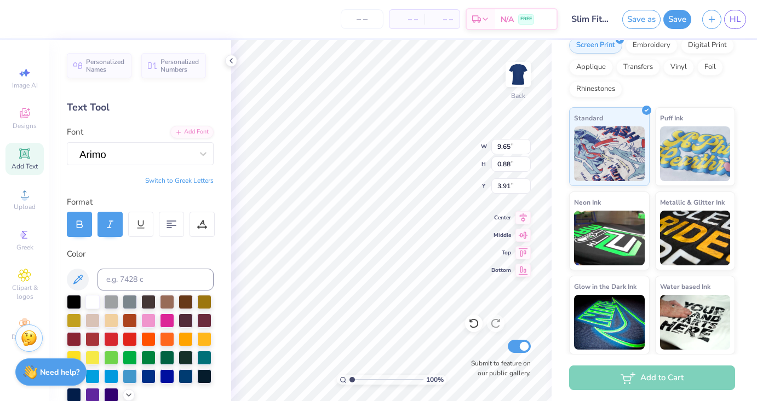
scroll to position [0, 3]
type textarea "1-800-got-pink"
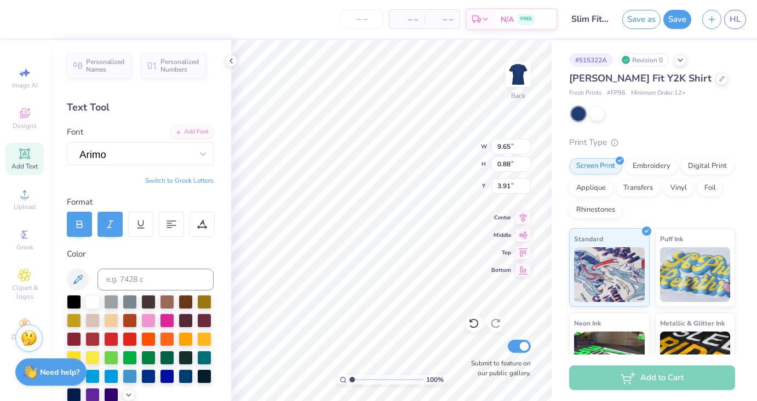
scroll to position [1, 0]
click at [640, 94] on span "Minimum Order: 12 +" at bounding box center [658, 92] width 55 height 9
type input "8.52"
type input "1.16"
type input "3.78"
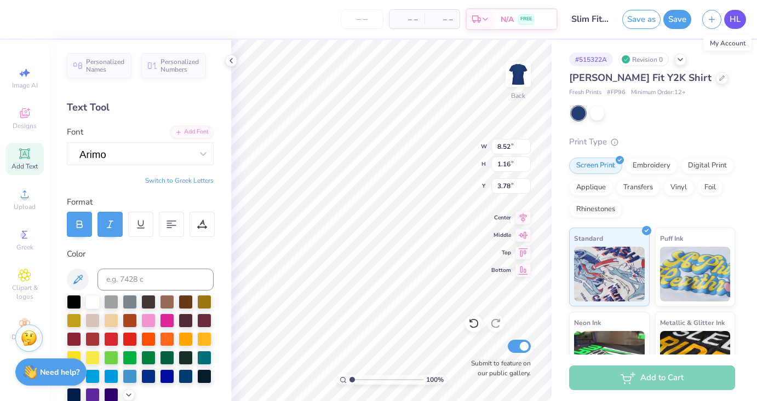
click at [740, 19] on link "HL" at bounding box center [735, 19] width 22 height 19
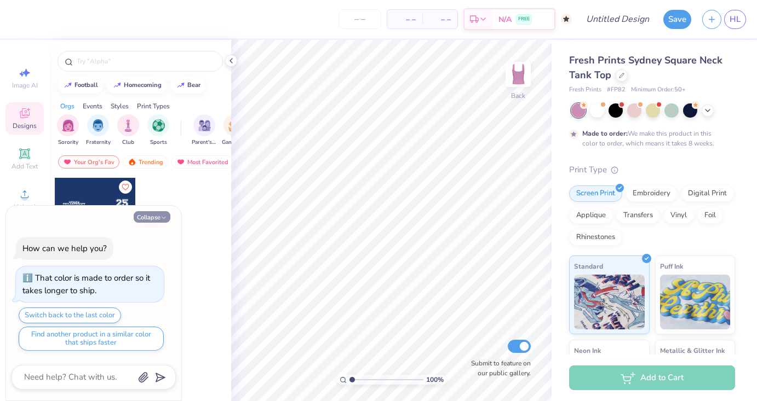
click at [157, 217] on button "Collapse" at bounding box center [152, 216] width 37 height 11
type textarea "x"
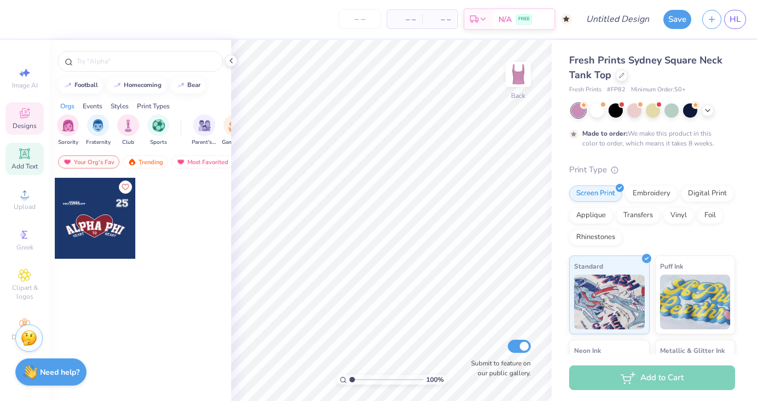
click at [28, 160] on div "Add Text" at bounding box center [24, 159] width 38 height 32
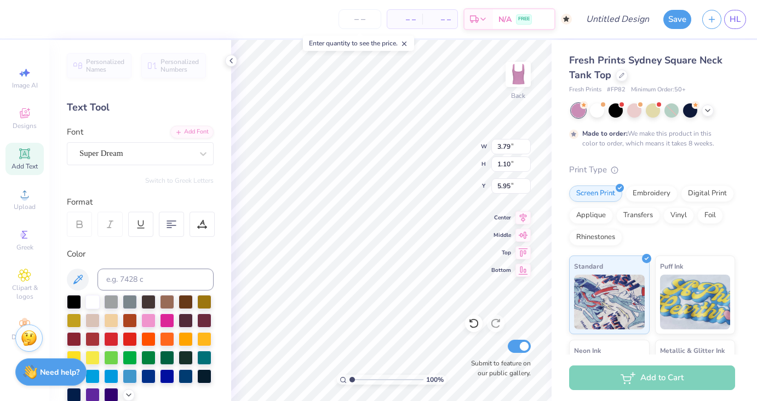
type textarea "T"
type textarea "1-800-got-pink"
click at [175, 157] on div "Super Dream" at bounding box center [135, 153] width 115 height 17
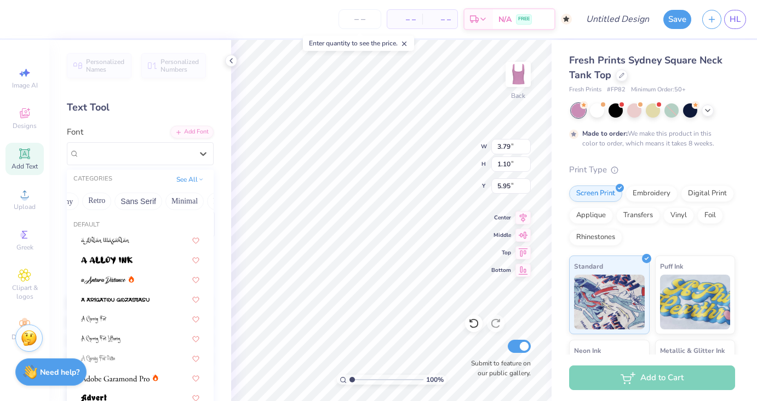
scroll to position [0, 217]
click at [181, 202] on button "Minimal" at bounding box center [184, 202] width 38 height 18
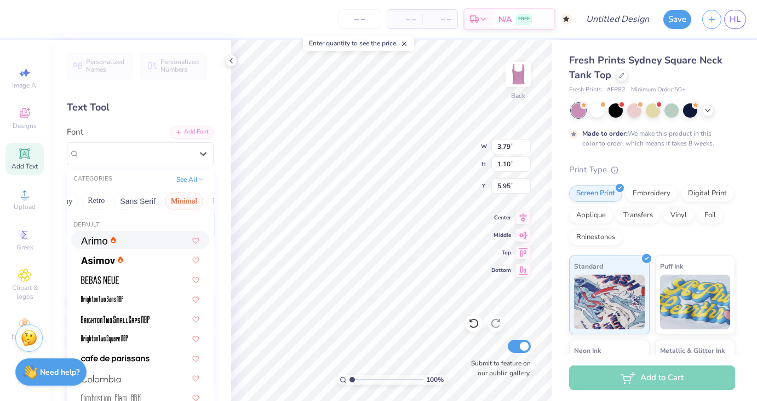
click at [132, 243] on div at bounding box center [140, 239] width 118 height 11
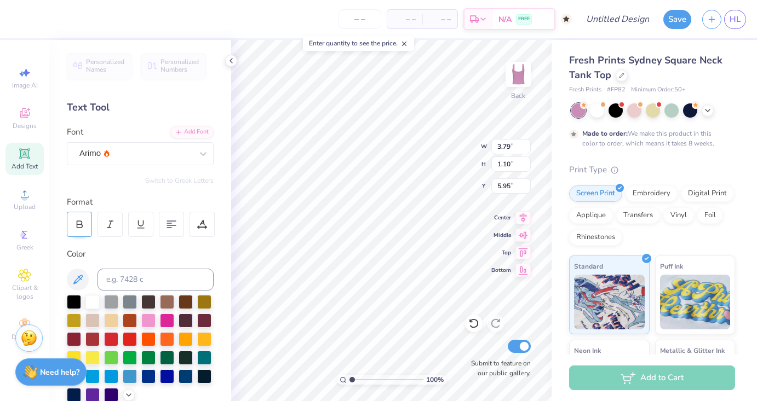
click at [83, 227] on icon at bounding box center [79, 225] width 10 height 10
click at [103, 226] on div at bounding box center [109, 224] width 25 height 25
type input "2.25"
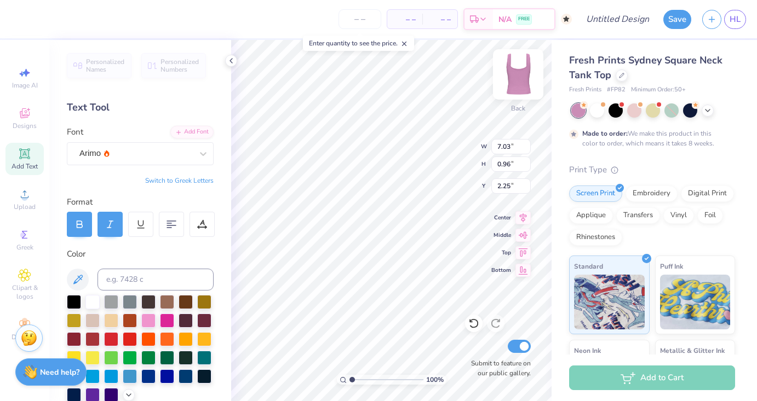
click at [514, 81] on img at bounding box center [518, 75] width 44 height 44
click at [23, 158] on icon at bounding box center [24, 153] width 13 height 13
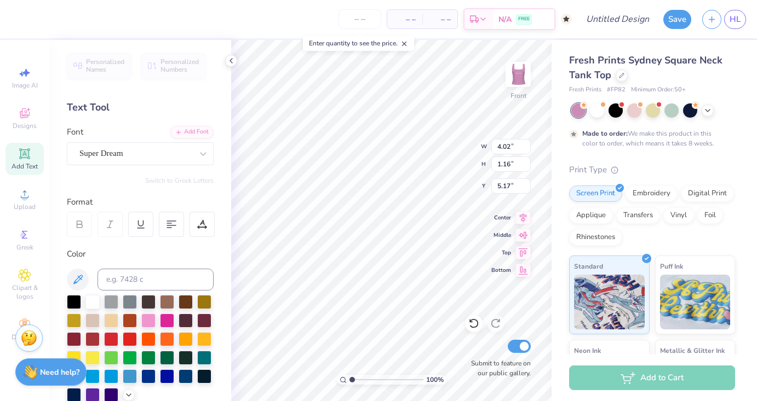
type textarea "T"
type textarea "with love, ucf akdphi"
click at [207, 152] on icon at bounding box center [203, 153] width 11 height 11
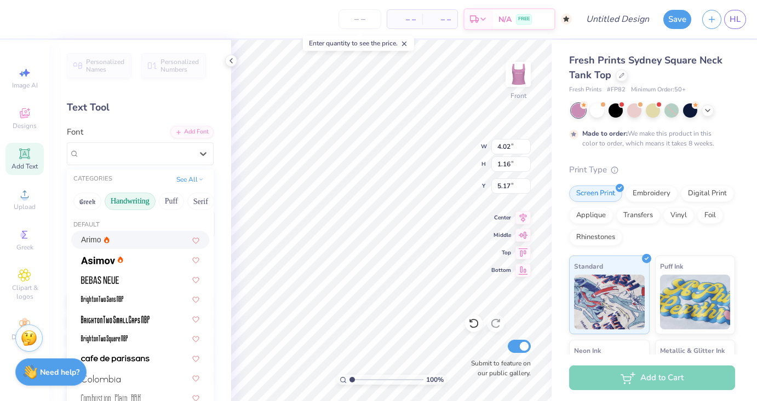
click at [124, 200] on button "Handwriting" at bounding box center [130, 202] width 51 height 18
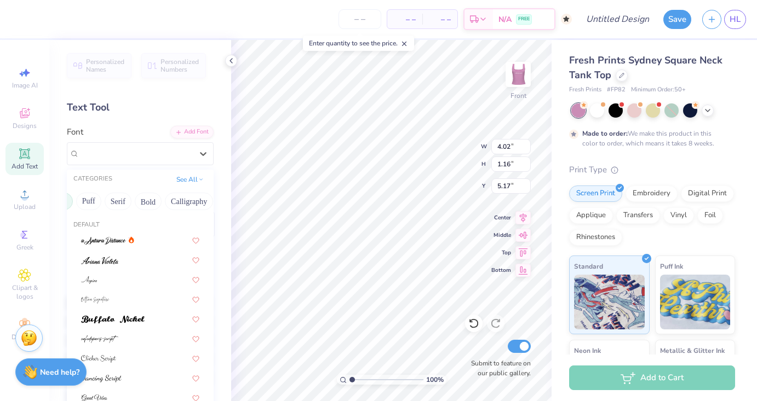
scroll to position [0, 87]
click at [193, 196] on button "Calligraphy" at bounding box center [185, 202] width 48 height 18
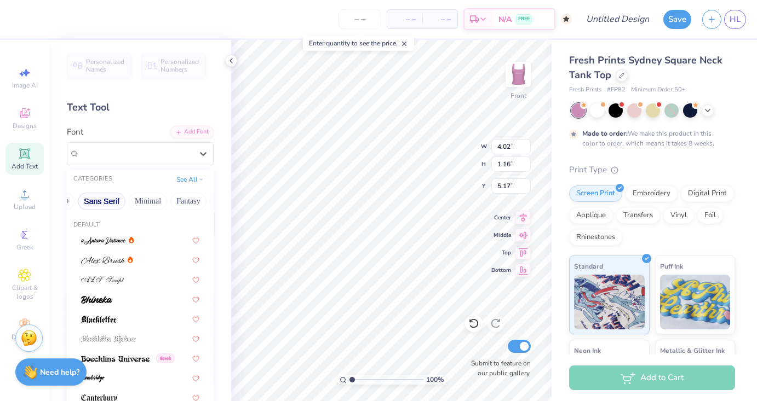
scroll to position [0, 246]
click at [108, 195] on button "Sans Serif" at bounding box center [109, 202] width 48 height 18
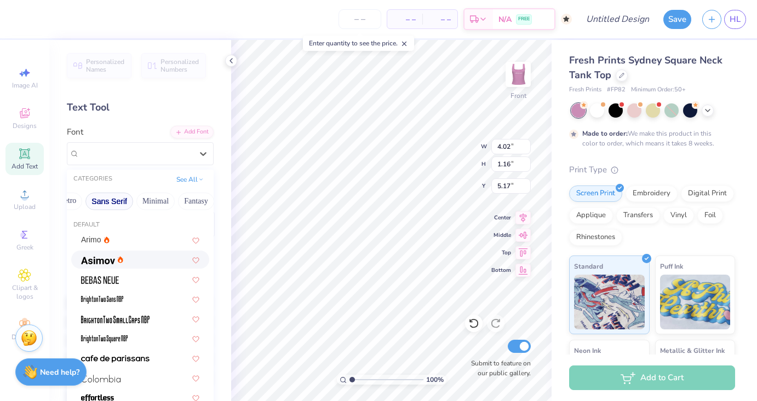
click at [112, 256] on span at bounding box center [98, 259] width 34 height 11
click at [149, 163] on div "Asimov" at bounding box center [140, 153] width 147 height 23
click at [114, 241] on div "Arimo" at bounding box center [140, 239] width 118 height 11
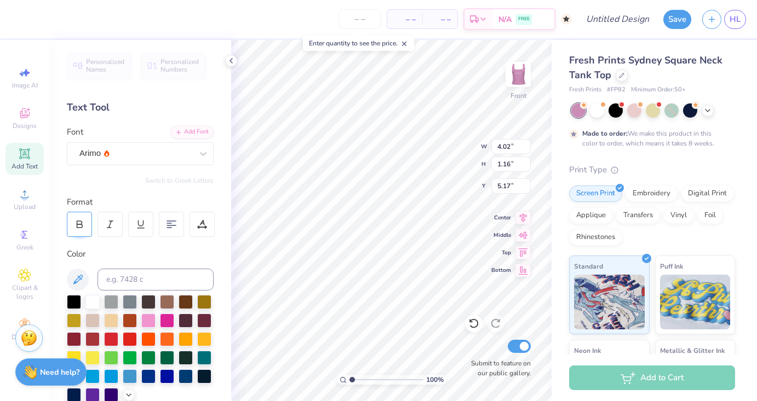
click at [82, 222] on icon at bounding box center [79, 222] width 5 height 3
click at [107, 224] on icon at bounding box center [110, 225] width 10 height 10
type input "0.76"
type input "4.96"
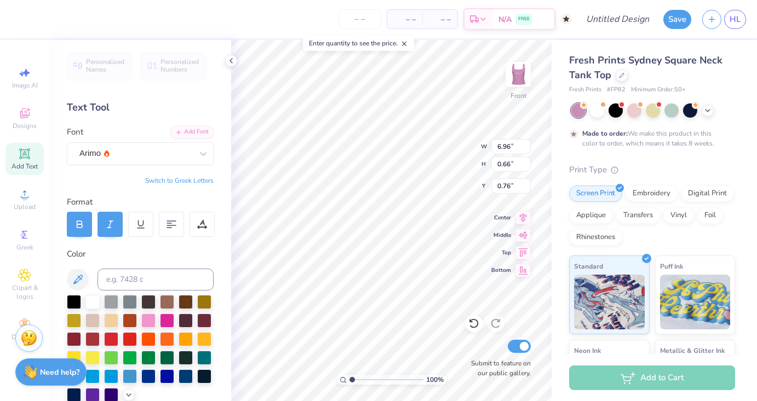
type input "0.47"
type input "10.53"
type input "5.48"
type input "0.52"
type input "10.48"
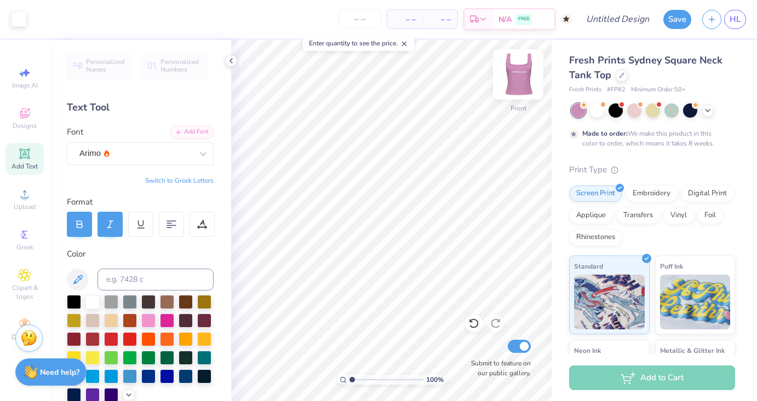
click at [522, 80] on img at bounding box center [518, 75] width 44 height 44
click at [681, 17] on button "Save" at bounding box center [677, 17] width 28 height 19
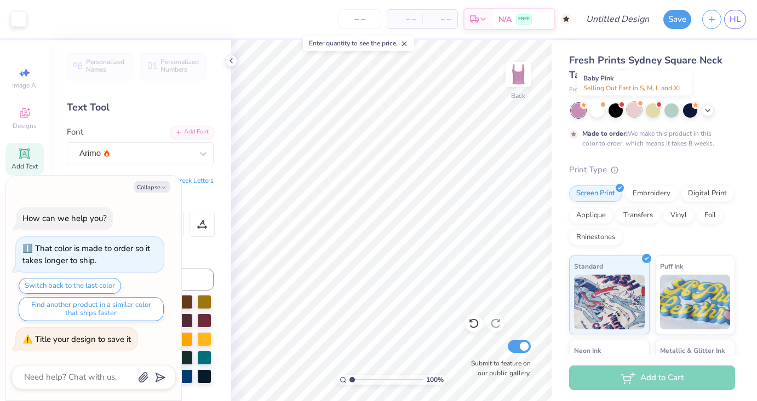
click at [635, 107] on div at bounding box center [634, 109] width 14 height 14
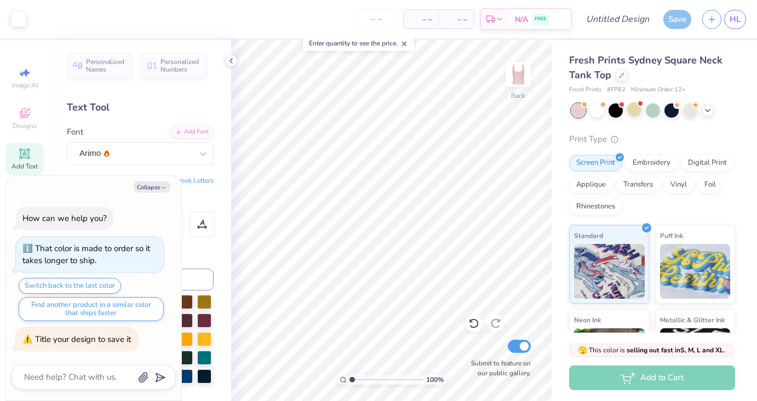
scroll to position [235, 0]
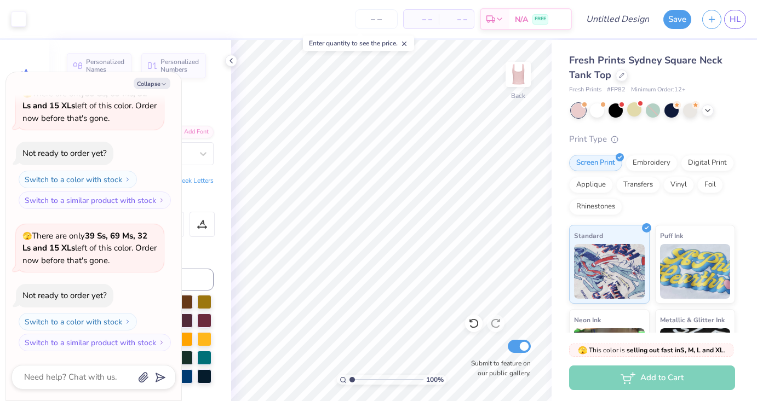
click at [577, 114] on div at bounding box center [578, 110] width 14 height 14
click at [706, 110] on icon at bounding box center [707, 109] width 9 height 9
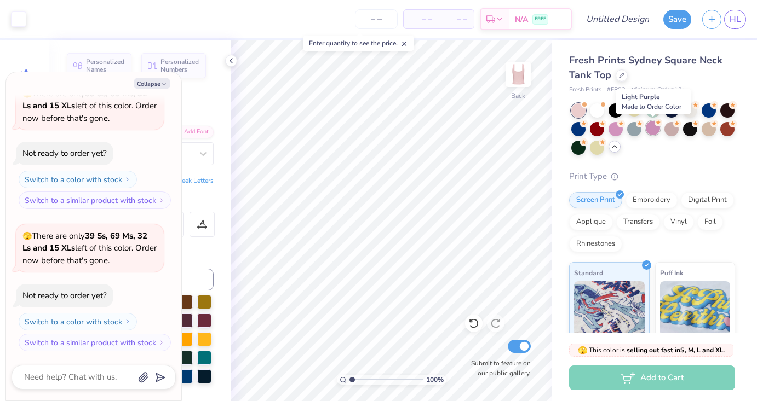
click at [653, 128] on div at bounding box center [653, 128] width 14 height 14
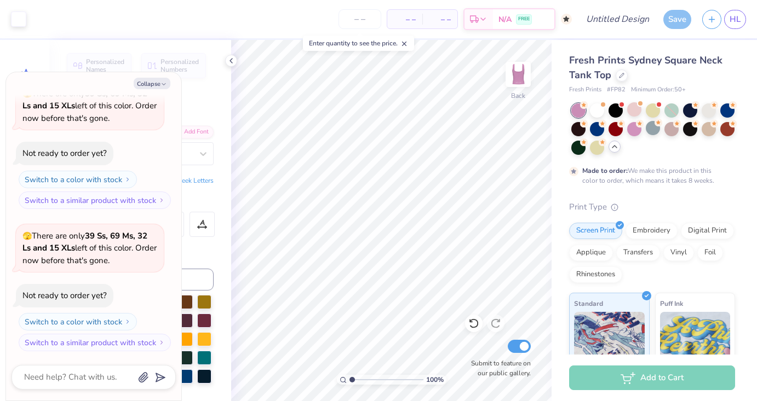
scroll to position [469, 0]
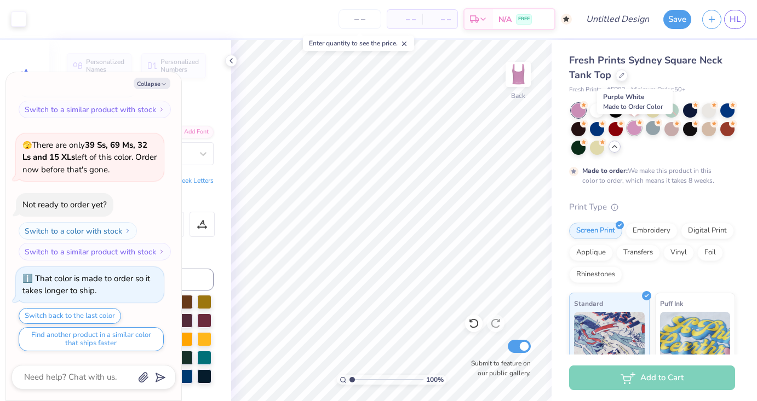
click at [631, 126] on div at bounding box center [634, 128] width 14 height 14
click at [679, 18] on button "Save" at bounding box center [677, 17] width 28 height 19
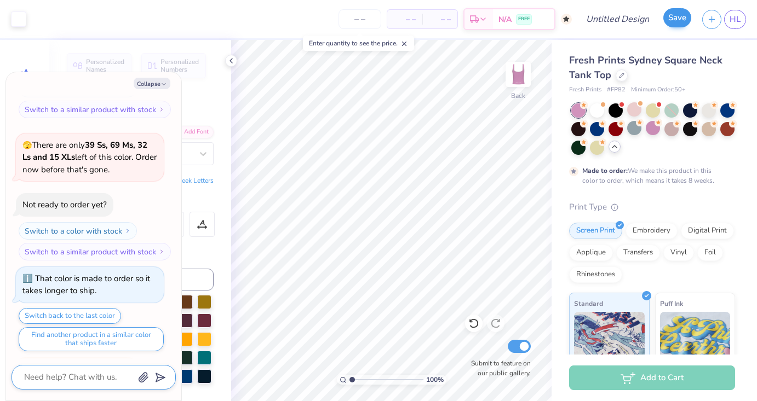
scroll to position [499, 0]
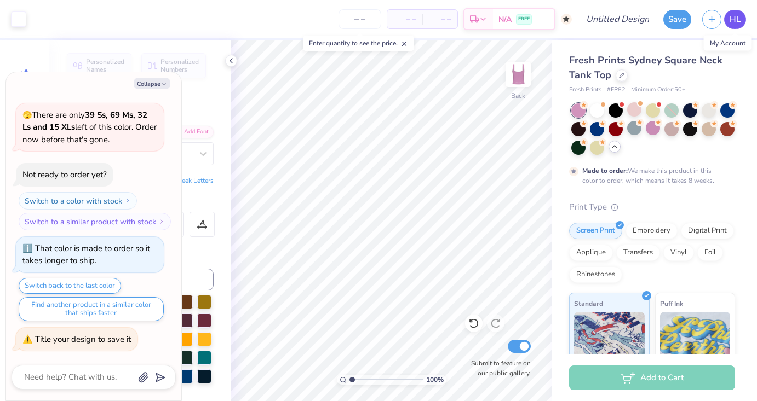
click at [732, 22] on span "HL" at bounding box center [734, 19] width 11 height 13
type textarea "x"
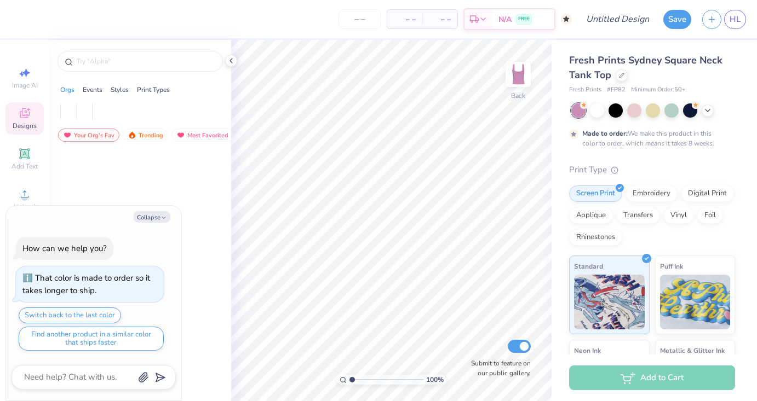
type textarea "x"
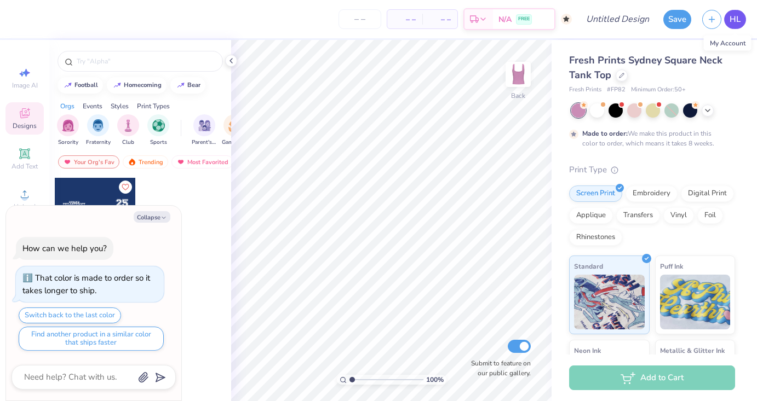
click at [737, 20] on span "HL" at bounding box center [734, 19] width 11 height 13
